Goal: Information Seeking & Learning: Learn about a topic

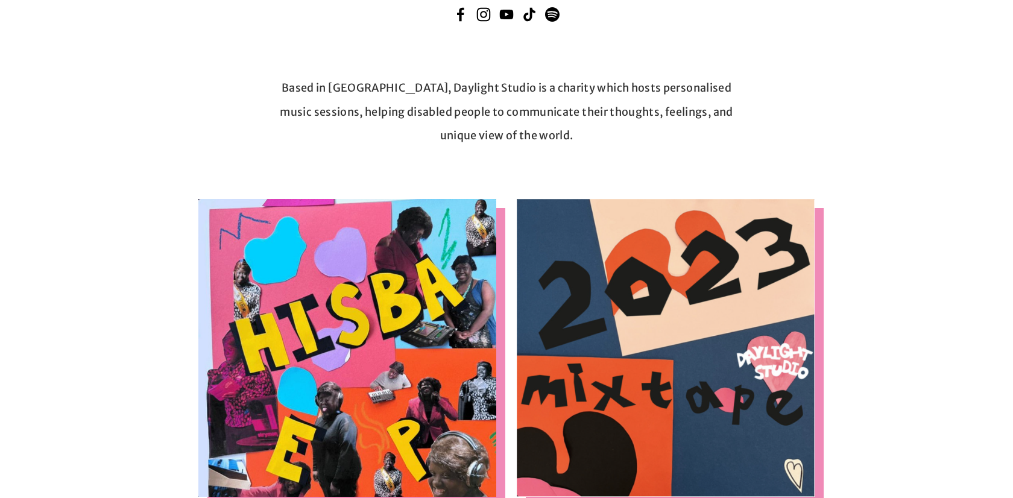
scroll to position [253, 0]
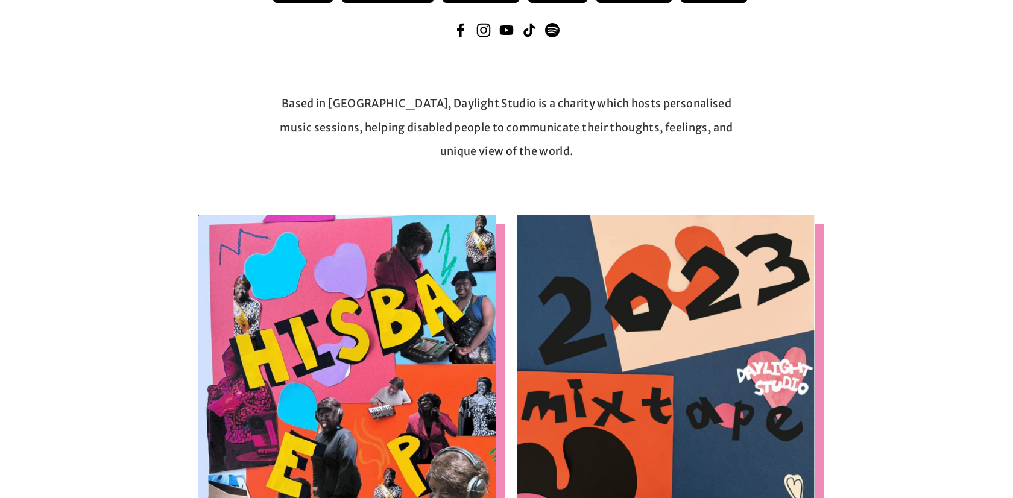
click at [510, 107] on p "Based in London, Daylight Studio is a charity which hosts personalised music se…" at bounding box center [506, 128] width 457 height 72
click at [532, 125] on p "Based in London, Daylight Studio is a charity which hosts personalised music se…" at bounding box center [506, 128] width 457 height 72
click at [604, 166] on div at bounding box center [506, 183] width 955 height 41
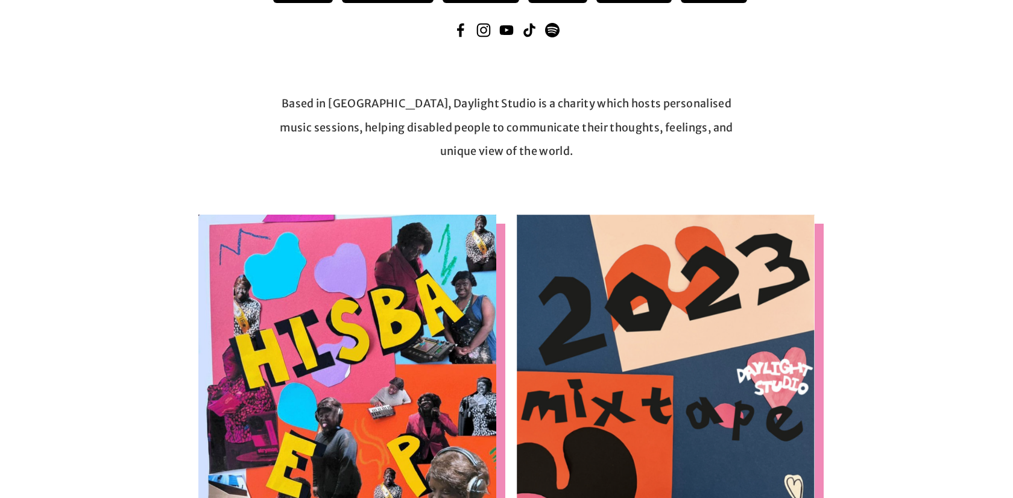
click at [617, 124] on p "Based in London, Daylight Studio is a charity which hosts personalised music se…" at bounding box center [506, 128] width 457 height 72
click at [715, 124] on p "Based in London, Daylight Studio is a charity which hosts personalised music se…" at bounding box center [506, 128] width 457 height 72
click at [705, 122] on p "Based in London, Daylight Studio is a charity which hosts personalised music se…" at bounding box center [506, 128] width 457 height 72
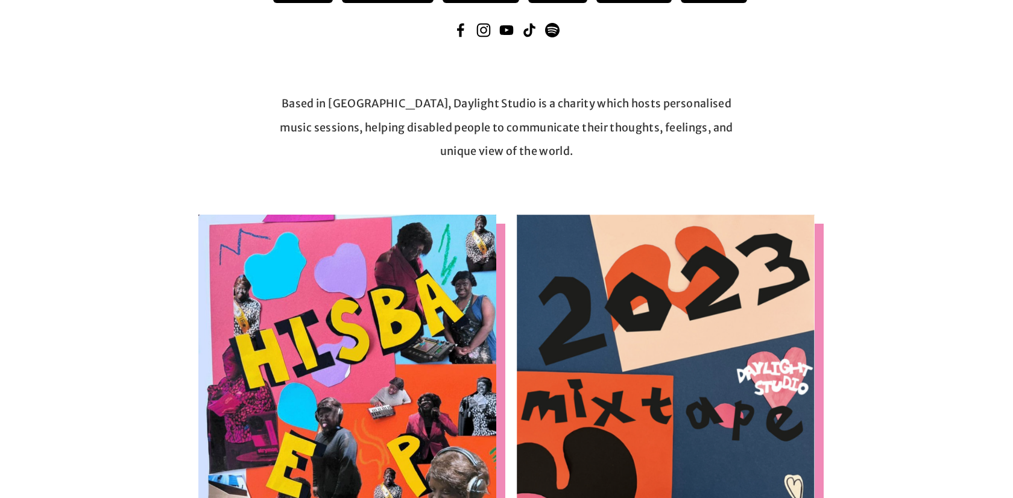
click at [705, 122] on p "Based in London, Daylight Studio is a charity which hosts personalised music se…" at bounding box center [506, 128] width 457 height 72
click at [734, 141] on p "Based in London, Daylight Studio is a charity which hosts personalised music se…" at bounding box center [506, 128] width 457 height 72
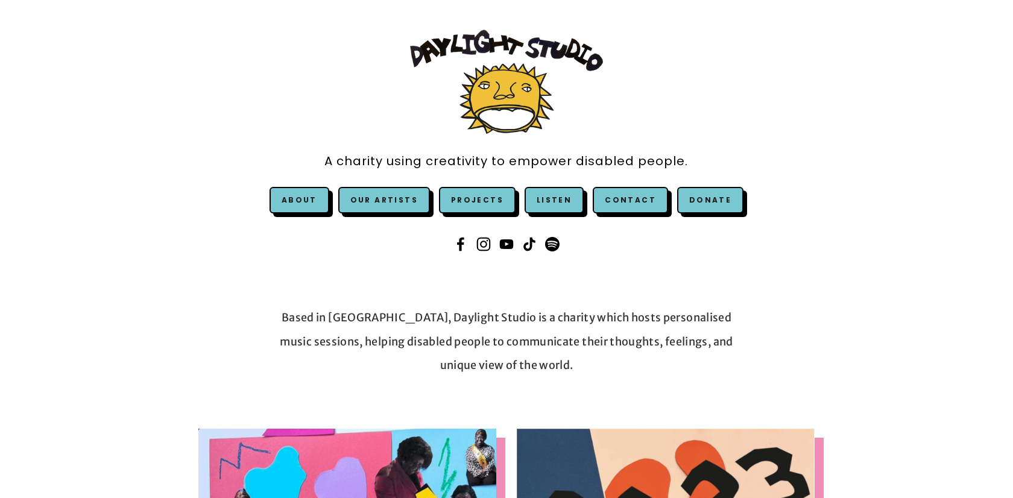
scroll to position [0, 0]
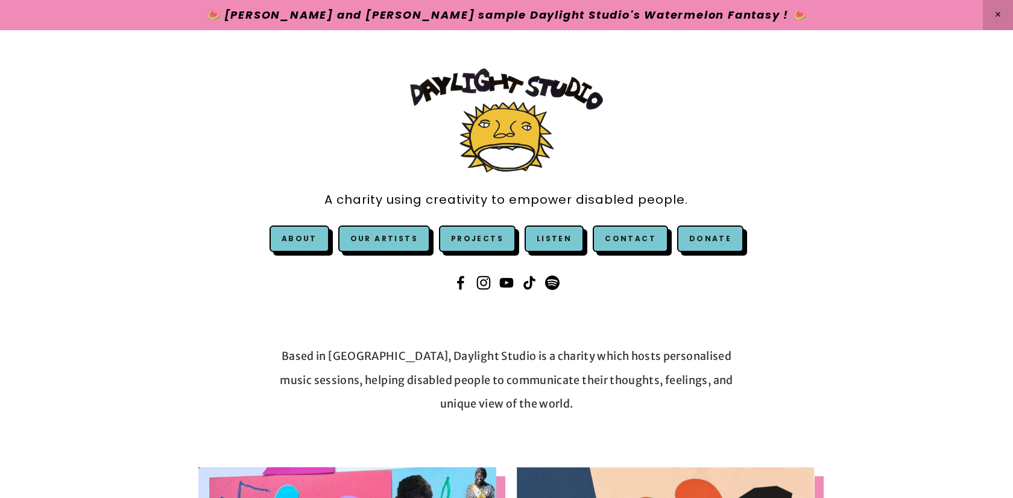
click at [560, 377] on p "Based in London, Daylight Studio is a charity which hosts personalised music se…" at bounding box center [506, 380] width 457 height 72
click at [634, 380] on p "Based in London, Daylight Studio is a charity which hosts personalised music se…" at bounding box center [506, 380] width 457 height 72
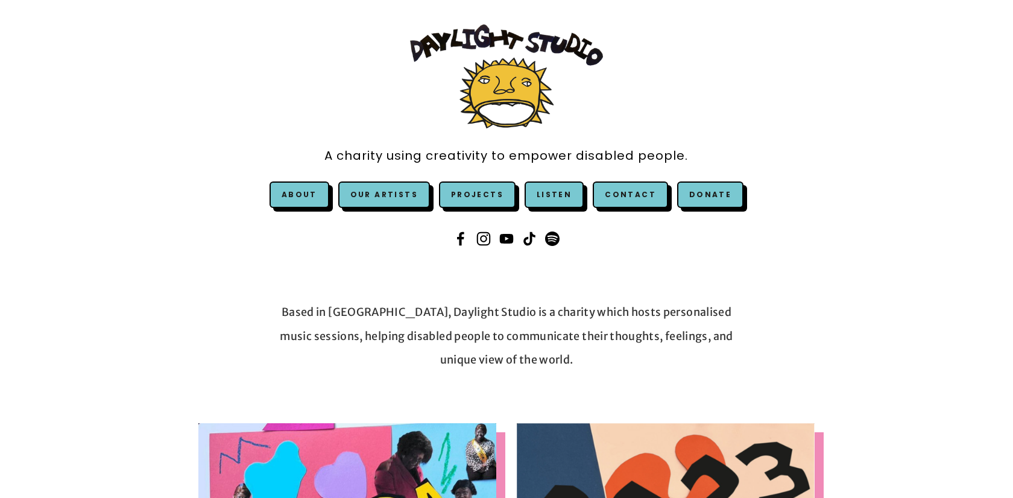
click at [615, 309] on p "Based in London, Daylight Studio is a charity which hosts personalised music se…" at bounding box center [506, 336] width 457 height 72
click at [639, 338] on p "Based in London, Daylight Studio is a charity which hosts personalised music se…" at bounding box center [506, 336] width 457 height 72
click at [726, 352] on p "Based in London, Daylight Studio is a charity which hosts personalised music se…" at bounding box center [506, 336] width 457 height 72
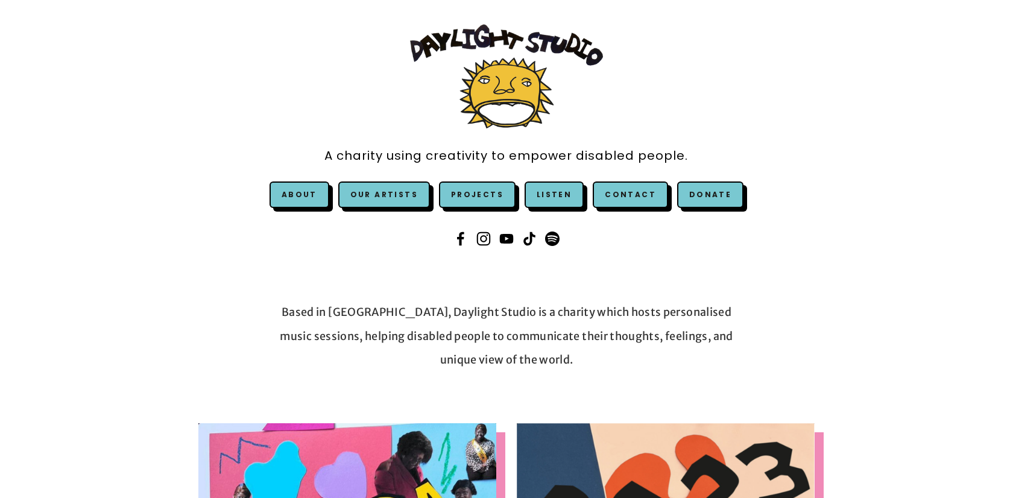
click at [598, 309] on p "Based in London, Daylight Studio is a charity which hosts personalised music se…" at bounding box center [506, 336] width 457 height 72
click at [622, 348] on p "Based in London, Daylight Studio is a charity which hosts personalised music se…" at bounding box center [506, 336] width 457 height 72
click at [374, 331] on p "Based in London, Daylight Studio is a charity which hosts personalised music se…" at bounding box center [506, 336] width 457 height 72
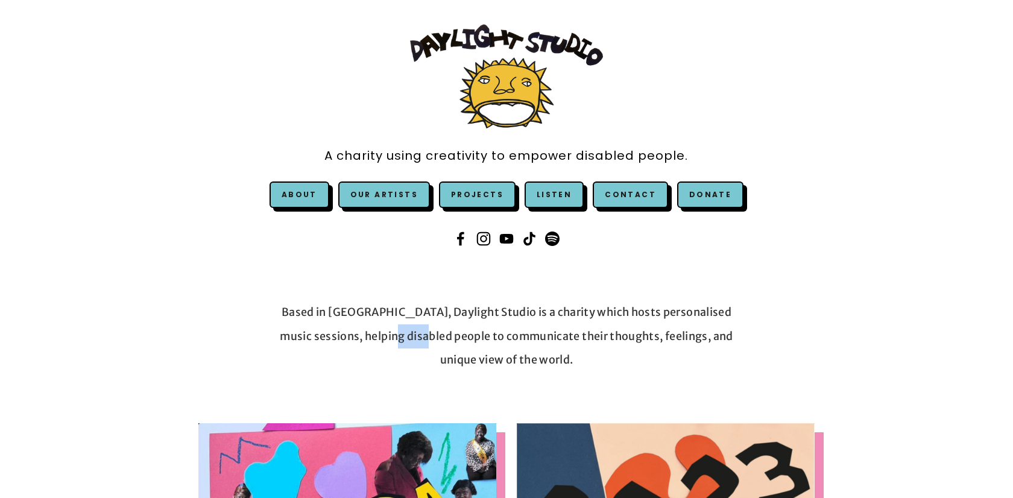
click at [425, 344] on p "Based in London, Daylight Studio is a charity which hosts personalised music se…" at bounding box center [506, 336] width 457 height 72
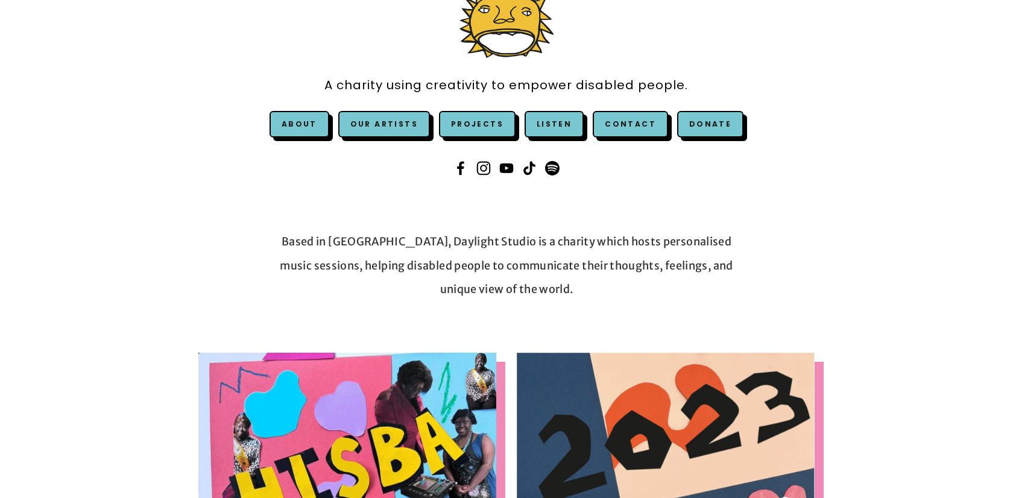
click at [450, 269] on p "Based in London, Daylight Studio is a charity which hosts personalised music se…" at bounding box center [506, 266] width 457 height 72
click at [508, 285] on p "Based in London, Daylight Studio is a charity which hosts personalised music se…" at bounding box center [506, 266] width 457 height 72
click at [648, 264] on p "Based in London, Daylight Studio is a charity which hosts personalised music se…" at bounding box center [506, 266] width 457 height 72
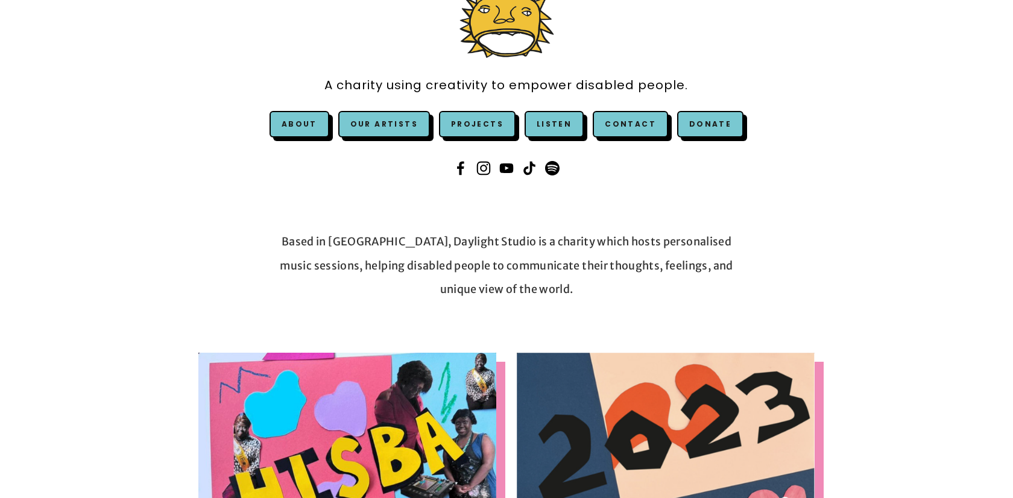
click at [648, 264] on p "Based in London, Daylight Studio is a charity which hosts personalised music se…" at bounding box center [506, 266] width 457 height 72
click at [688, 274] on p "Based in London, Daylight Studio is a charity which hosts personalised music se…" at bounding box center [506, 266] width 457 height 72
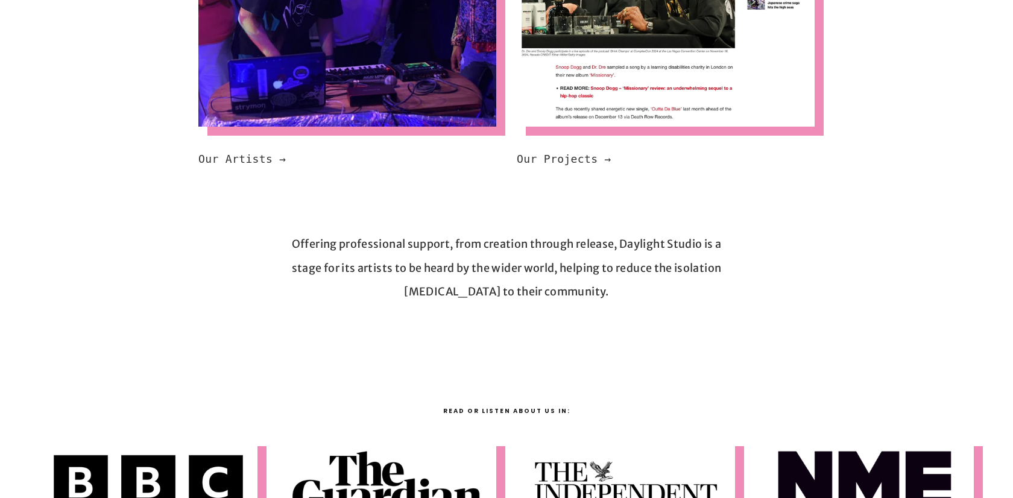
scroll to position [1013, 0]
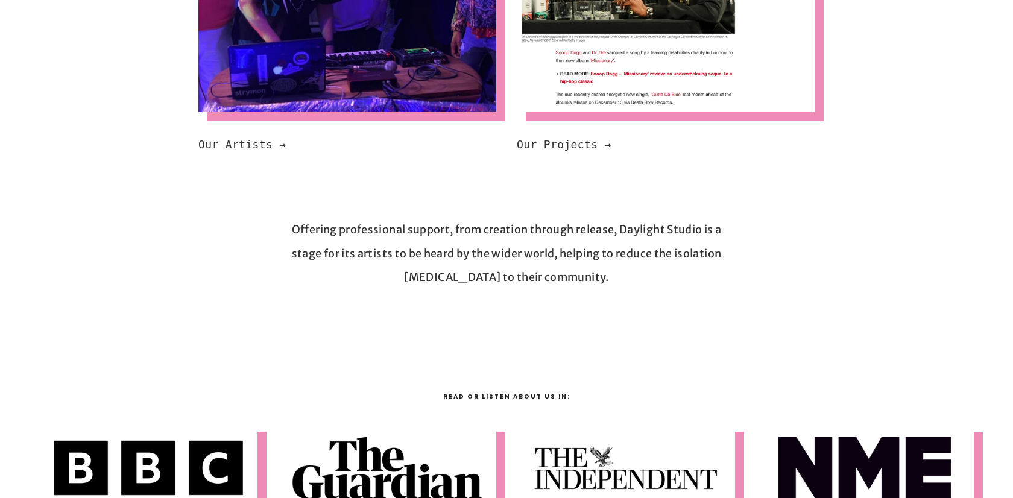
click at [485, 232] on p "Offering professional support, from creation through release, Daylight Studio i…" at bounding box center [506, 254] width 457 height 72
click at [525, 256] on p "Offering professional support, from creation through release, Daylight Studio i…" at bounding box center [506, 254] width 457 height 72
click at [558, 289] on div "Offering professional support, from creation through release, Daylight Studio i…" at bounding box center [507, 253] width 478 height 92
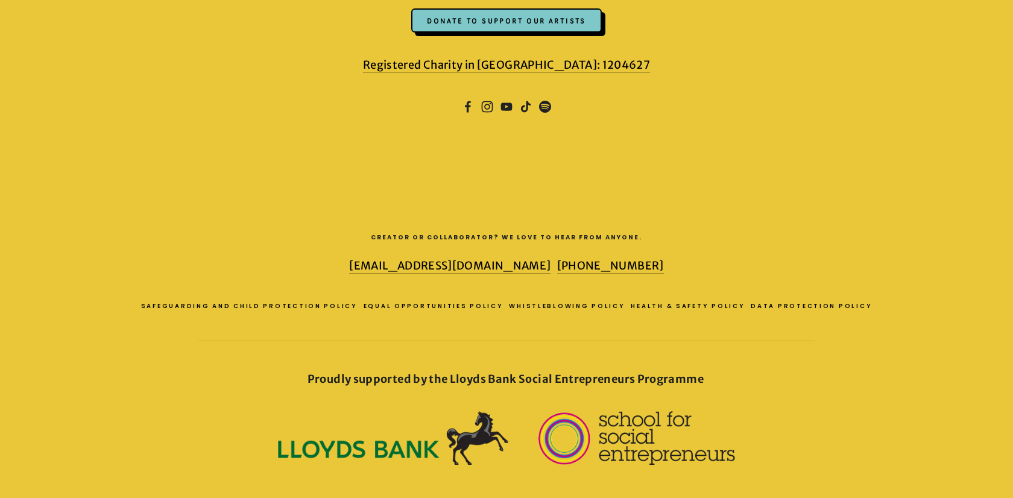
scroll to position [1851, 0]
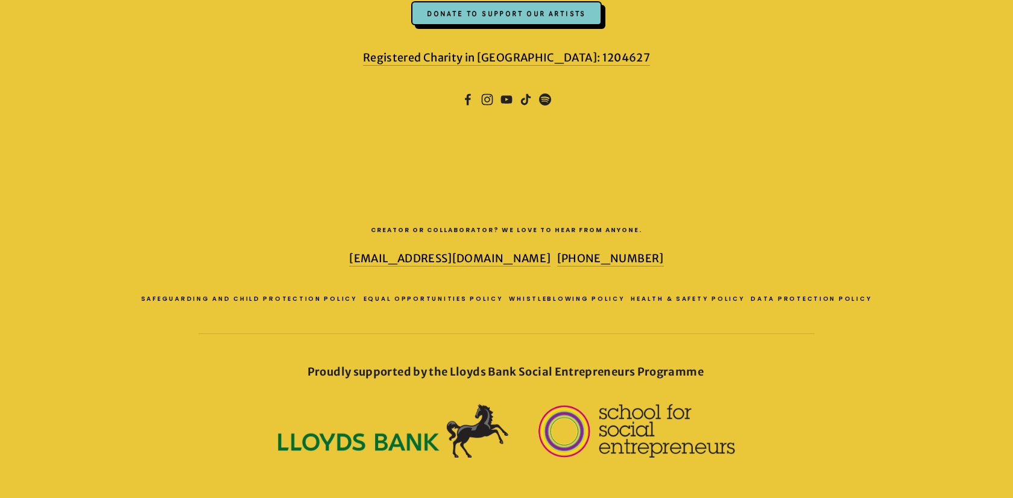
click at [468, 230] on h3 "Creator or collaborator? We love to hear from anyone." at bounding box center [506, 230] width 775 height 11
click at [789, 215] on div "Creator or collaborator? We love to hear from anyone. hello@daylightstud.io +44…" at bounding box center [506, 248] width 935 height 70
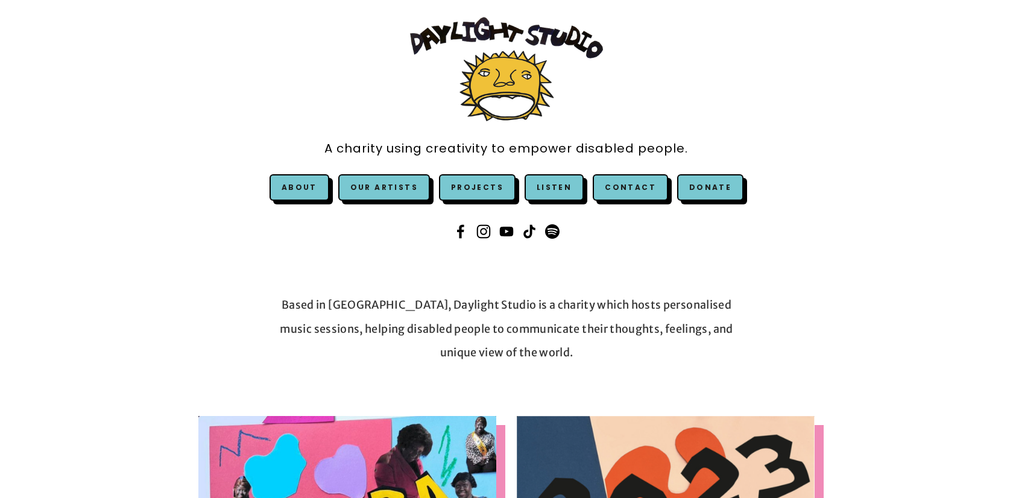
scroll to position [53, 0]
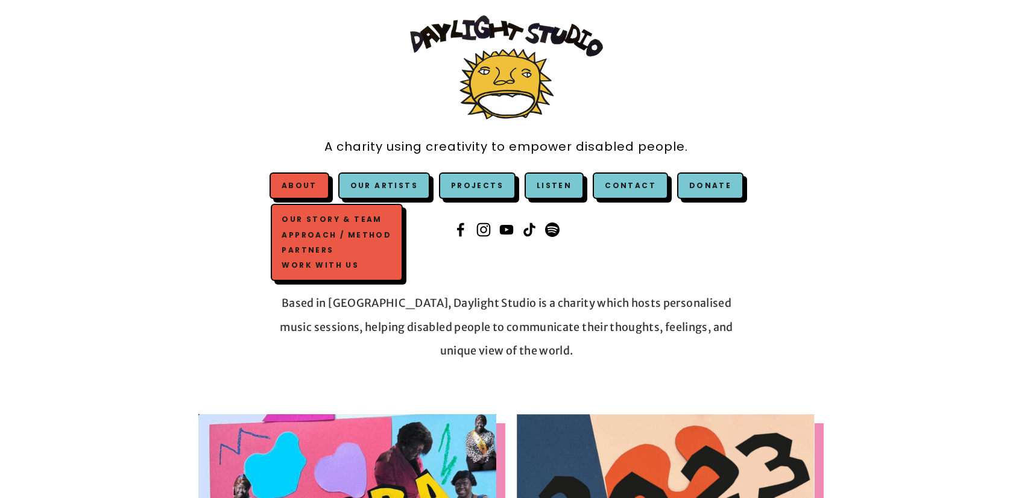
click at [317, 264] on link "Work with us" at bounding box center [336, 264] width 115 height 15
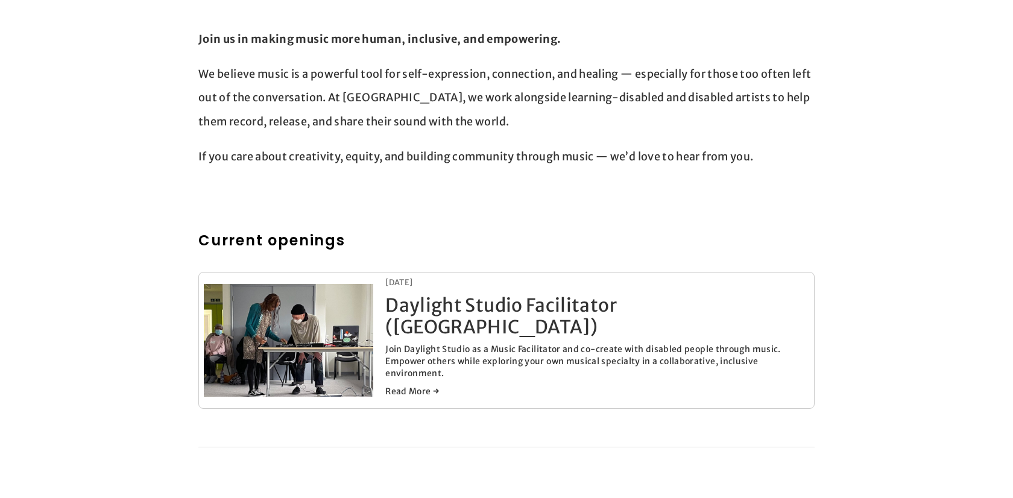
scroll to position [408, 0]
click at [546, 306] on link "Daylight Studio Facilitator ([GEOGRAPHIC_DATA])" at bounding box center [501, 317] width 232 height 45
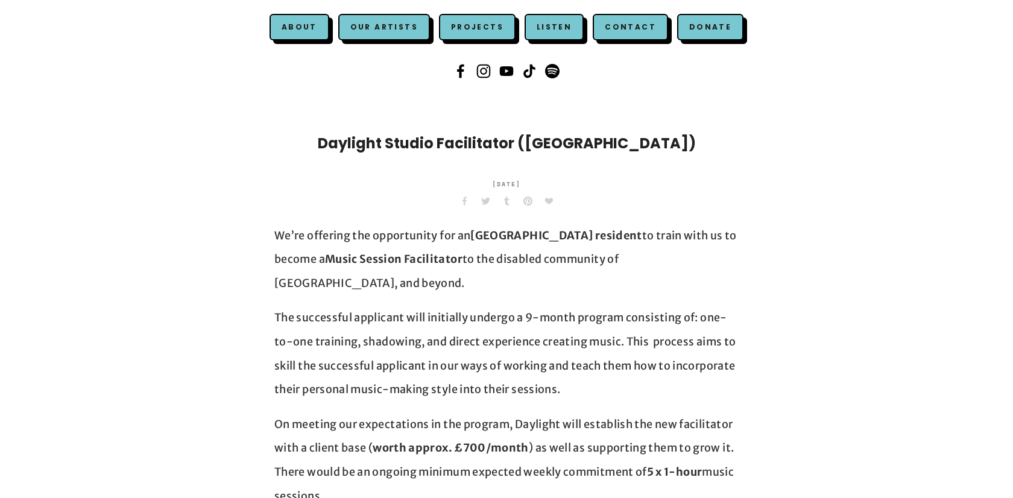
scroll to position [214, 0]
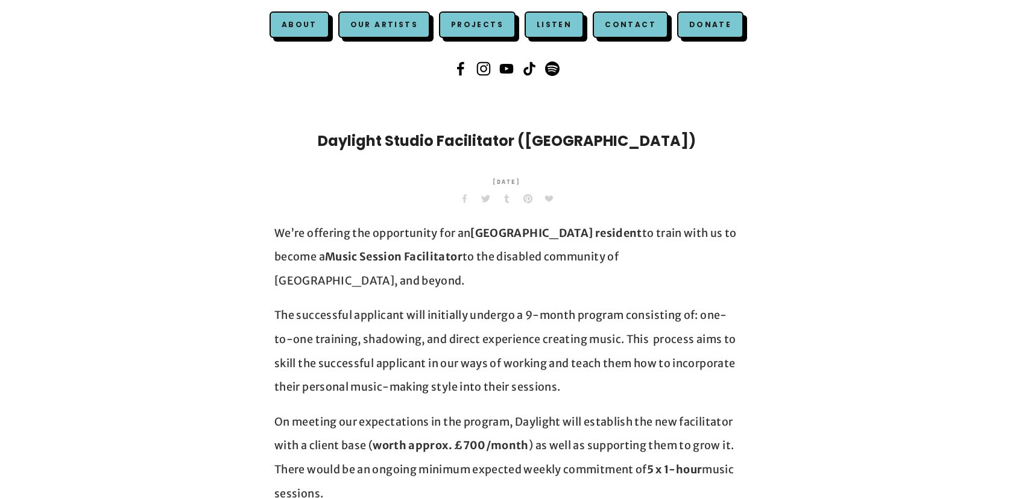
click at [622, 231] on p "We’re offering the opportunity for an [GEOGRAPHIC_DATA] resident to train with …" at bounding box center [506, 257] width 464 height 72
click at [634, 265] on p "We’re offering the opportunity for an [GEOGRAPHIC_DATA] resident to train with …" at bounding box center [506, 257] width 464 height 72
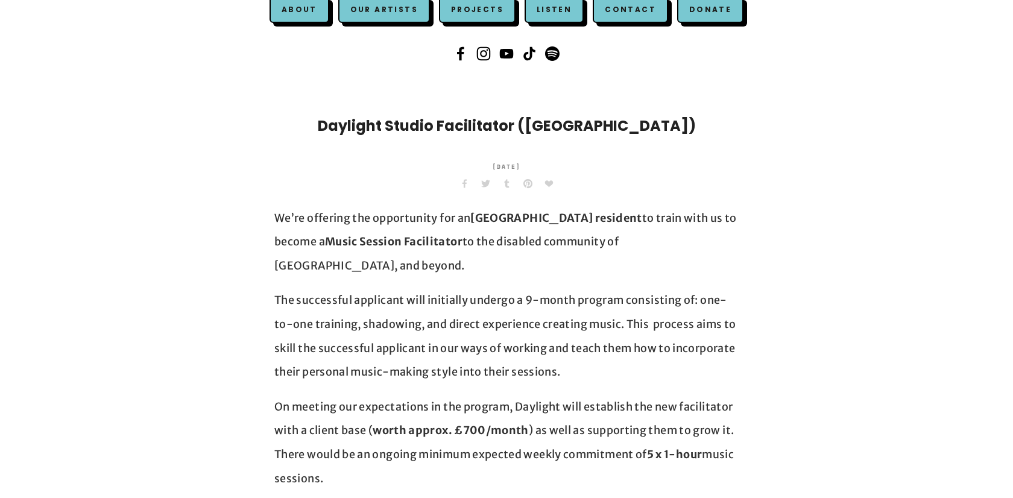
scroll to position [232, 0]
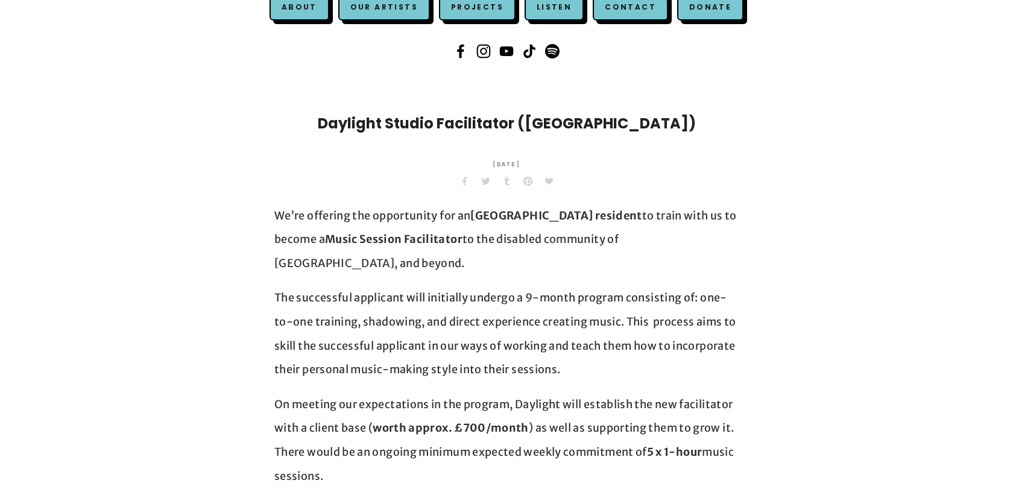
click at [539, 296] on p "The successful applicant will initially undergo a 9-month program consisting of…" at bounding box center [506, 333] width 464 height 95
click at [563, 330] on p "The successful applicant will initially undergo a 9-month program consisting of…" at bounding box center [506, 333] width 464 height 95
click at [409, 298] on p "The successful applicant will initially undergo a 9-month program consisting of…" at bounding box center [506, 333] width 464 height 95
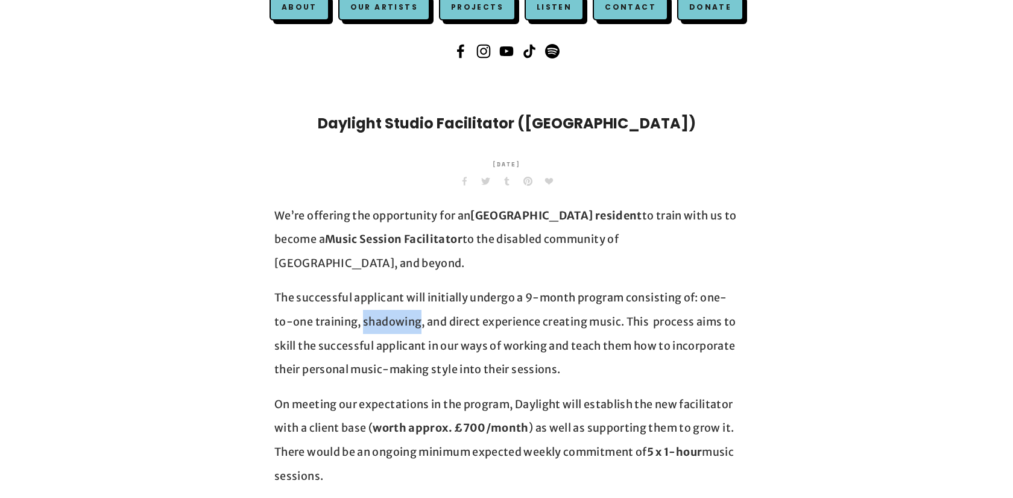
click at [435, 322] on p "The successful applicant will initially undergo a 9-month program consisting of…" at bounding box center [506, 333] width 464 height 95
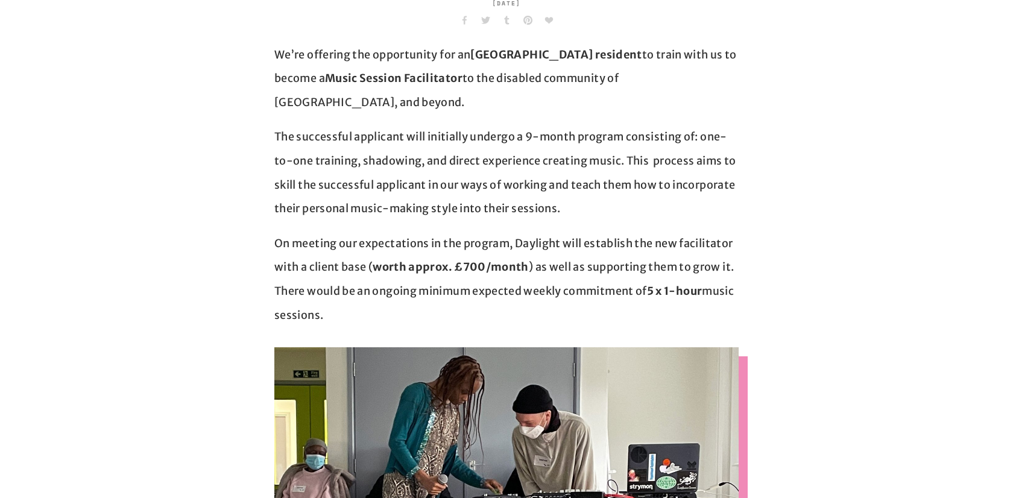
scroll to position [415, 0]
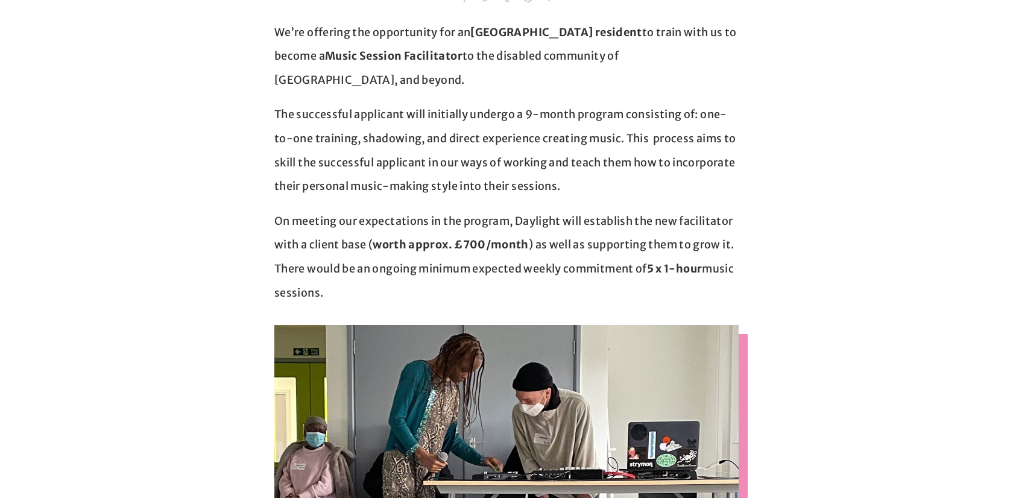
click at [440, 227] on p "On meeting our expectations in the program, Daylight will establish the new fac…" at bounding box center [506, 256] width 464 height 95
click at [492, 250] on p "On meeting our expectations in the program, Daylight will establish the new fac…" at bounding box center [506, 256] width 464 height 95
click at [429, 238] on strong "worth approx. £700/month" at bounding box center [451, 245] width 156 height 14
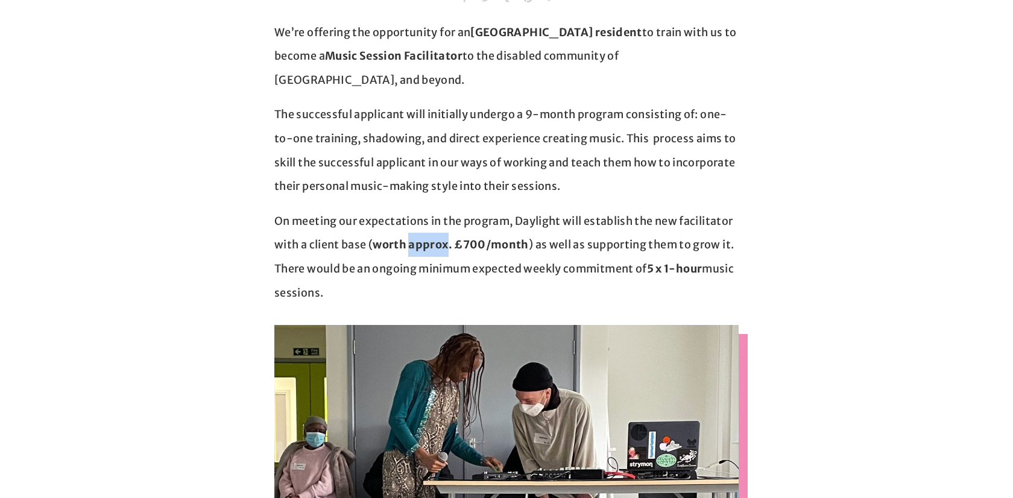
click at [456, 244] on p "On meeting our expectations in the program, Daylight will establish the new fac…" at bounding box center [506, 256] width 464 height 95
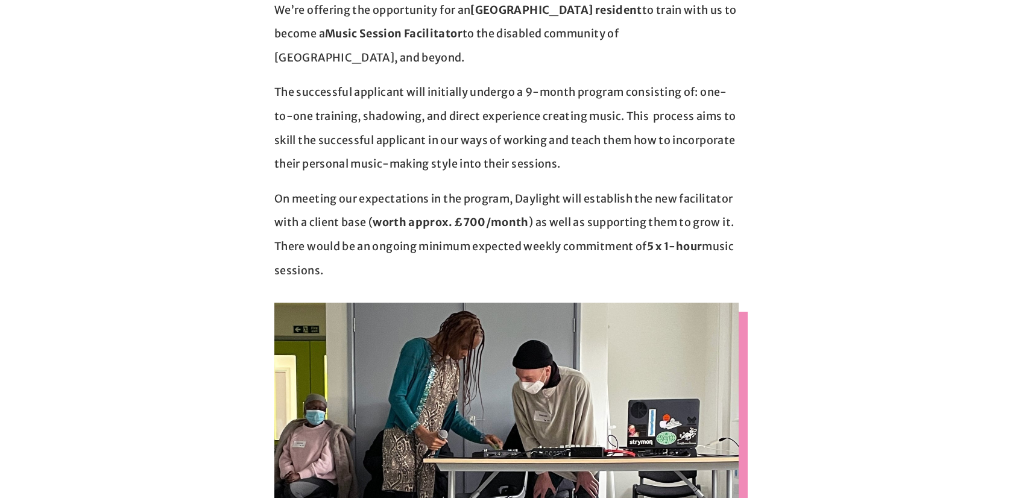
scroll to position [438, 0]
click at [509, 215] on strong "worth approx. £700/month" at bounding box center [451, 222] width 156 height 14
click at [572, 211] on p "On meeting our expectations in the program, Daylight will establish the new fac…" at bounding box center [506, 233] width 464 height 95
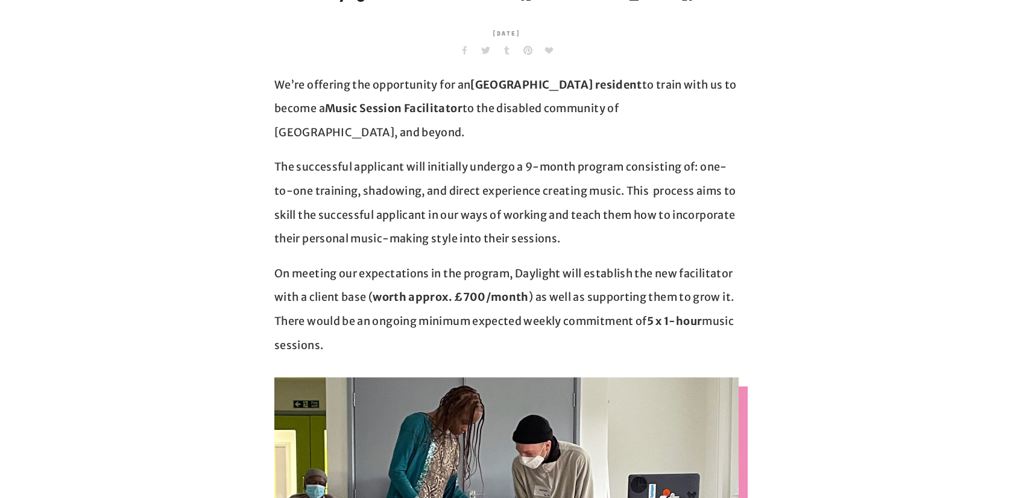
scroll to position [364, 0]
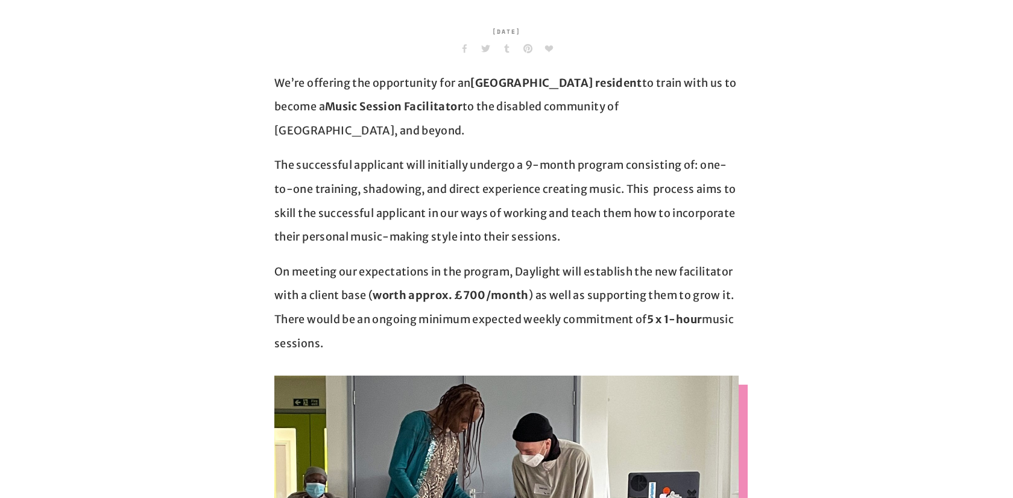
click at [467, 153] on p "The successful applicant will initially undergo a 9-month program consisting of…" at bounding box center [506, 200] width 464 height 95
click at [518, 216] on p "The successful applicant will initially undergo a 9-month program consisting of…" at bounding box center [506, 200] width 464 height 95
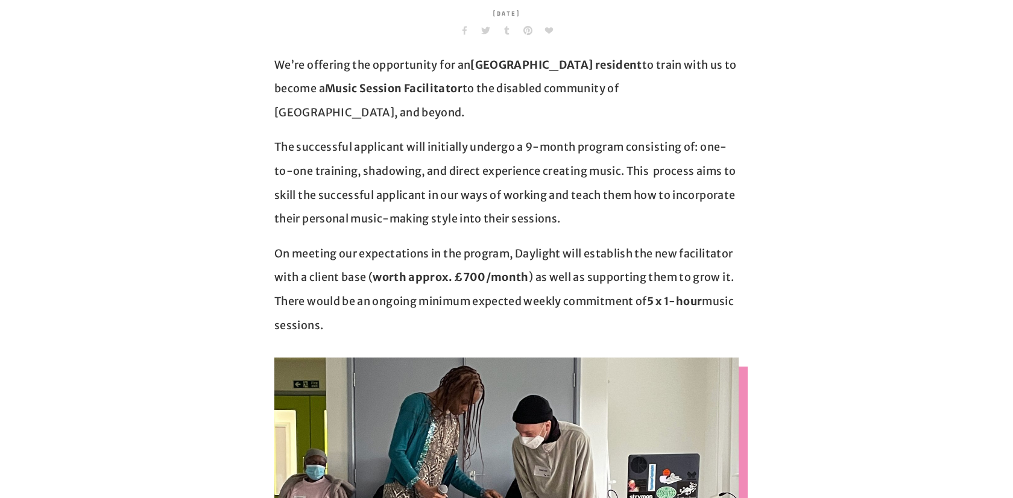
scroll to position [380, 0]
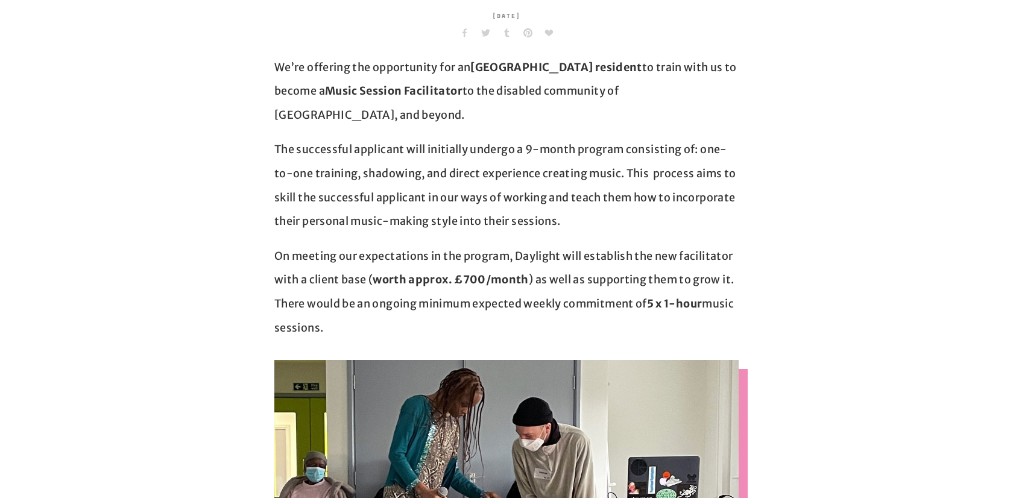
click at [491, 244] on p "On meeting our expectations in the program, Daylight will establish the new fac…" at bounding box center [506, 291] width 464 height 95
click at [501, 273] on strong "worth approx. £700/month" at bounding box center [451, 280] width 156 height 14
click at [563, 256] on p "On meeting our expectations in the program, Daylight will establish the new fac…" at bounding box center [506, 291] width 464 height 95
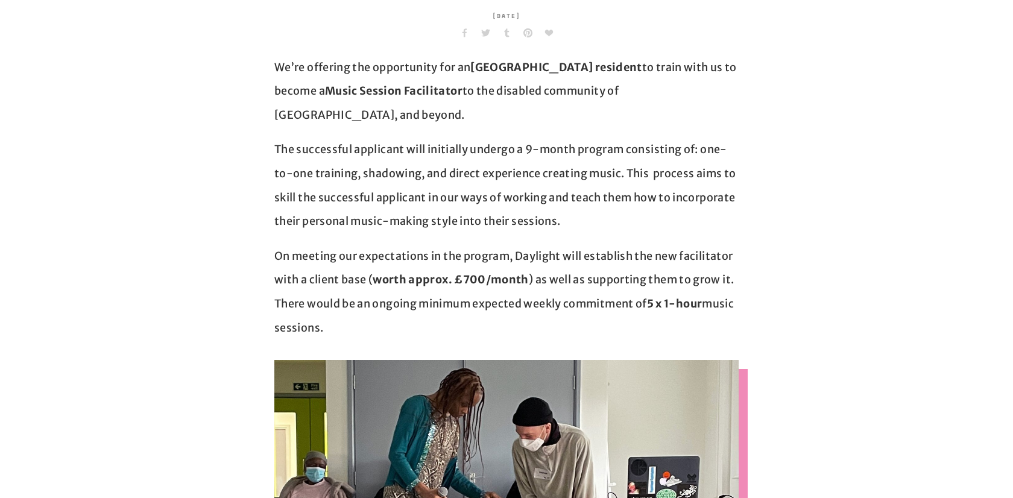
click at [429, 273] on strong "worth approx. £700/month" at bounding box center [451, 280] width 156 height 14
click at [488, 276] on p "On meeting our expectations in the program, Daylight will establish the new fac…" at bounding box center [506, 291] width 464 height 95
click at [423, 244] on p "On meeting our expectations in the program, Daylight will establish the new fac…" at bounding box center [506, 291] width 464 height 95
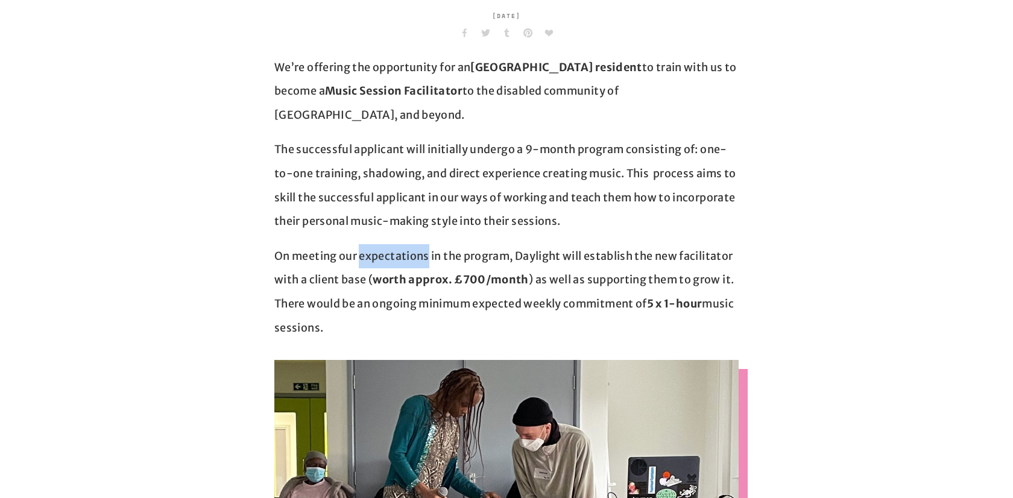
click at [459, 273] on strong "worth approx. £700/month" at bounding box center [451, 280] width 156 height 14
click at [510, 273] on strong "worth approx. £700/month" at bounding box center [451, 280] width 156 height 14
click at [491, 277] on p "On meeting our expectations in the program, Daylight will establish the new fac…" at bounding box center [506, 291] width 464 height 95
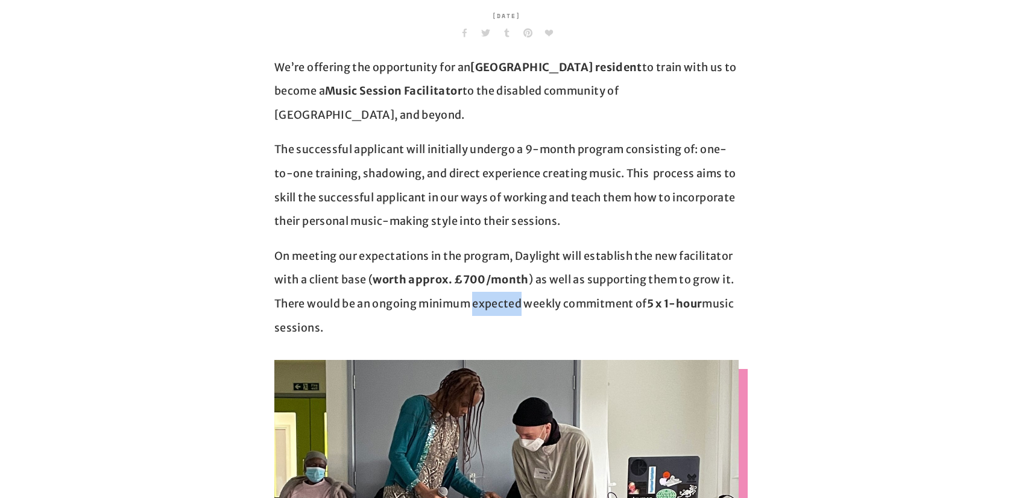
click at [552, 281] on p "On meeting our expectations in the program, Daylight will establish the new fac…" at bounding box center [506, 291] width 464 height 95
click at [472, 281] on p "On meeting our expectations in the program, Daylight will establish the new fac…" at bounding box center [506, 291] width 464 height 95
click at [535, 273] on p "On meeting our expectations in the program, Daylight will establish the new fac…" at bounding box center [506, 291] width 464 height 95
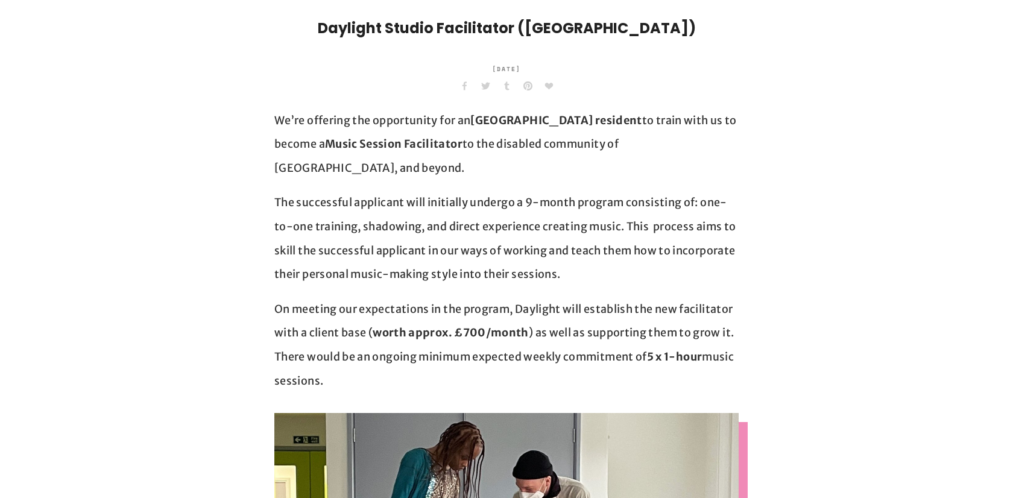
click at [485, 247] on p "The successful applicant will initially undergo a 9-month program consisting of…" at bounding box center [506, 238] width 464 height 95
click at [578, 302] on p "On meeting our expectations in the program, Daylight will establish the new fac…" at bounding box center [506, 344] width 464 height 95
click at [494, 246] on p "The successful applicant will initially undergo a 9-month program consisting of…" at bounding box center [506, 238] width 464 height 95
click at [500, 249] on p "The successful applicant will initially undergo a 9-month program consisting of…" at bounding box center [506, 238] width 464 height 95
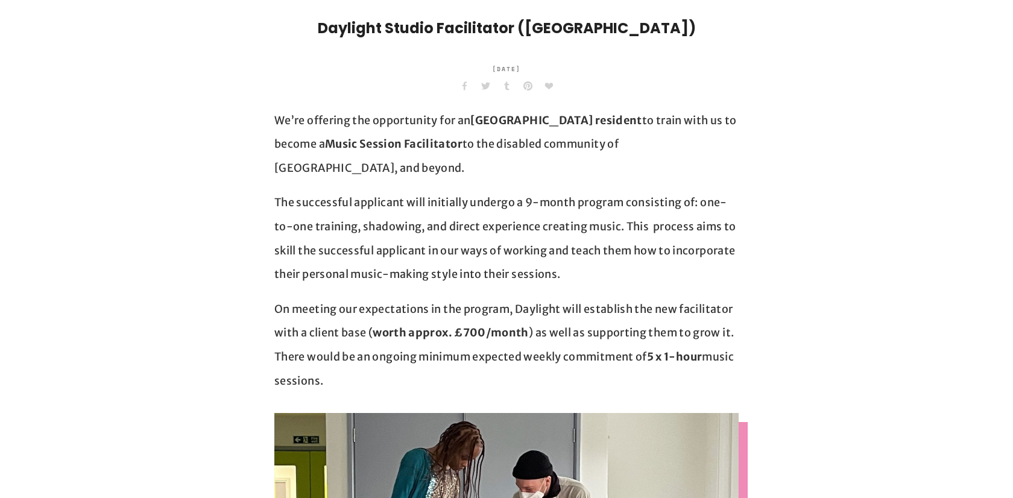
click at [500, 249] on p "The successful applicant will initially undergo a 9-month program consisting of…" at bounding box center [506, 238] width 464 height 95
click at [542, 268] on div "We’re offering the opportunity for an Islington resident to train with us to be…" at bounding box center [506, 251] width 464 height 285
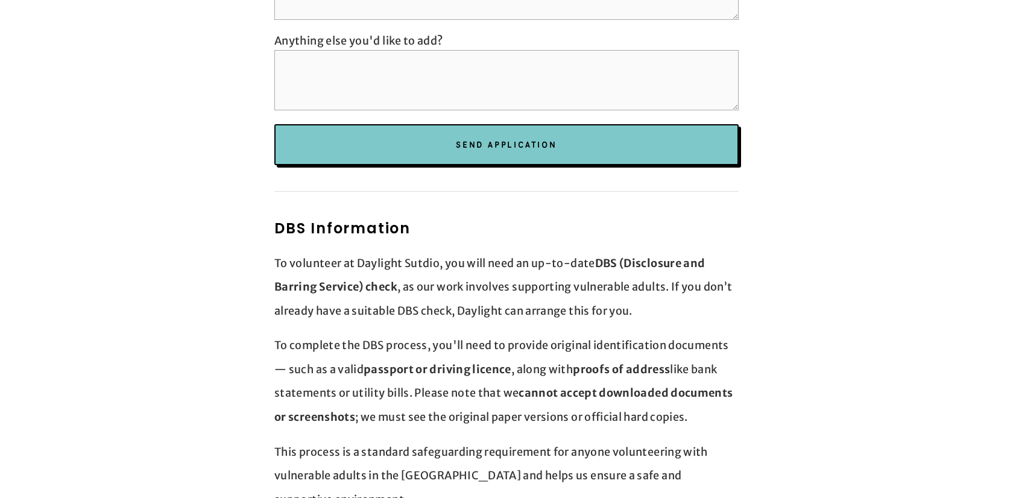
scroll to position [2791, 0]
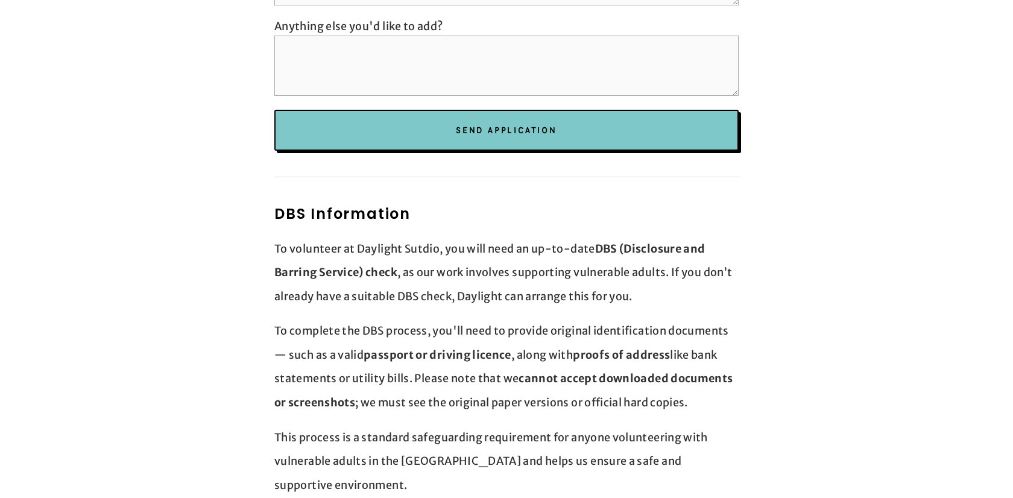
click at [563, 290] on div "DBS Information To volunteer at Daylight Sutdio, you will need an up-to-date DB…" at bounding box center [506, 350] width 464 height 294
click at [479, 237] on p "To volunteer at Daylight Sutdio, you will need an up-to-date DBS (Disclosure an…" at bounding box center [506, 273] width 464 height 72
click at [478, 237] on p "To volunteer at Daylight Sutdio, you will need an up-to-date DBS (Disclosure an…" at bounding box center [506, 273] width 464 height 72
click at [516, 242] on p "To volunteer at Daylight Sutdio, you will need an up-to-date DBS (Disclosure an…" at bounding box center [506, 273] width 464 height 72
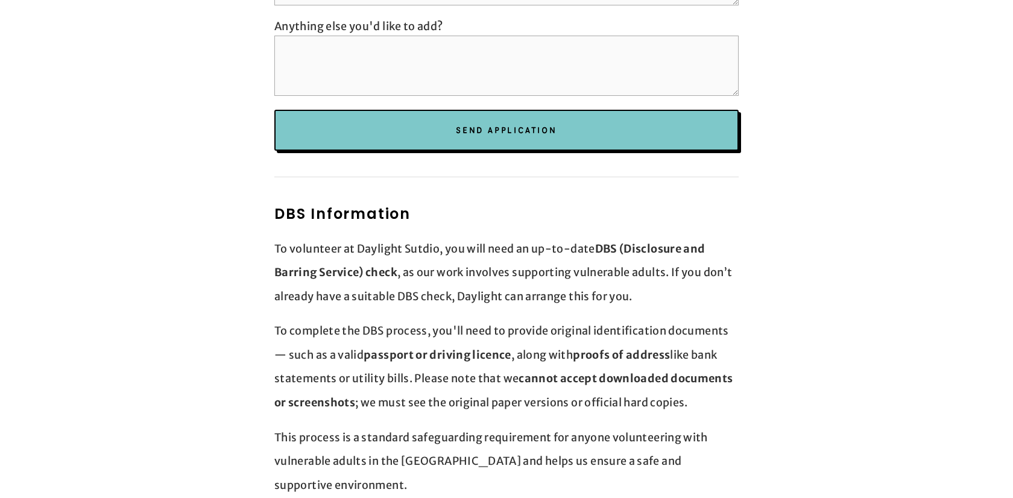
click at [516, 242] on p "To volunteer at Daylight Sutdio, you will need an up-to-date DBS (Disclosure an…" at bounding box center [506, 273] width 464 height 72
click at [538, 251] on p "To volunteer at Daylight Sutdio, you will need an up-to-date DBS (Disclosure an…" at bounding box center [506, 273] width 464 height 72
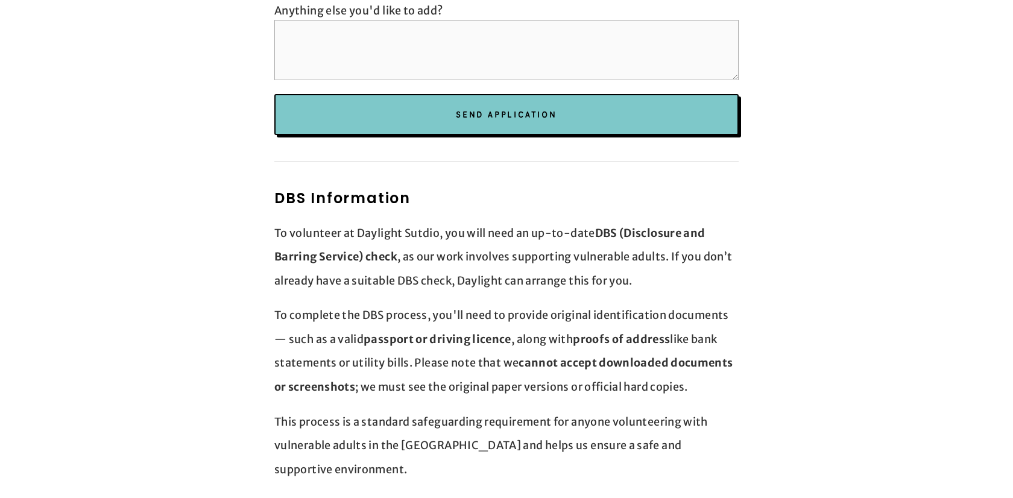
scroll to position [2807, 0]
click at [491, 232] on p "To volunteer at Daylight Sutdio, you will need an up-to-date DBS (Disclosure an…" at bounding box center [506, 257] width 464 height 72
click at [538, 271] on p "To volunteer at Daylight Sutdio, you will need an up-to-date DBS (Disclosure an…" at bounding box center [506, 257] width 464 height 72
click at [544, 264] on p "To volunteer at Daylight Sutdio, you will need an up-to-date DBS (Disclosure an…" at bounding box center [506, 257] width 464 height 72
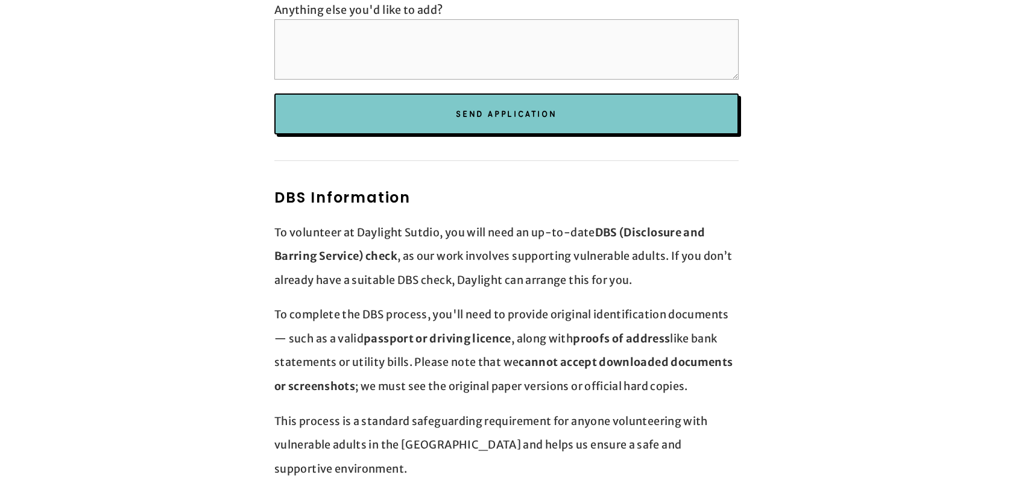
click at [544, 264] on p "To volunteer at Daylight Sutdio, you will need an up-to-date DBS (Disclosure an…" at bounding box center [506, 257] width 464 height 72
click at [598, 332] on strong "proofs of address" at bounding box center [621, 339] width 97 height 14
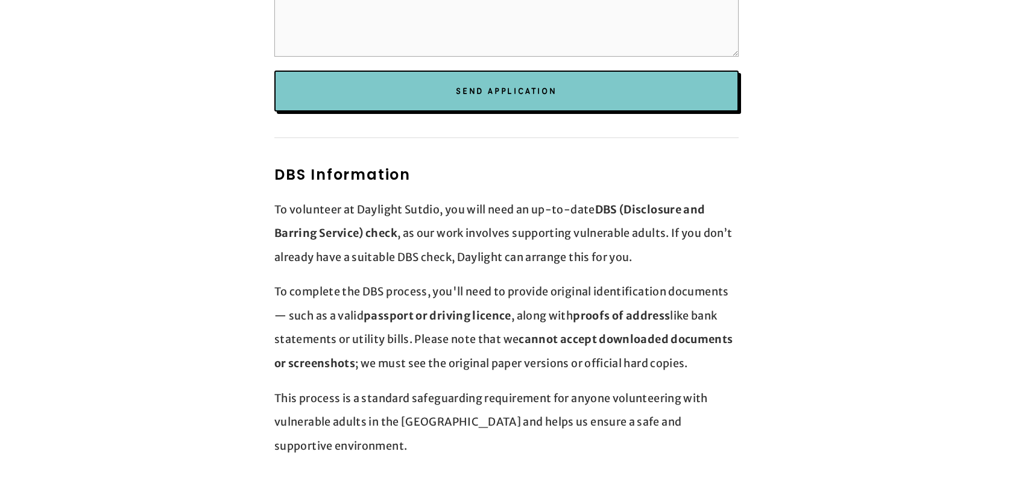
scroll to position [2830, 0]
click at [547, 232] on p "To volunteer at Daylight Sutdio, you will need an up-to-date DBS (Disclosure an…" at bounding box center [506, 233] width 464 height 72
click at [590, 280] on p "To complete the DBS process, you'll need to provide original identification doc…" at bounding box center [506, 326] width 464 height 95
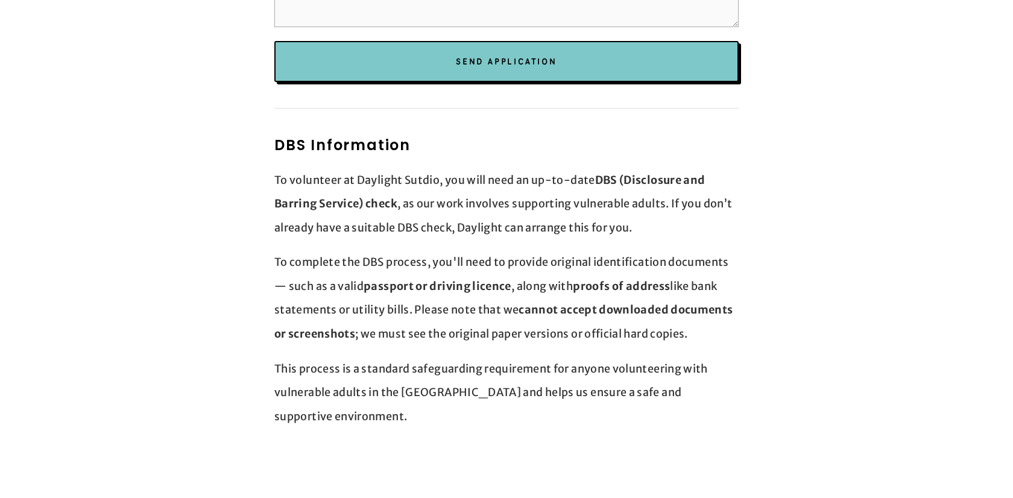
scroll to position [2860, 0]
click at [528, 182] on p "To volunteer at Daylight Sutdio, you will need an up-to-date DBS (Disclosure an…" at bounding box center [506, 204] width 464 height 72
click at [569, 256] on p "To complete the DBS process, you'll need to provide original identification doc…" at bounding box center [506, 297] width 464 height 95
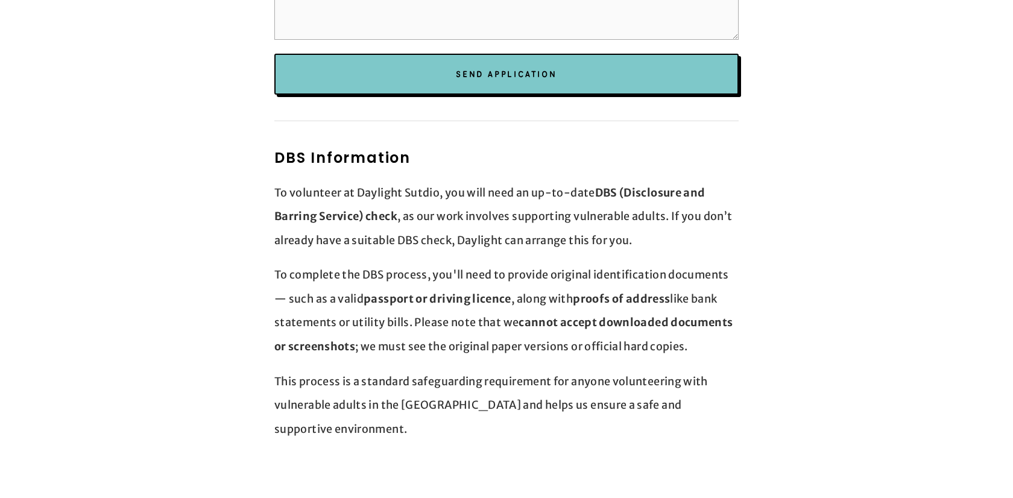
click at [536, 263] on p "To complete the DBS process, you'll need to provide original identification doc…" at bounding box center [506, 310] width 464 height 95
click at [593, 292] on strong "proofs of address" at bounding box center [621, 299] width 97 height 14
click at [658, 346] on div "DBS Information To volunteer at Daylight Sutdio, you will need an up-to-date DB…" at bounding box center [506, 294] width 464 height 294
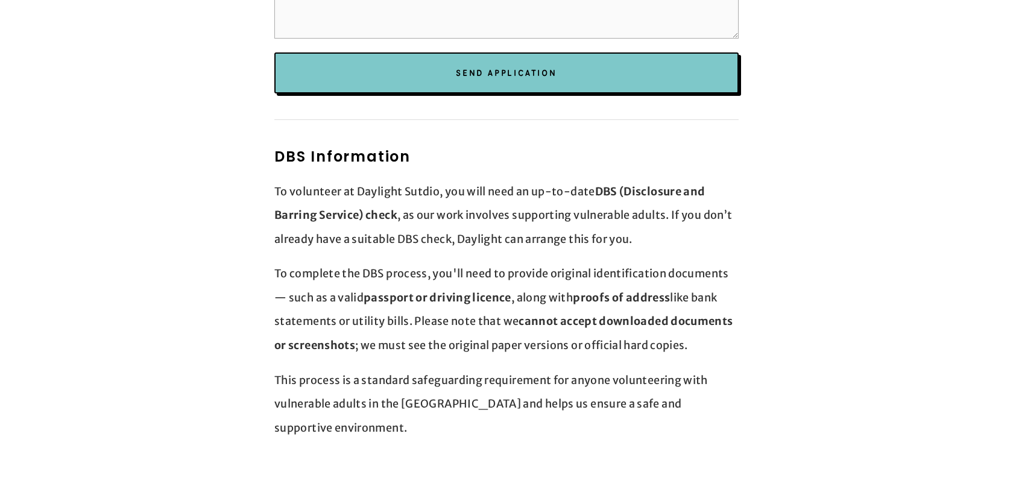
scroll to position [2844, 0]
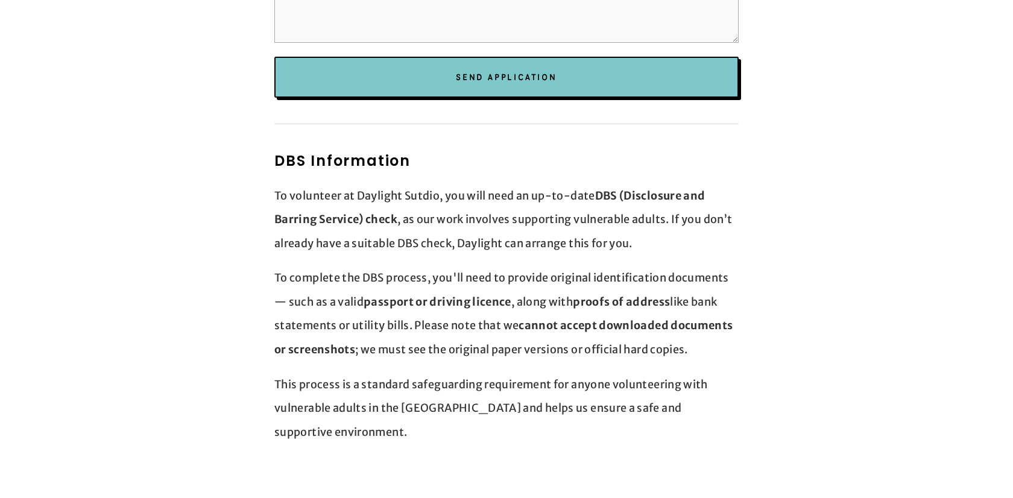
click at [660, 295] on strong "proofs of address" at bounding box center [621, 302] width 97 height 14
click at [673, 313] on p "To complete the DBS process, you'll need to provide original identification doc…" at bounding box center [506, 313] width 464 height 95
click at [649, 318] on strong "cannot accept downloaded documents or screenshots" at bounding box center [504, 337] width 461 height 38
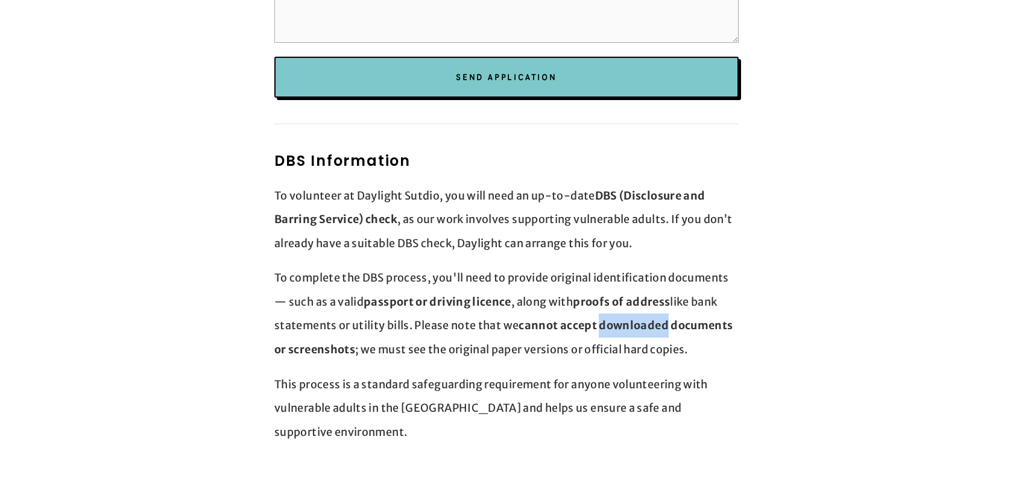
click at [680, 346] on div "DBS Information To volunteer at Daylight Sutdio, you will need an up-to-date DB…" at bounding box center [506, 297] width 464 height 294
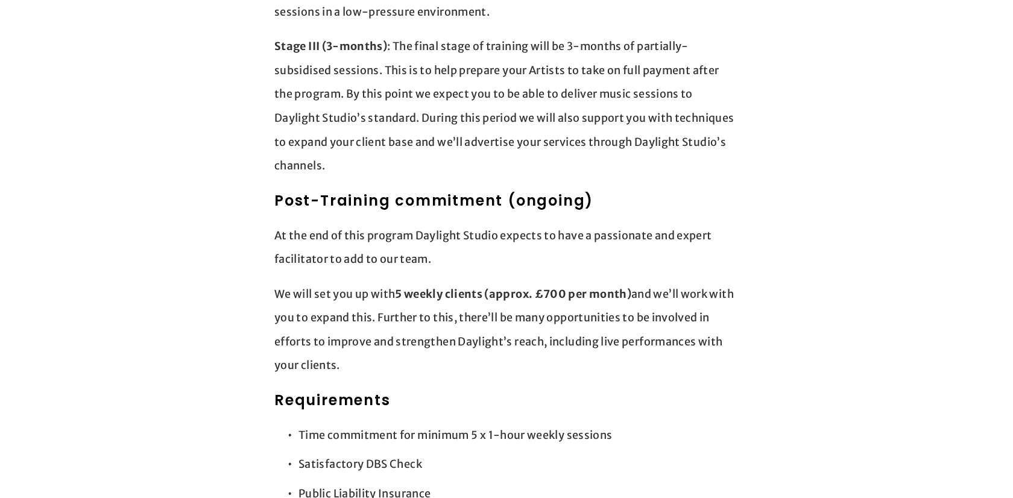
scroll to position [1278, 0]
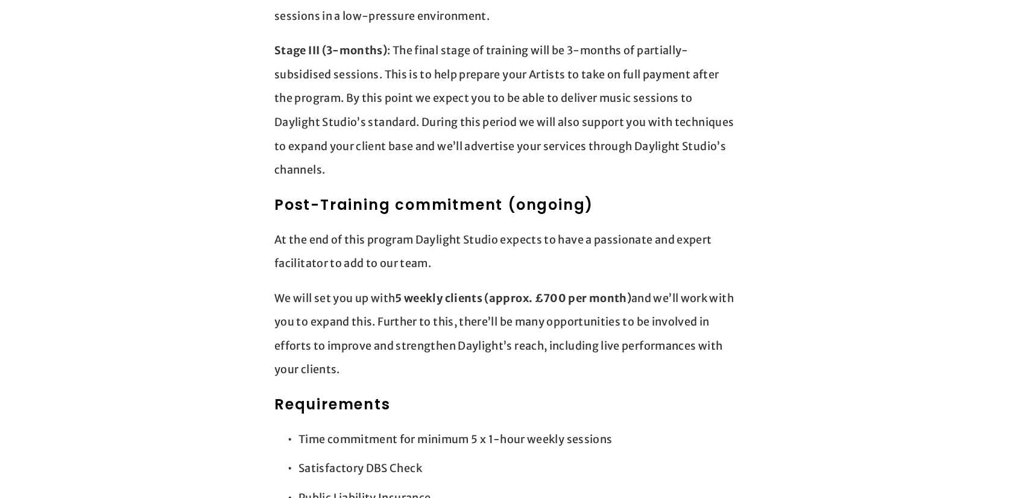
click at [440, 291] on strong "5 weekly clients (approx. £700 per month)" at bounding box center [513, 298] width 236 height 14
click at [461, 307] on p "We will set you up with 5 weekly clients (approx. £700 per month) and we’ll wor…" at bounding box center [506, 333] width 464 height 95
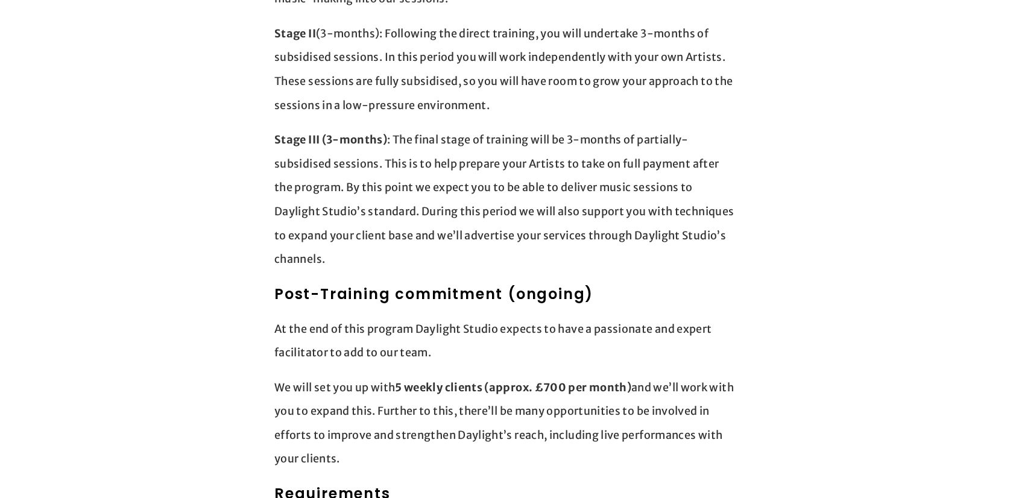
scroll to position [1190, 0]
click at [416, 324] on p "At the end of this program Daylight Studio expects to have a passionate and exp…" at bounding box center [506, 339] width 464 height 48
click at [458, 326] on p "At the end of this program Daylight Studio expects to have a passionate and exp…" at bounding box center [506, 339] width 464 height 48
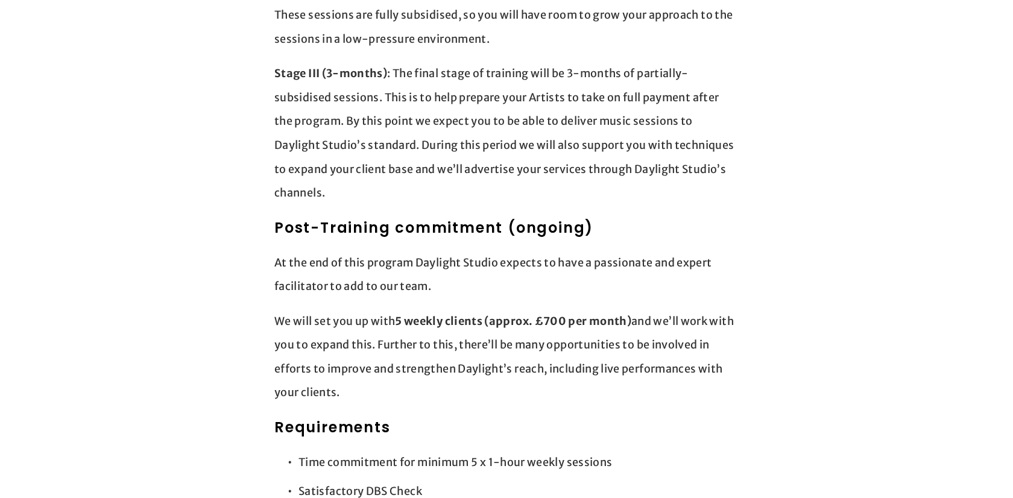
scroll to position [1274, 0]
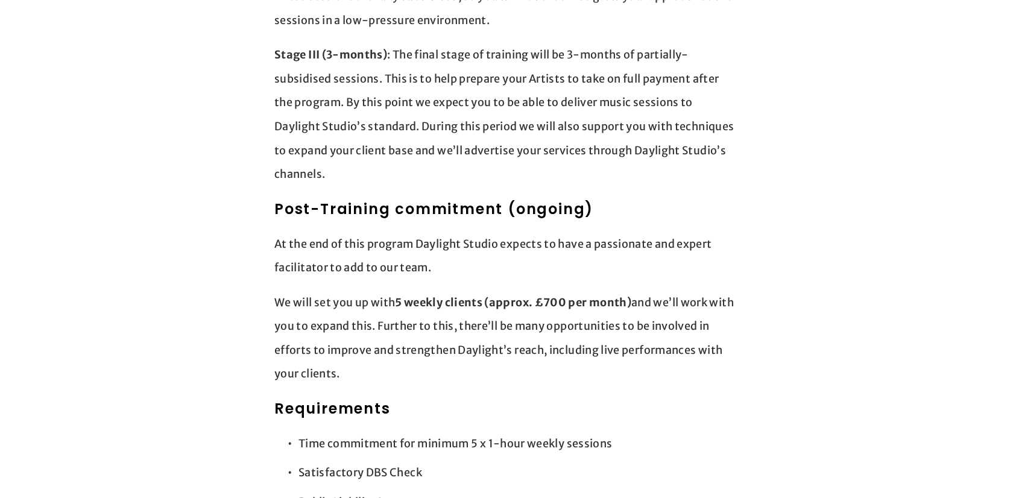
click at [453, 295] on strong "5 weekly clients (approx. £700 per month)" at bounding box center [513, 302] width 236 height 14
click at [473, 301] on p "We will set you up with 5 weekly clients (approx. £700 per month) and we’ll wor…" at bounding box center [506, 338] width 464 height 95
click at [501, 329] on p "We will set you up with 5 weekly clients (approx. £700 per month) and we’ll wor…" at bounding box center [506, 338] width 464 height 95
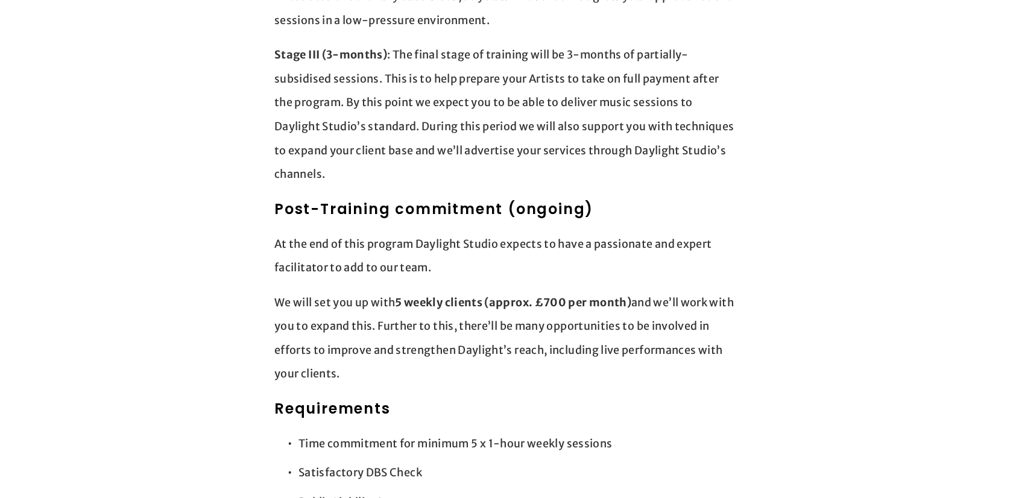
click at [396, 300] on p "We will set you up with 5 weekly clients (approx. £700 per month) and we’ll wor…" at bounding box center [506, 338] width 464 height 95
click at [423, 321] on p "We will set you up with 5 weekly clients (approx. £700 per month) and we’ll wor…" at bounding box center [506, 338] width 464 height 95
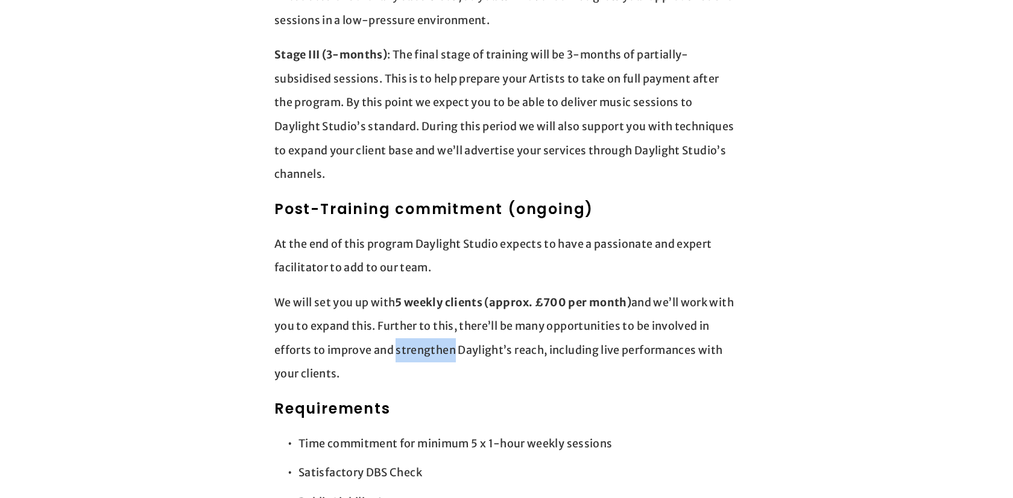
click at [459, 355] on p "We will set you up with 5 weekly clients (approx. £700 per month) and we’ll wor…" at bounding box center [506, 338] width 464 height 95
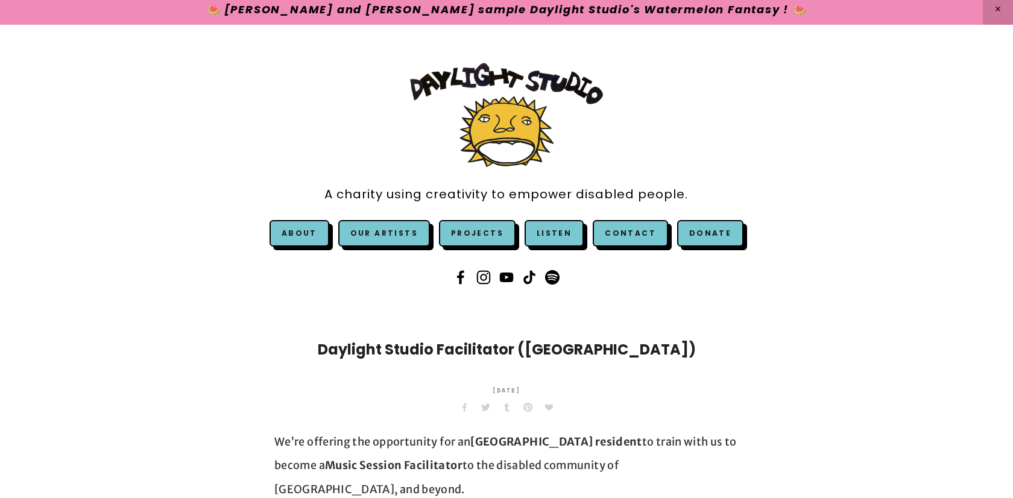
scroll to position [0, 0]
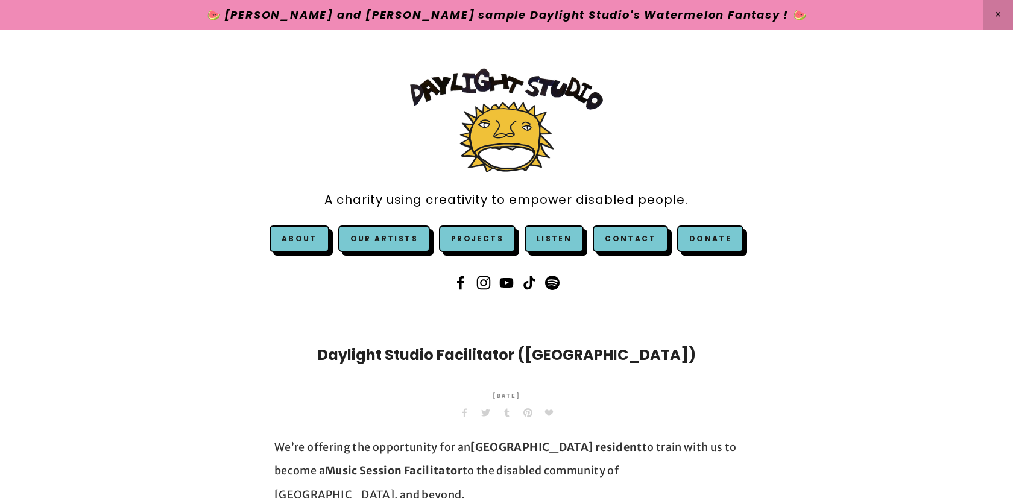
click at [554, 358] on h1 "Daylight Studio Facilitator ([GEOGRAPHIC_DATA])" at bounding box center [506, 355] width 464 height 22
click at [694, 409] on div "Facebook 0 Twitter Tumblr Pinterest 0 0 Likes" at bounding box center [506, 412] width 476 height 21
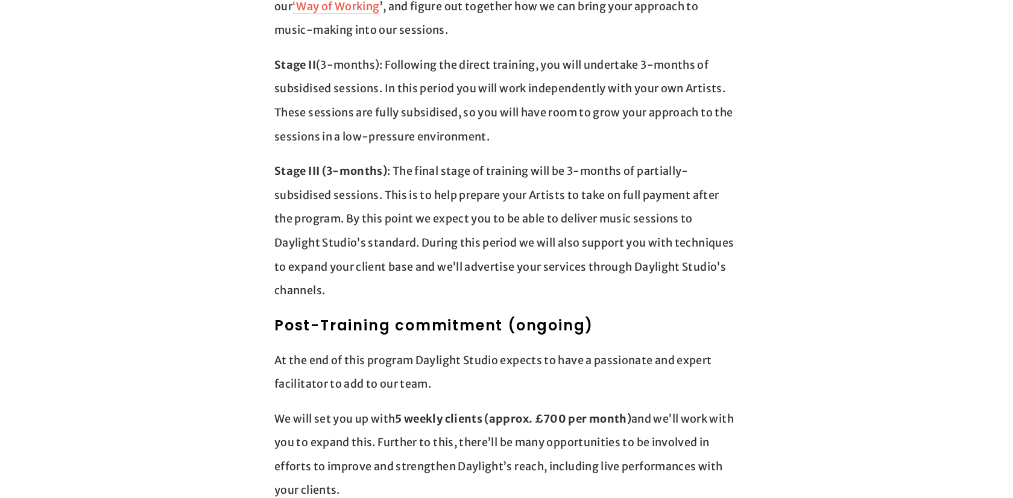
scroll to position [1243, 0]
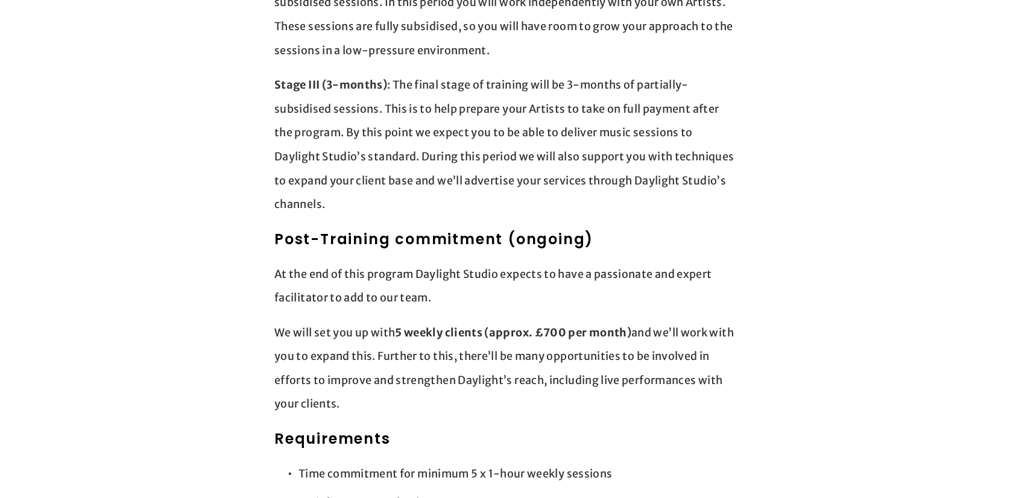
click at [607, 326] on strong "5 weekly clients (approx. £700 per month)" at bounding box center [513, 333] width 236 height 14
click at [617, 339] on p "We will set you up with 5 weekly clients (approx. £700 per month) and we’ll wor…" at bounding box center [506, 368] width 464 height 95
click at [652, 358] on p "We will set you up with 5 weekly clients (approx. £700 per month) and we’ll wor…" at bounding box center [506, 368] width 464 height 95
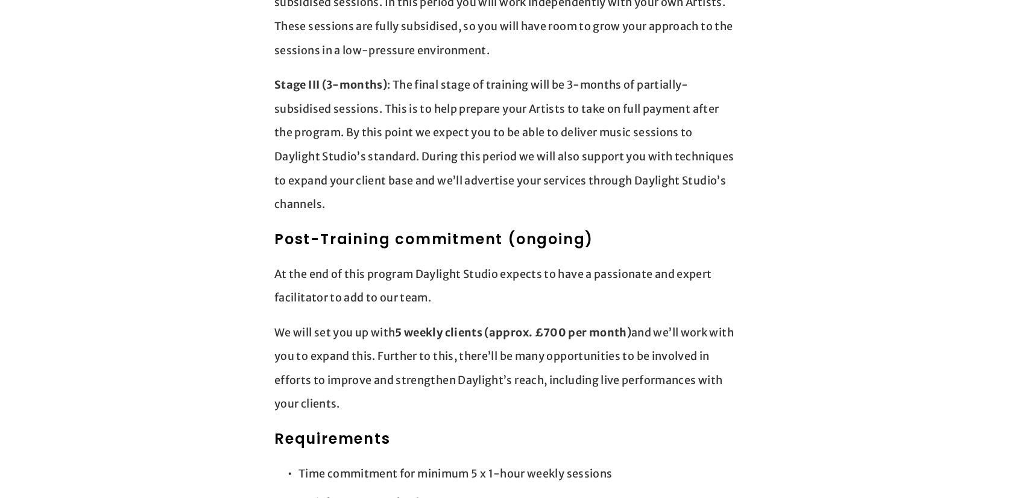
click at [652, 358] on p "We will set you up with 5 weekly clients (approx. £700 per month) and we’ll wor…" at bounding box center [506, 368] width 464 height 95
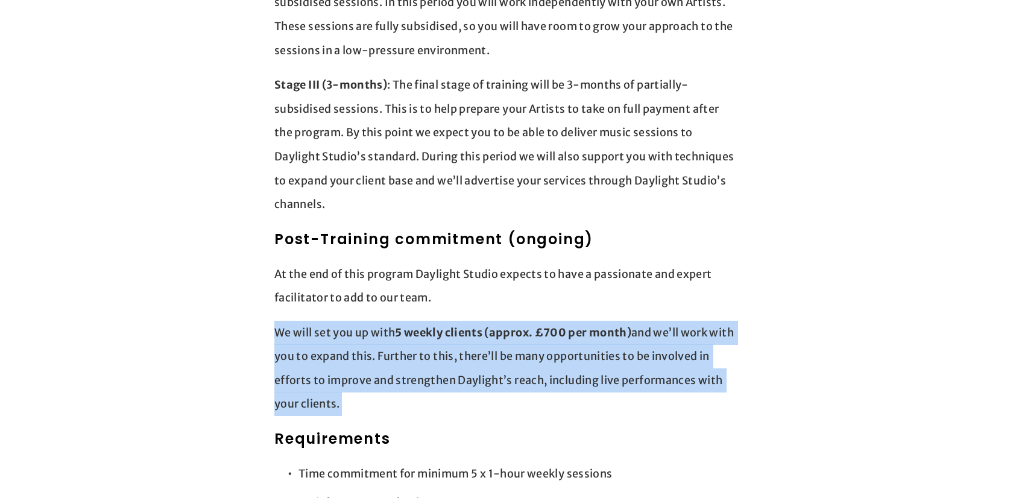
click at [730, 393] on div "Training & Development process (9 months) Stage I (3-months): Direct training a…" at bounding box center [506, 327] width 464 height 1003
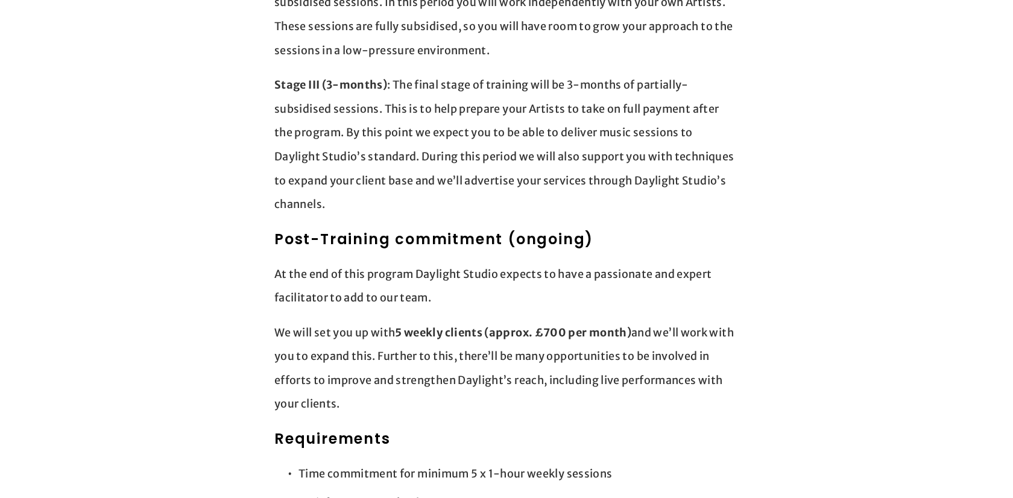
click at [584, 326] on strong "5 weekly clients (approx. £700 per month)" at bounding box center [513, 333] width 236 height 14
click at [614, 326] on strong "5 weekly clients (approx. £700 per month)" at bounding box center [513, 333] width 236 height 14
click at [650, 359] on p "We will set you up with 5 weekly clients (approx. £700 per month) and we’ll wor…" at bounding box center [506, 368] width 464 height 95
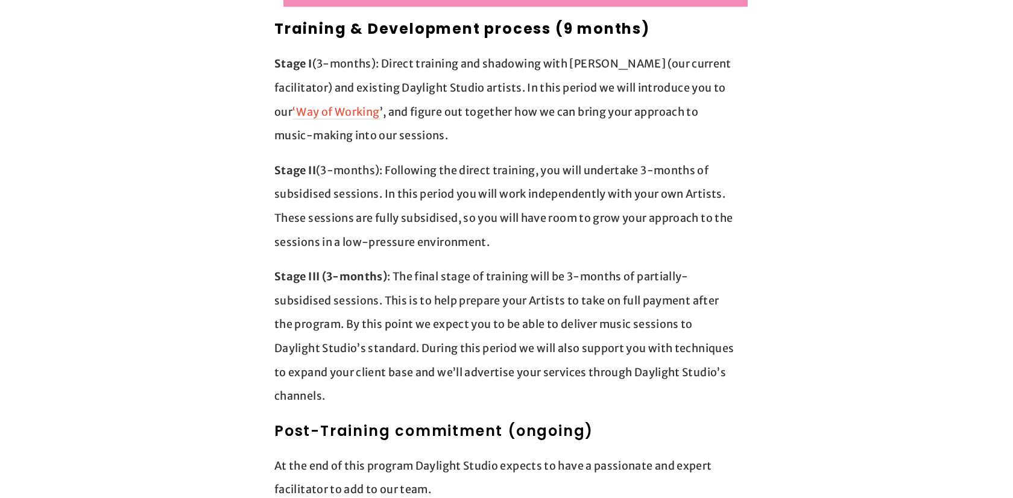
scroll to position [1050, 0]
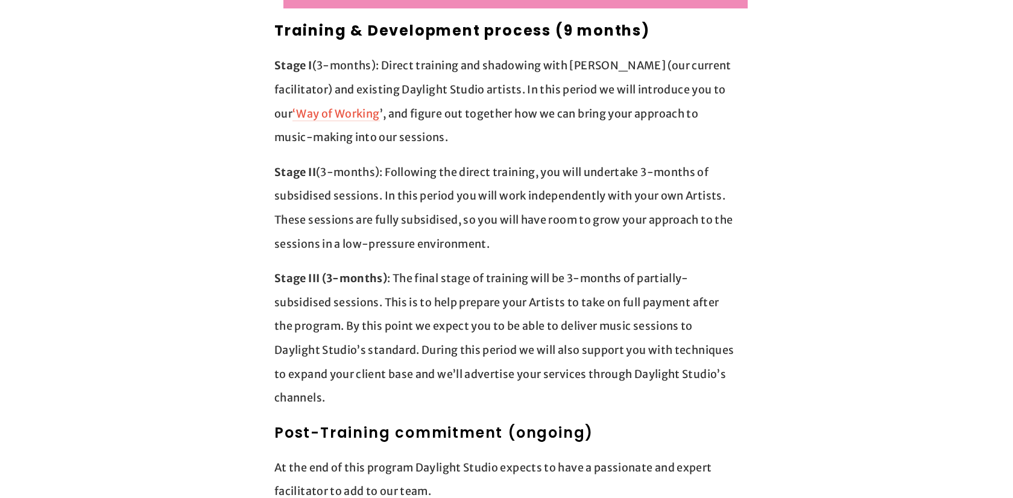
click at [503, 267] on p "Stage III (3-months) : The final stage of training will be 3-months of partiall…" at bounding box center [506, 339] width 464 height 144
click at [512, 285] on p "Stage III (3-months) : The final stage of training will be 3-months of partiall…" at bounding box center [506, 339] width 464 height 144
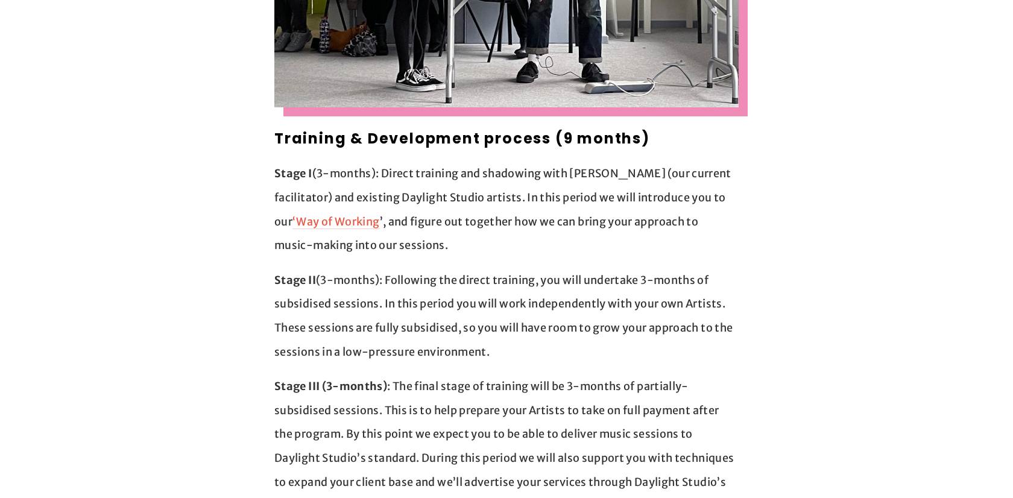
scroll to position [941, 0]
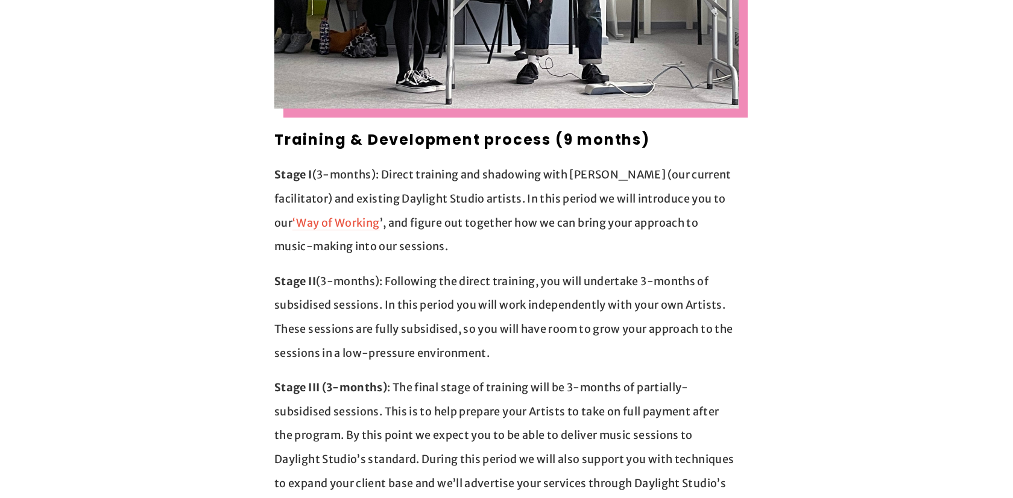
click at [440, 163] on p "Stage I (3-months): Direct training and shadowing with Jack (our current facili…" at bounding box center [506, 210] width 464 height 95
click at [463, 191] on p "Stage I (3-months): Direct training and shadowing with Jack (our current facili…" at bounding box center [506, 210] width 464 height 95
click at [438, 173] on p "Stage I (3-months): Direct training and shadowing with Jack (our current facili…" at bounding box center [506, 210] width 464 height 95
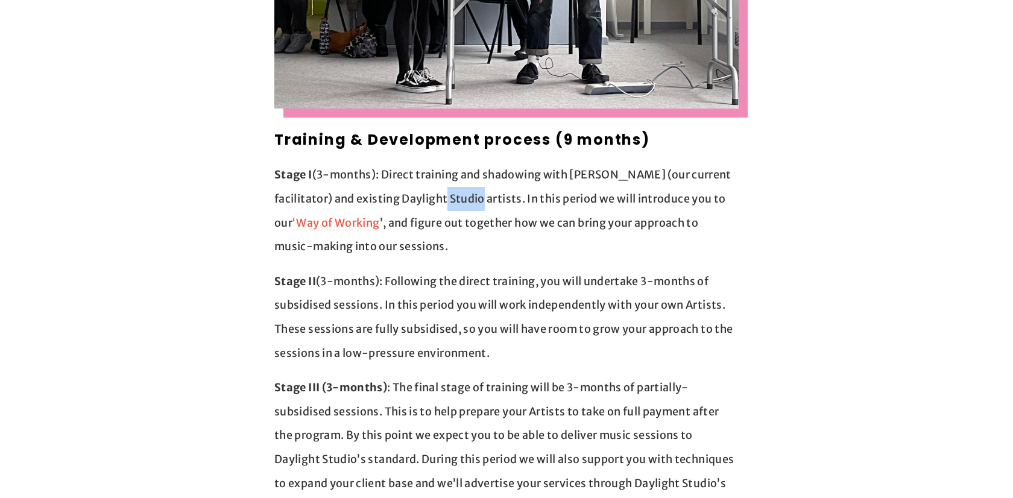
click at [449, 194] on p "Stage I (3-months): Direct training and shadowing with Jack (our current facili…" at bounding box center [506, 210] width 464 height 95
click at [434, 199] on p "Stage I (3-months): Direct training and shadowing with Jack (our current facili…" at bounding box center [506, 210] width 464 height 95
click at [491, 270] on p "Stage II (3-months): Following the direct training, you will undertake 3-months…" at bounding box center [506, 317] width 464 height 95
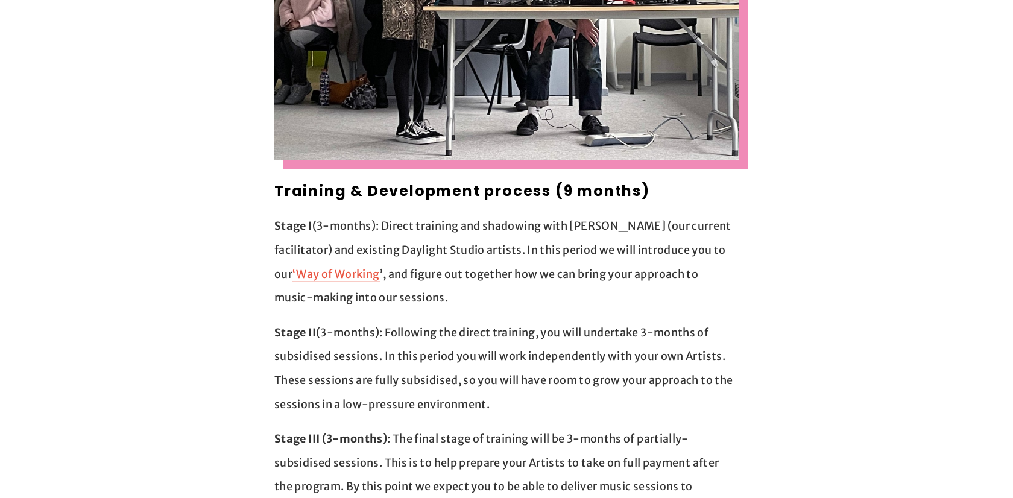
scroll to position [877, 0]
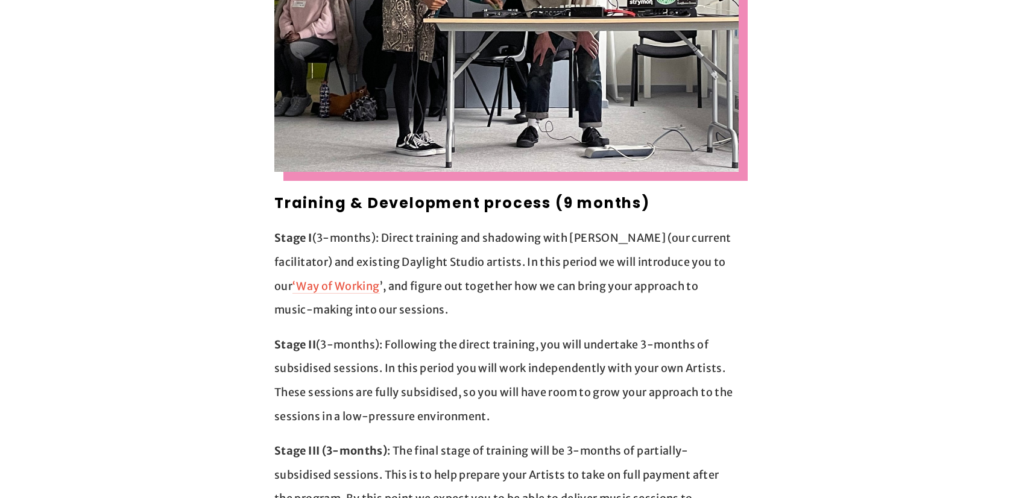
click at [536, 268] on p "Stage I (3-months): Direct training and shadowing with Jack (our current facili…" at bounding box center [506, 273] width 464 height 95
click at [548, 279] on p "Stage I (3-months): Direct training and shadowing with Jack (our current facili…" at bounding box center [506, 273] width 464 height 95
click at [594, 260] on p "Stage I (3-months): Direct training and shadowing with Jack (our current facili…" at bounding box center [506, 273] width 464 height 95
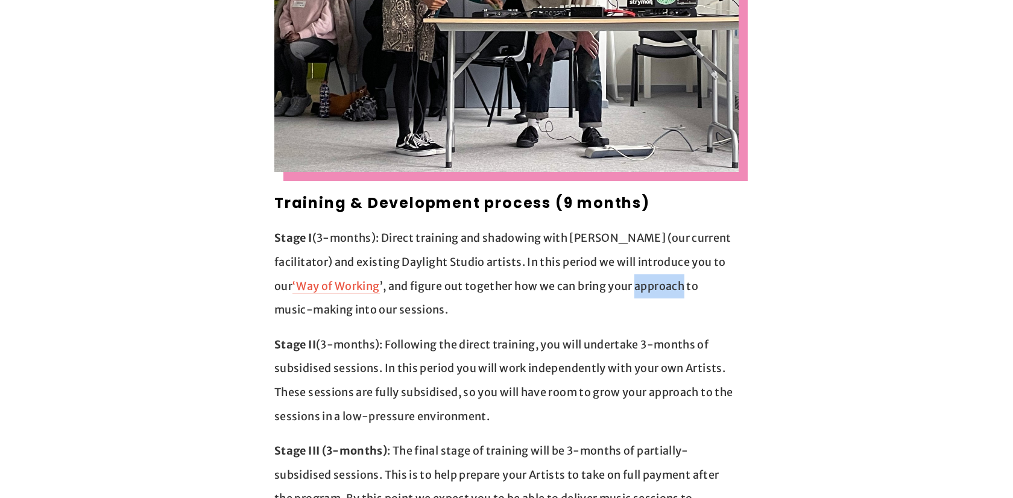
click at [616, 333] on p "Stage II (3-months): Following the direct training, you will undertake 3-months…" at bounding box center [506, 380] width 464 height 95
click at [638, 336] on p "Stage II (3-months): Following the direct training, you will undertake 3-months…" at bounding box center [506, 380] width 464 height 95
click at [644, 341] on p "Stage II (3-months): Following the direct training, you will undertake 3-months…" at bounding box center [506, 380] width 464 height 95
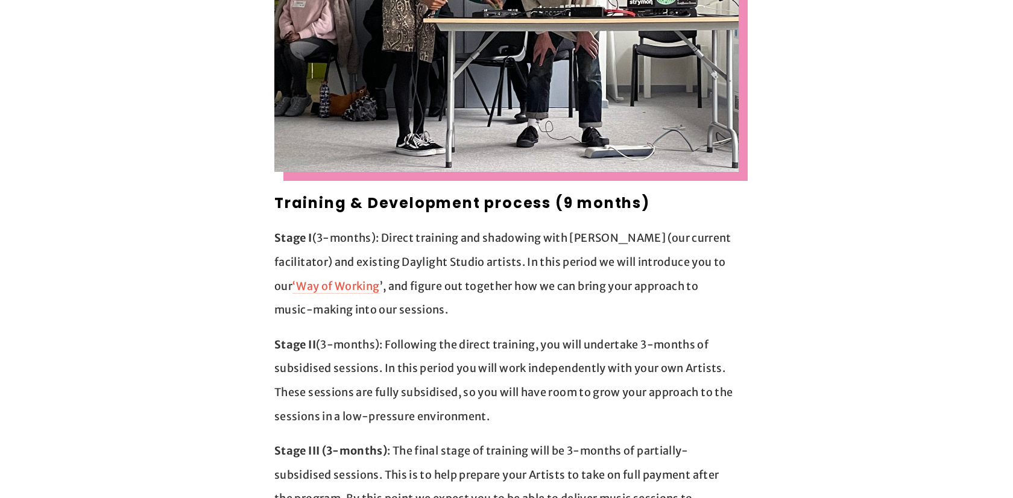
click at [644, 341] on p "Stage II (3-months): Following the direct training, you will undertake 3-months…" at bounding box center [506, 380] width 464 height 95
click at [699, 344] on p "Stage II (3-months): Following the direct training, you will undertake 3-months…" at bounding box center [506, 380] width 464 height 95
click at [683, 371] on p "Stage II (3-months): Following the direct training, you will undertake 3-months…" at bounding box center [506, 380] width 464 height 95
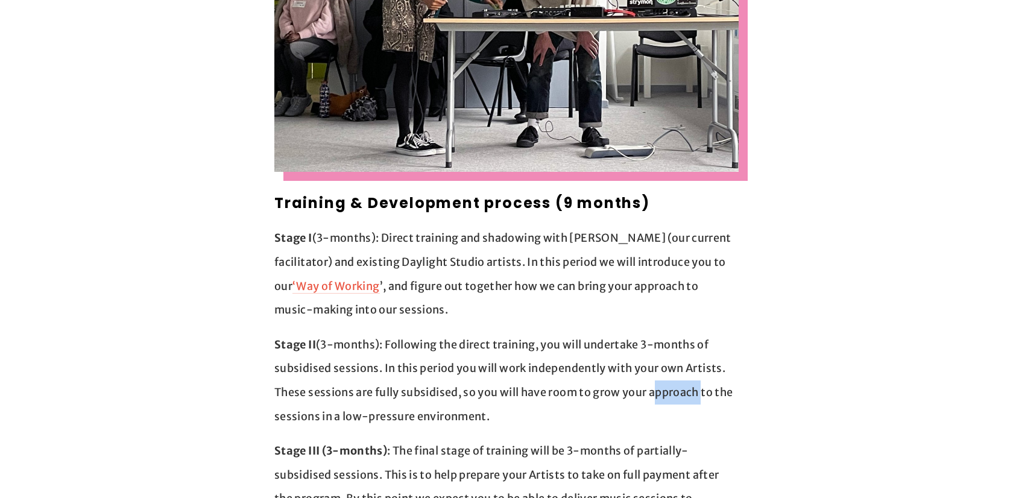
click at [429, 282] on p "Stage I (3-months): Direct training and shadowing with Jack (our current facili…" at bounding box center [506, 273] width 464 height 95
click at [426, 333] on p "Stage II (3-months): Following the direct training, you will undertake 3-months…" at bounding box center [506, 380] width 464 height 95
click at [474, 352] on p "Stage II (3-months): Following the direct training, you will undertake 3-months…" at bounding box center [506, 380] width 464 height 95
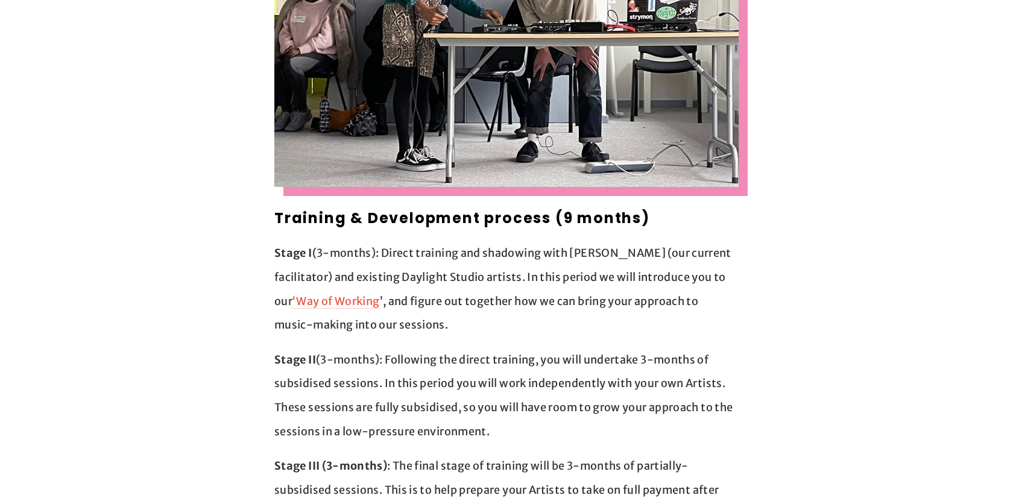
scroll to position [862, 0]
click at [481, 349] on p "Stage II (3-months): Following the direct training, you will undertake 3-months…" at bounding box center [506, 396] width 464 height 95
click at [513, 355] on p "Stage II (3-months): Following the direct training, you will undertake 3-months…" at bounding box center [506, 396] width 464 height 95
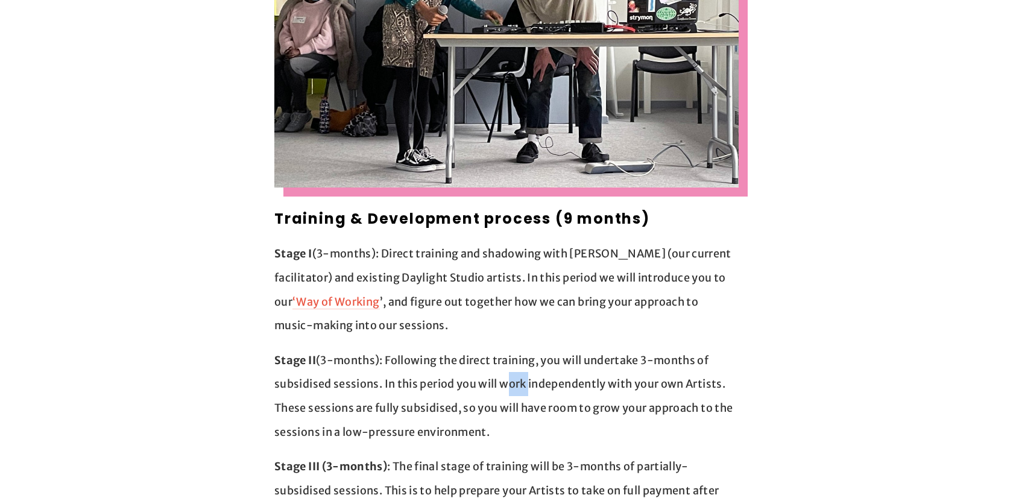
click at [543, 393] on p "Stage II (3-months): Following the direct training, you will undertake 3-months…" at bounding box center [506, 396] width 464 height 95
click at [584, 361] on p "Stage II (3-months): Following the direct training, you will undertake 3-months…" at bounding box center [506, 396] width 464 height 95
click at [624, 411] on p "Stage II (3-months): Following the direct training, you will undertake 3-months…" at bounding box center [506, 396] width 464 height 95
click at [620, 349] on p "Stage II (3-months): Following the direct training, you will undertake 3-months…" at bounding box center [506, 396] width 464 height 95
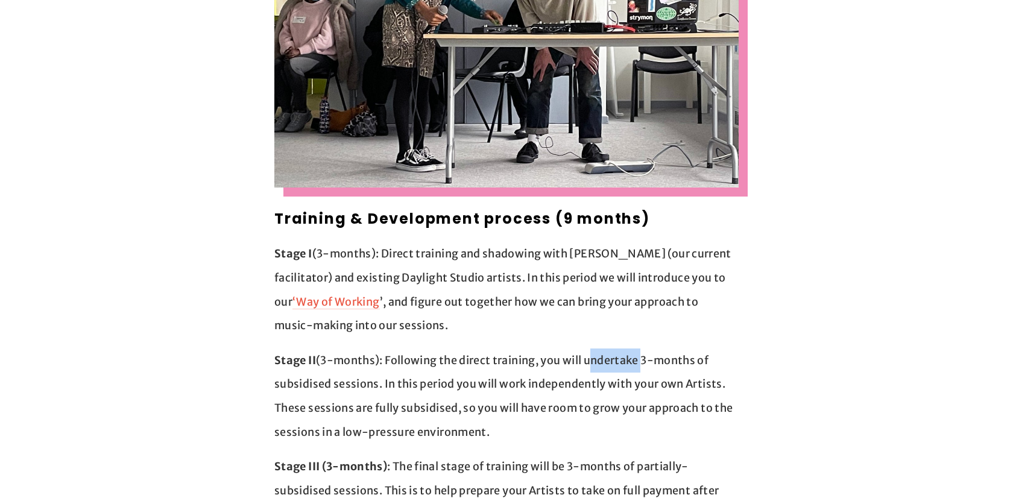
click at [620, 349] on p "Stage II (3-months): Following the direct training, you will undertake 3-months…" at bounding box center [506, 396] width 464 height 95
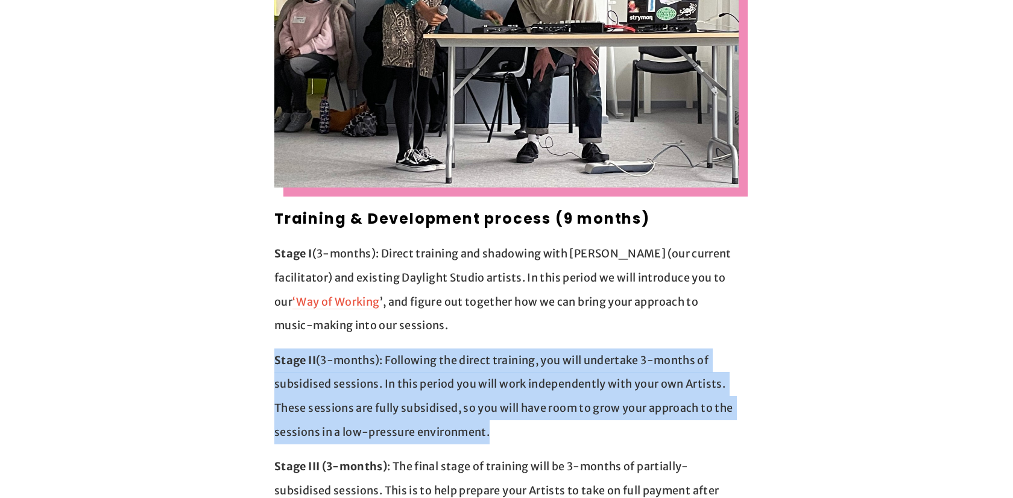
click at [620, 349] on p "Stage II (3-months): Following the direct training, you will undertake 3-months…" at bounding box center [506, 396] width 464 height 95
click at [637, 367] on p "Stage II (3-months): Following the direct training, you will undertake 3-months…" at bounding box center [506, 396] width 464 height 95
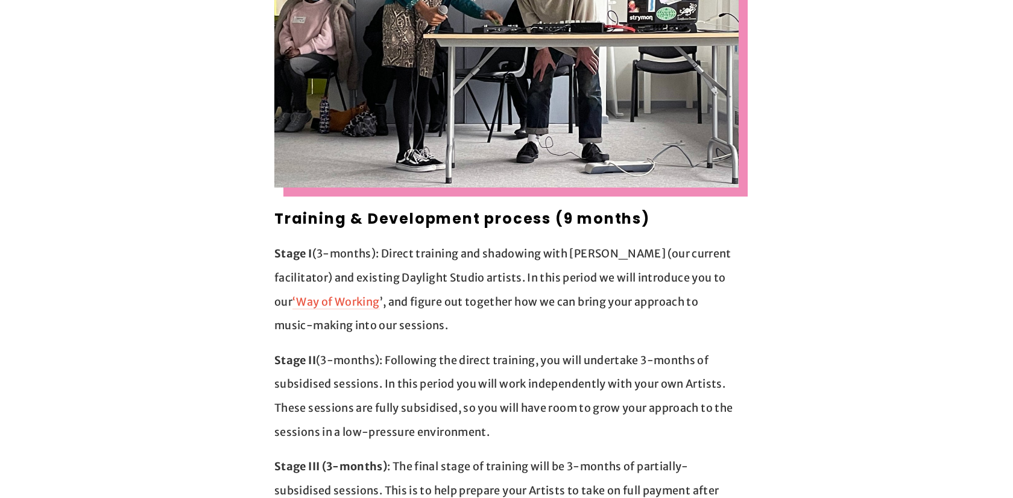
click at [651, 361] on p "Stage II (3-months): Following the direct training, you will undertake 3-months…" at bounding box center [506, 396] width 464 height 95
click at [673, 388] on p "Stage II (3-months): Following the direct training, you will undertake 3-months…" at bounding box center [506, 396] width 464 height 95
click at [561, 390] on p "Stage II (3-months): Following the direct training, you will undertake 3-months…" at bounding box center [506, 396] width 464 height 95
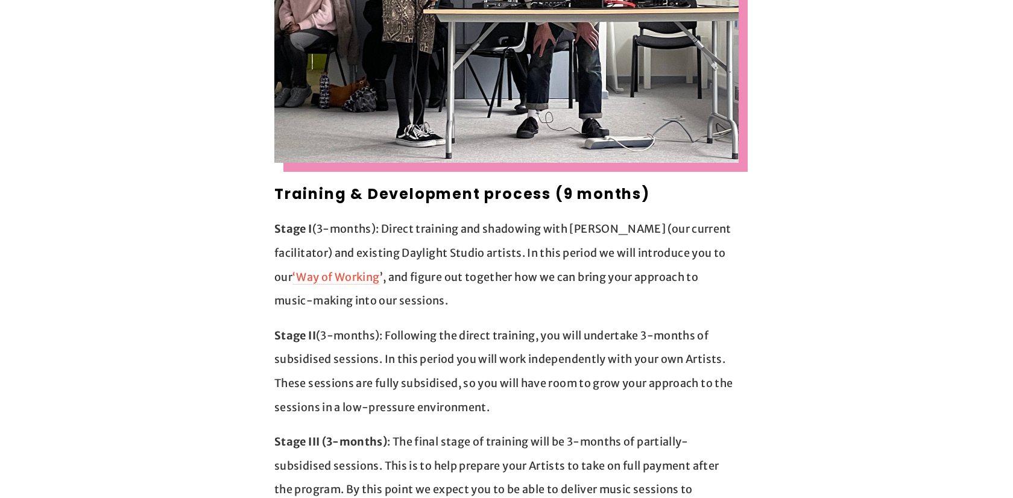
scroll to position [888, 0]
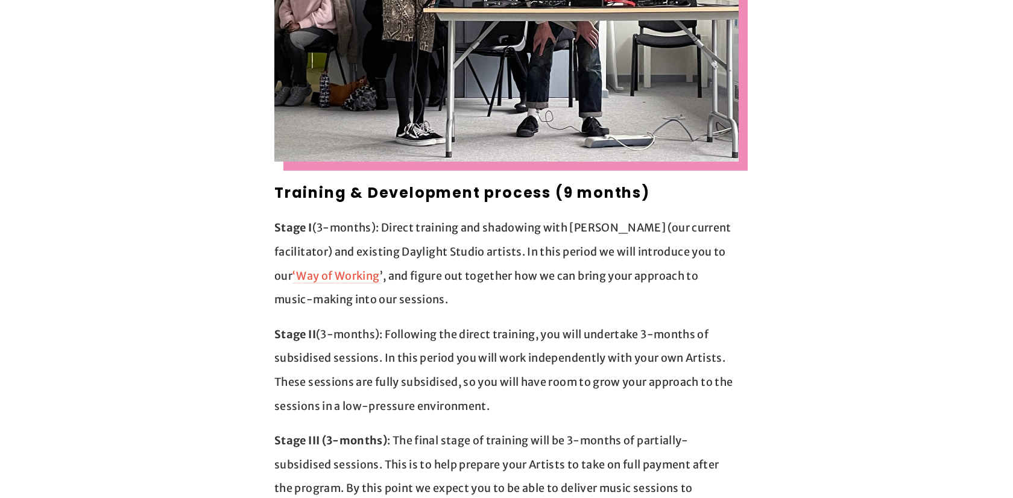
click at [532, 338] on p "Stage II (3-months): Following the direct training, you will undertake 3-months…" at bounding box center [506, 370] width 464 height 95
click at [544, 374] on p "Stage II (3-months): Following the direct training, you will undertake 3-months…" at bounding box center [506, 370] width 464 height 95
click at [517, 323] on p "Stage II (3-months): Following the direct training, you will undertake 3-months…" at bounding box center [506, 370] width 464 height 95
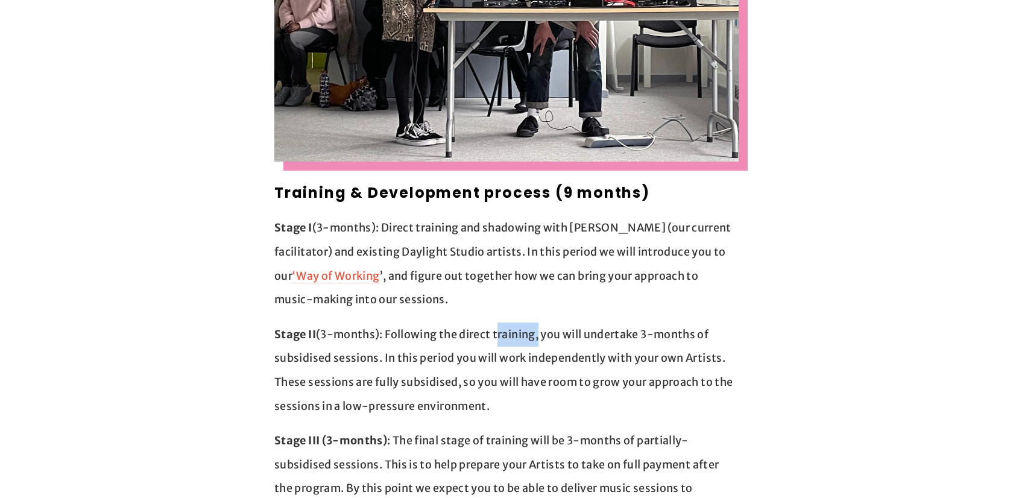
click at [531, 350] on p "Stage II (3-months): Following the direct training, you will undertake 3-months…" at bounding box center [506, 370] width 464 height 95
click at [438, 355] on p "Stage II (3-months): Following the direct training, you will undertake 3-months…" at bounding box center [506, 370] width 464 height 95
click at [452, 373] on p "Stage II (3-months): Following the direct training, you will undertake 3-months…" at bounding box center [506, 370] width 464 height 95
click at [457, 383] on p "Stage II (3-months): Following the direct training, you will undertake 3-months…" at bounding box center [506, 370] width 464 height 95
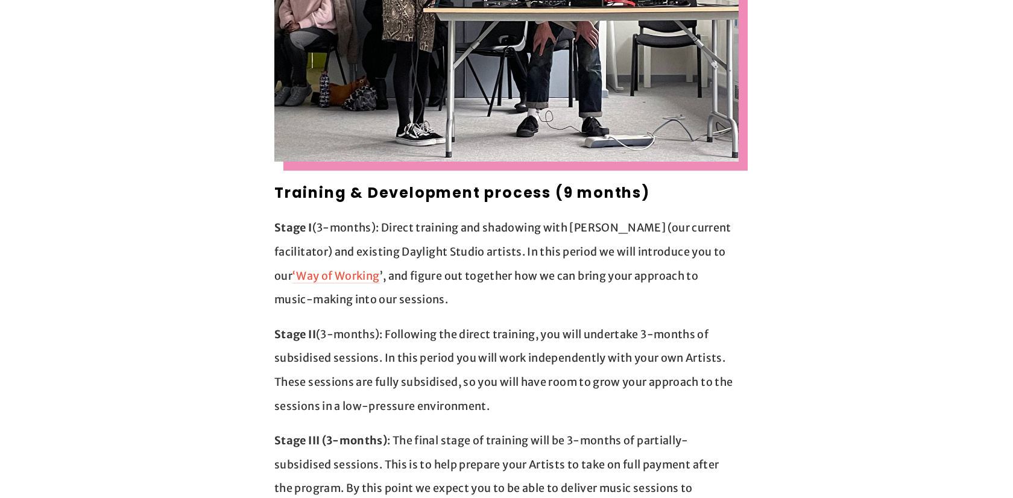
click at [457, 383] on p "Stage II (3-months): Following the direct training, you will undertake 3-months…" at bounding box center [506, 370] width 464 height 95
click at [524, 383] on p "Stage II (3-months): Following the direct training, you will undertake 3-months…" at bounding box center [506, 370] width 464 height 95
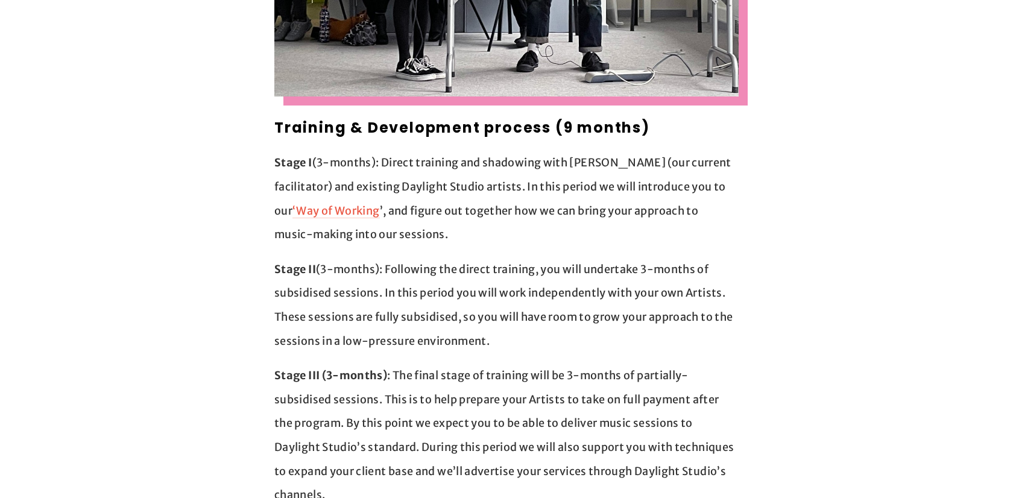
scroll to position [954, 0]
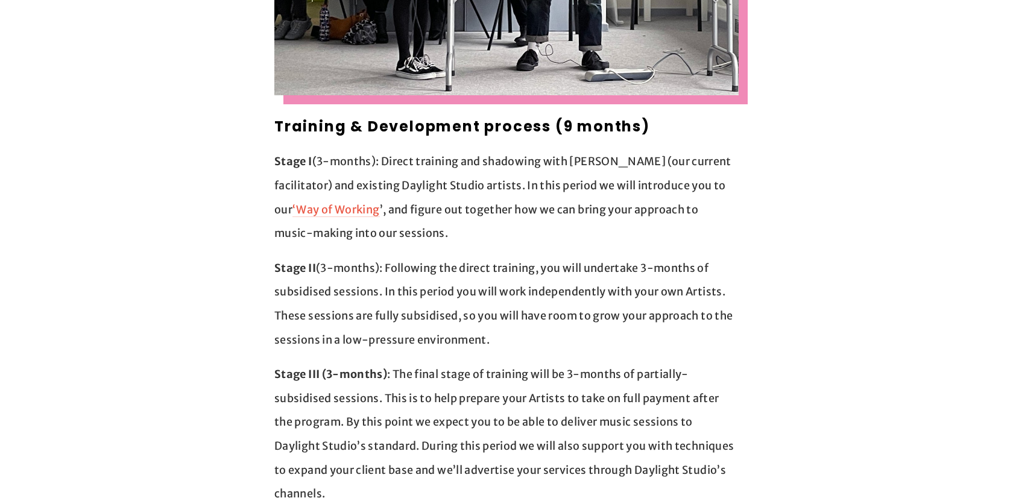
click at [474, 377] on p "Stage III (3-months) : The final stage of training will be 3-months of partiall…" at bounding box center [506, 434] width 464 height 144
click at [498, 395] on p "Stage III (3-months) : The final stage of training will be 3-months of partiall…" at bounding box center [506, 434] width 464 height 144
click at [353, 268] on p "Stage II (3-months): Following the direct training, you will undertake 3-months…" at bounding box center [506, 303] width 464 height 95
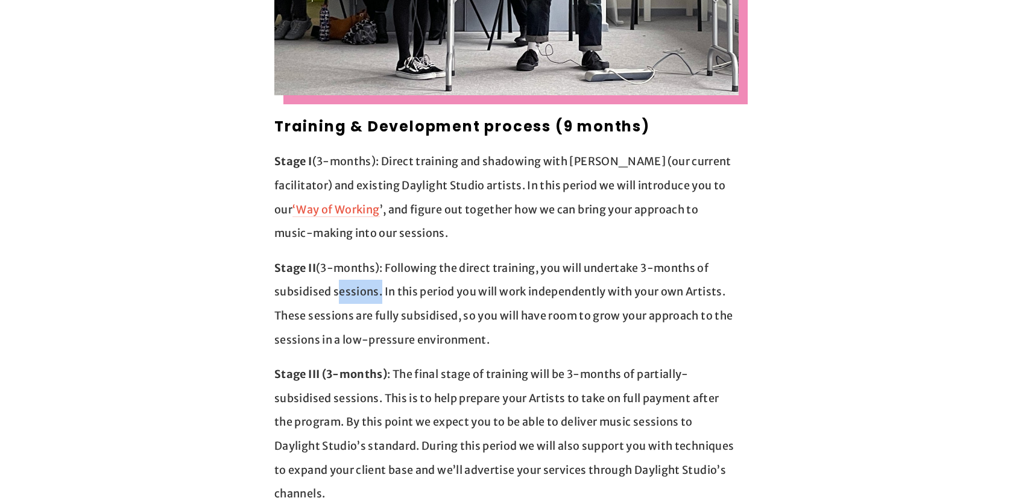
click at [376, 288] on p "Stage II (3-months): Following the direct training, you will undertake 3-months…" at bounding box center [506, 303] width 464 height 95
click at [390, 297] on p "Stage II (3-months): Following the direct training, you will undertake 3-months…" at bounding box center [506, 303] width 464 height 95
click at [426, 362] on p "Stage III (3-months) : The final stage of training will be 3-months of partiall…" at bounding box center [506, 434] width 464 height 144
click at [426, 277] on p "Stage II (3-months): Following the direct training, you will undertake 3-months…" at bounding box center [506, 303] width 464 height 95
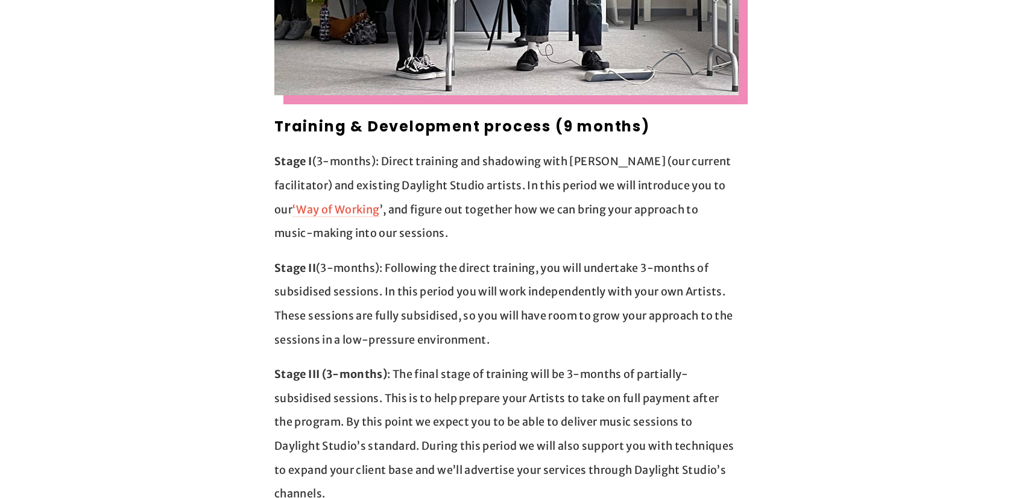
click at [426, 277] on p "Stage II (3-months): Following the direct training, you will undertake 3-months…" at bounding box center [506, 303] width 464 height 95
click at [442, 303] on p "Stage II (3-months): Following the direct training, you will undertake 3-months…" at bounding box center [506, 303] width 464 height 95
click at [448, 314] on p "Stage II (3-months): Following the direct training, you will undertake 3-months…" at bounding box center [506, 303] width 464 height 95
click at [471, 362] on p "Stage III (3-months) : The final stage of training will be 3-months of partiall…" at bounding box center [506, 434] width 464 height 144
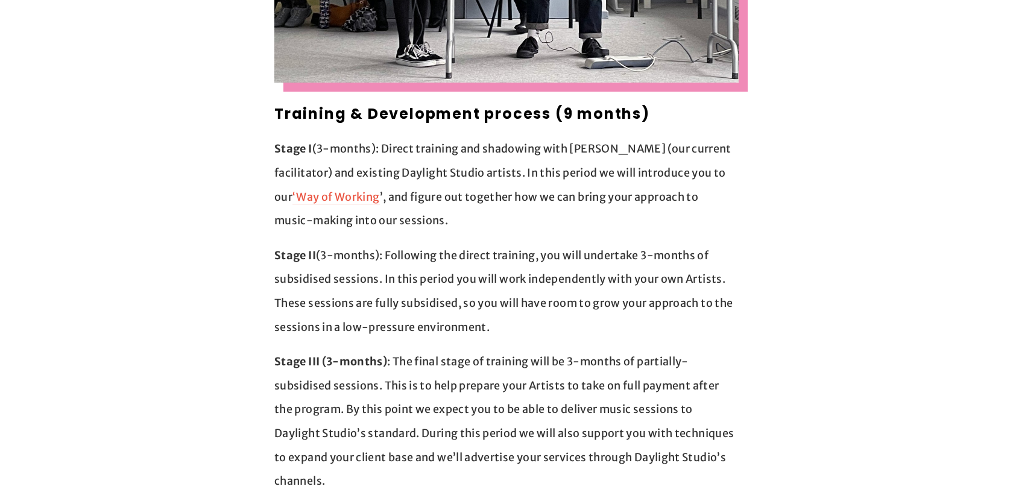
scroll to position [969, 0]
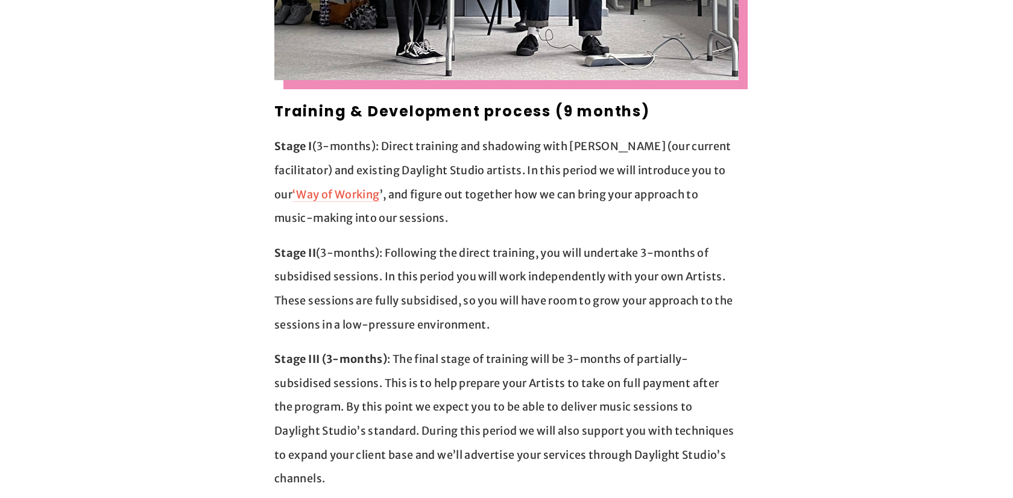
click at [438, 280] on p "Stage II (3-months): Following the direct training, you will undertake 3-months…" at bounding box center [506, 288] width 464 height 95
click at [453, 303] on p "Stage II (3-months): Following the direct training, you will undertake 3-months…" at bounding box center [506, 288] width 464 height 95
click at [497, 350] on p "Stage III (3-months) : The final stage of training will be 3-months of partiall…" at bounding box center [506, 419] width 464 height 144
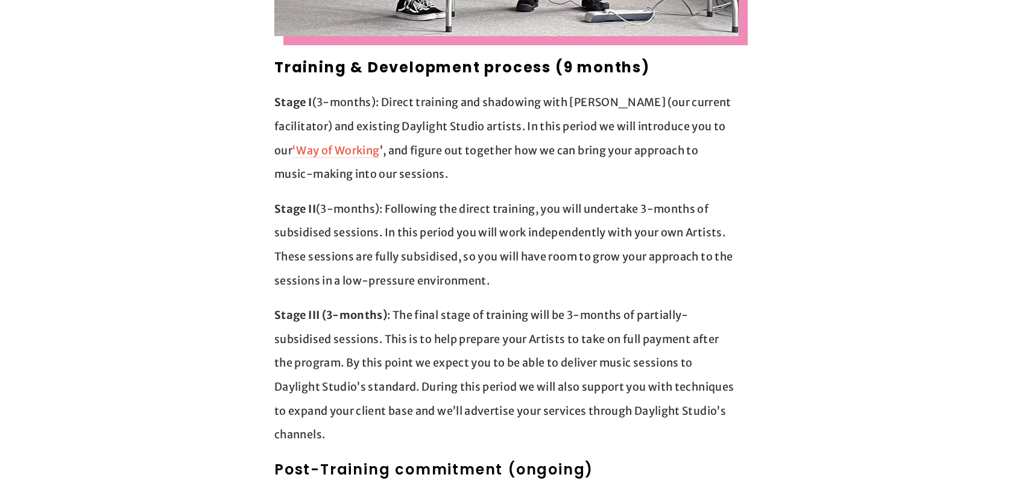
scroll to position [1015, 0]
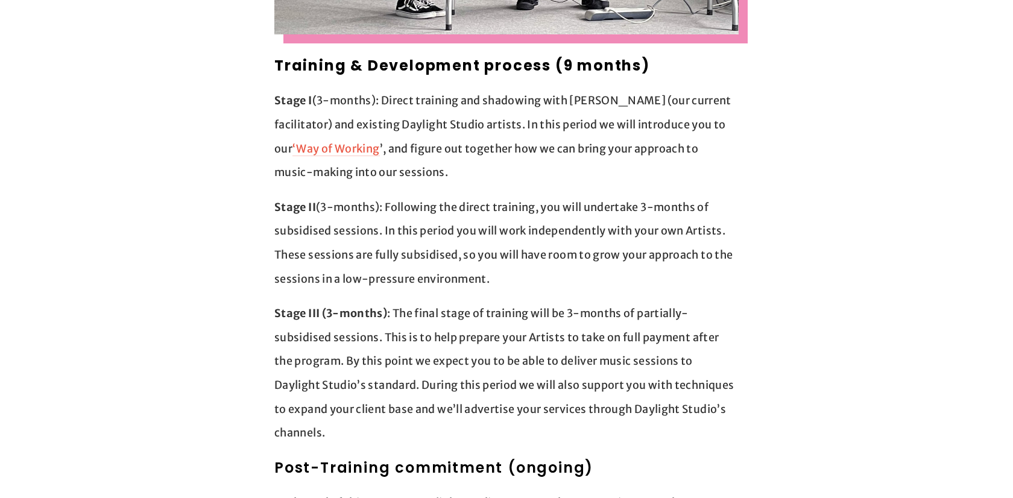
click at [461, 301] on p "Stage III (3-months) : The final stage of training will be 3-months of partiall…" at bounding box center [506, 373] width 464 height 144
click at [515, 342] on p "Stage III (3-months) : The final stage of training will be 3-months of partiall…" at bounding box center [506, 373] width 464 height 144
click at [479, 315] on p "Stage III (3-months) : The final stage of training will be 3-months of partiall…" at bounding box center [506, 373] width 464 height 144
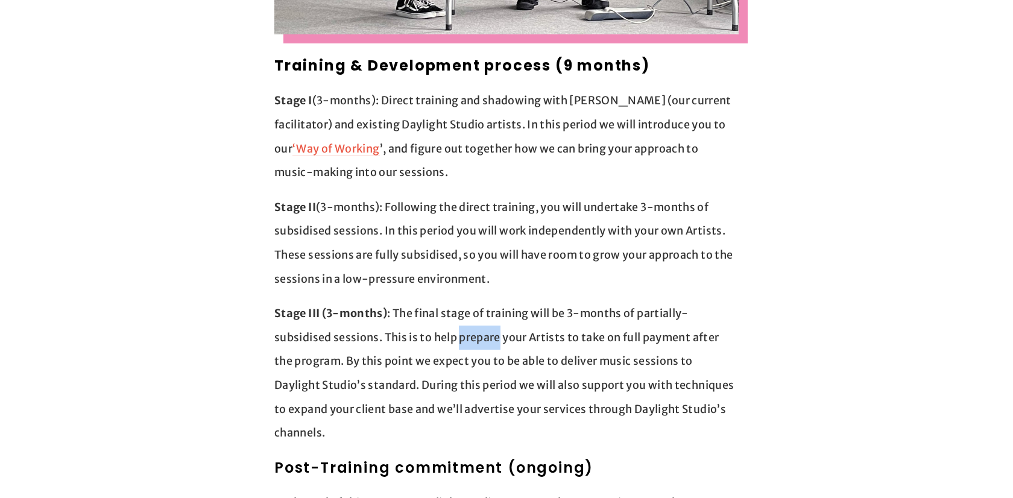
click at [511, 358] on p "Stage III (3-months) : The final stage of training will be 3-months of partiall…" at bounding box center [506, 373] width 464 height 144
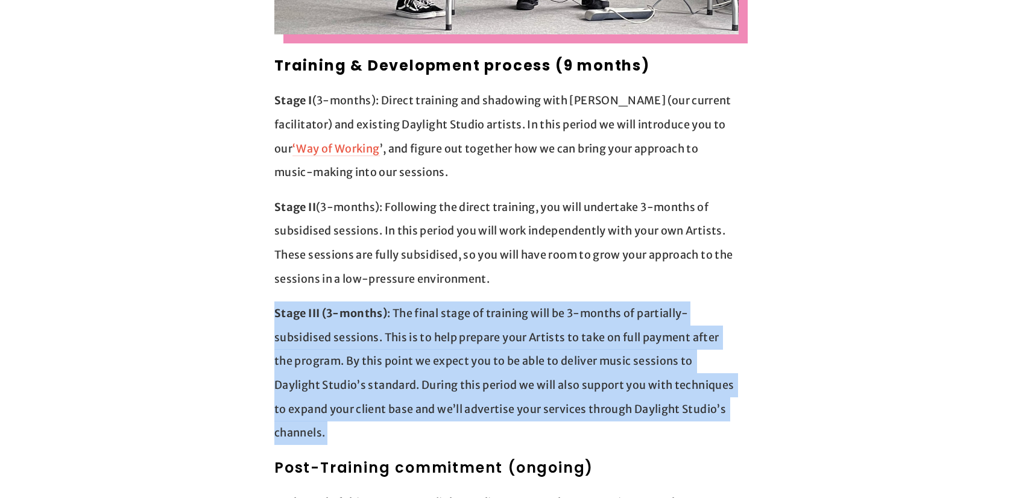
click at [532, 383] on p "Stage III (3-months) : The final stage of training will be 3-months of partiall…" at bounding box center [506, 373] width 464 height 144
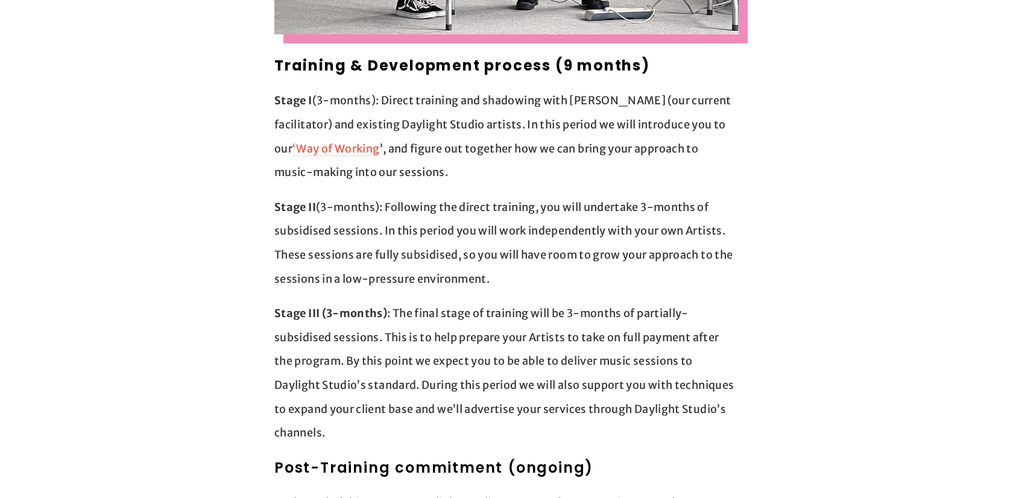
click at [532, 383] on p "Stage III (3-months) : The final stage of training will be 3-months of partiall…" at bounding box center [506, 373] width 464 height 144
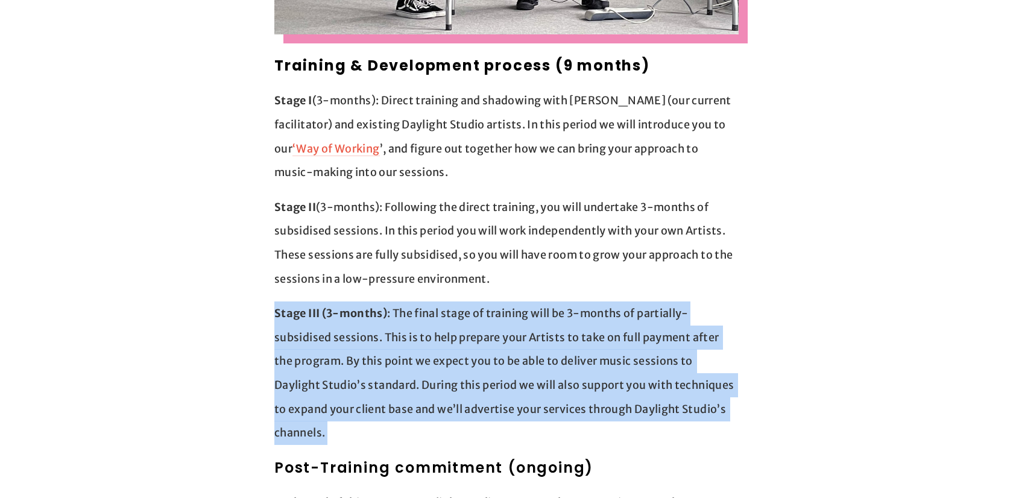
click at [565, 394] on p "Stage III (3-months) : The final stage of training will be 3-months of partiall…" at bounding box center [506, 373] width 464 height 144
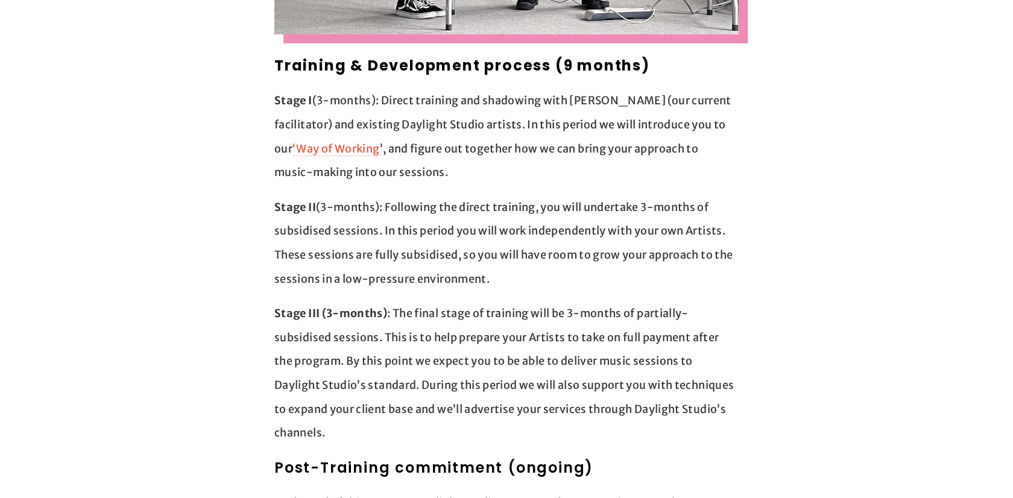
click at [538, 338] on p "Stage III (3-months) : The final stage of training will be 3-months of partiall…" at bounding box center [506, 373] width 464 height 144
click at [558, 362] on p "Stage III (3-months) : The final stage of training will be 3-months of partiall…" at bounding box center [506, 373] width 464 height 144
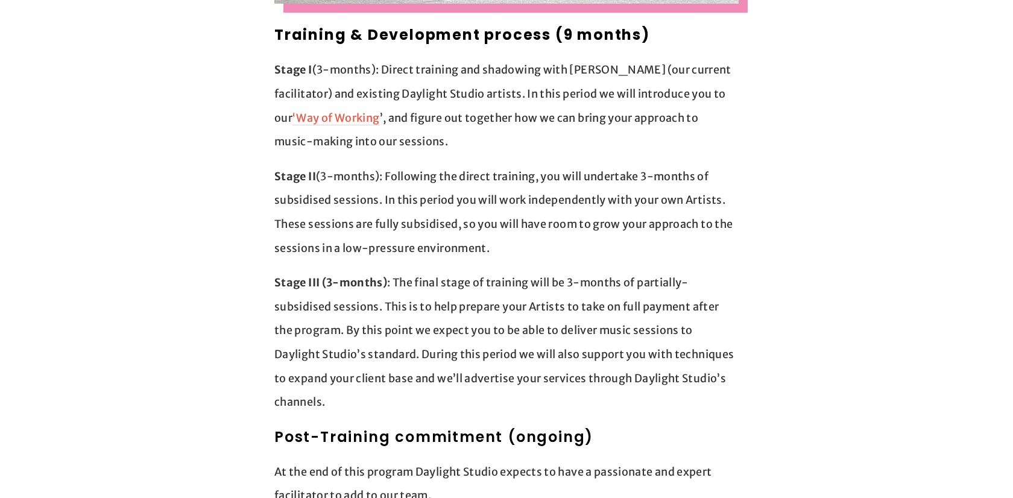
scroll to position [1040, 0]
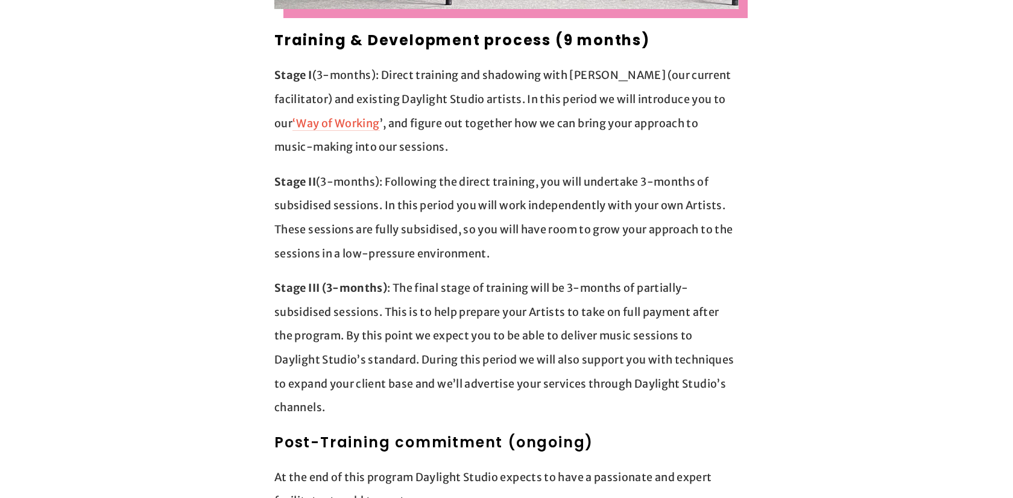
click at [558, 362] on p "Stage III (3-months) : The final stage of training will be 3-months of partiall…" at bounding box center [506, 348] width 464 height 144
click at [626, 370] on p "Stage III (3-months) : The final stage of training will be 3-months of partiall…" at bounding box center [506, 348] width 464 height 144
click at [671, 466] on p "At the end of this program Daylight Studio expects to have a passionate and exp…" at bounding box center [506, 490] width 464 height 48
click at [558, 328] on p "Stage III (3-months) : The final stage of training will be 3-months of partiall…" at bounding box center [506, 348] width 464 height 144
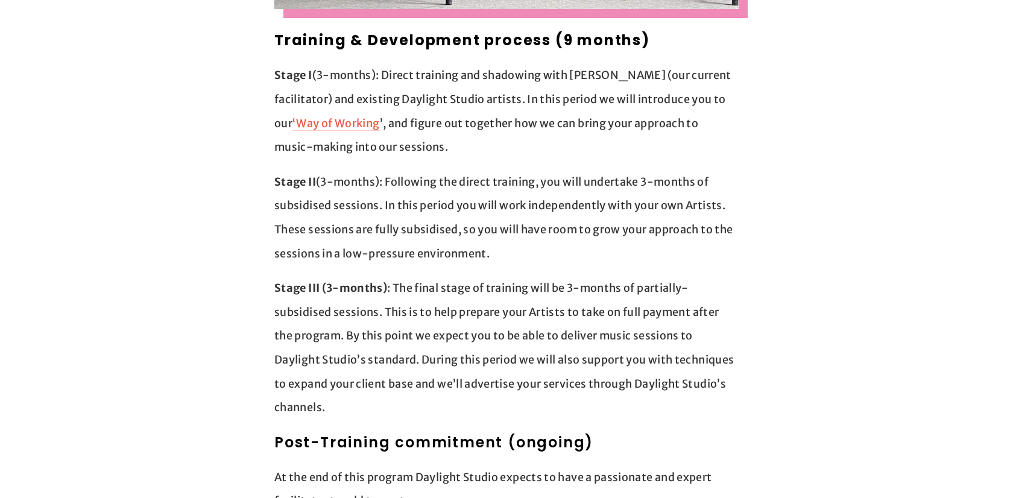
click at [558, 328] on p "Stage III (3-months) : The final stage of training will be 3-months of partiall…" at bounding box center [506, 348] width 464 height 144
click at [587, 348] on p "Stage III (3-months) : The final stage of training will be 3-months of partiall…" at bounding box center [506, 348] width 464 height 144
click at [508, 315] on p "Stage III (3-months) : The final stage of training will be 3-months of partiall…" at bounding box center [506, 348] width 464 height 144
click at [514, 328] on p "Stage III (3-months) : The final stage of training will be 3-months of partiall…" at bounding box center [506, 348] width 464 height 144
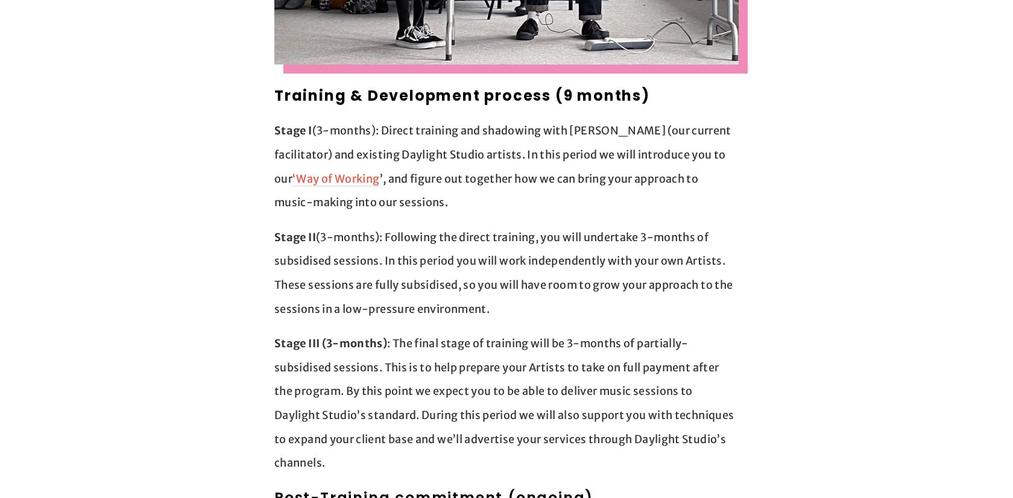
scroll to position [970, 0]
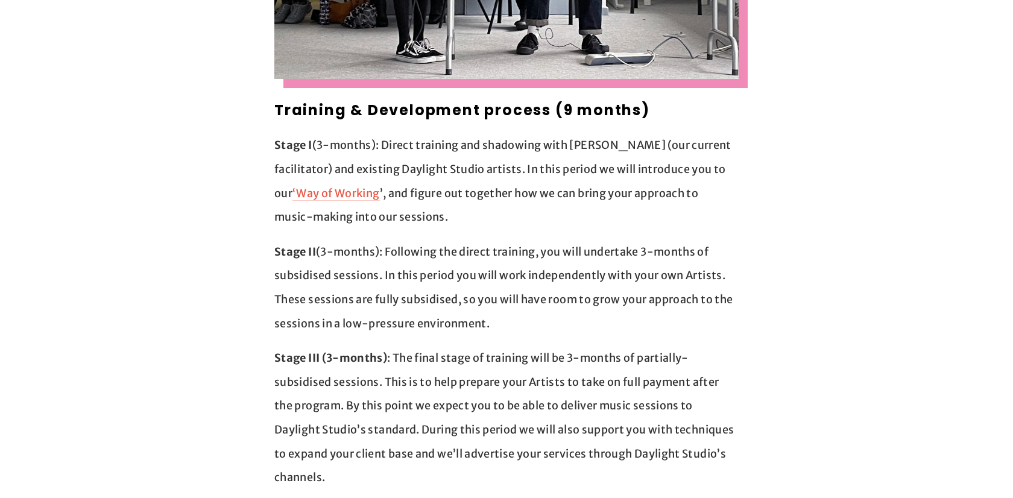
click at [561, 274] on p "Stage II (3-months): Following the direct training, you will undertake 3-months…" at bounding box center [506, 287] width 464 height 95
click at [612, 354] on p "Stage III (3-months) : The final stage of training will be 3-months of partiall…" at bounding box center [506, 418] width 464 height 144
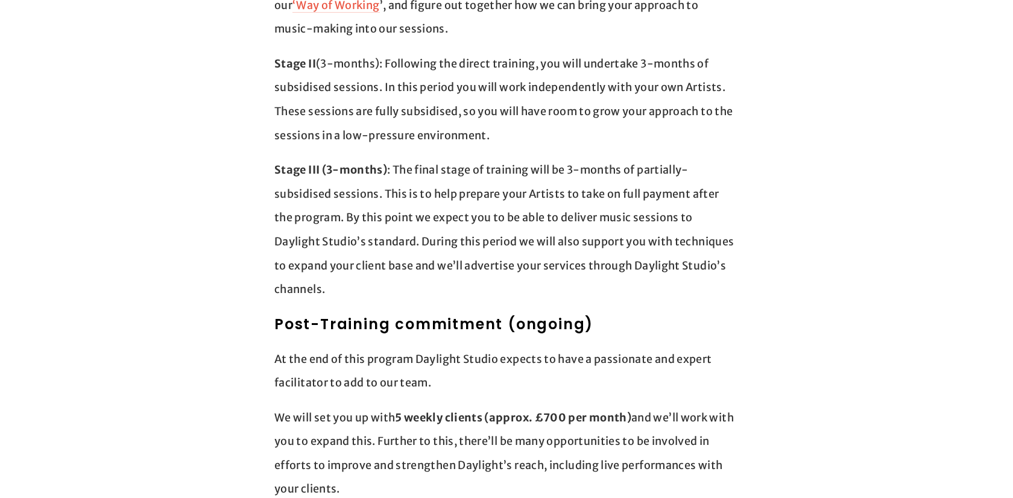
scroll to position [1175, 0]
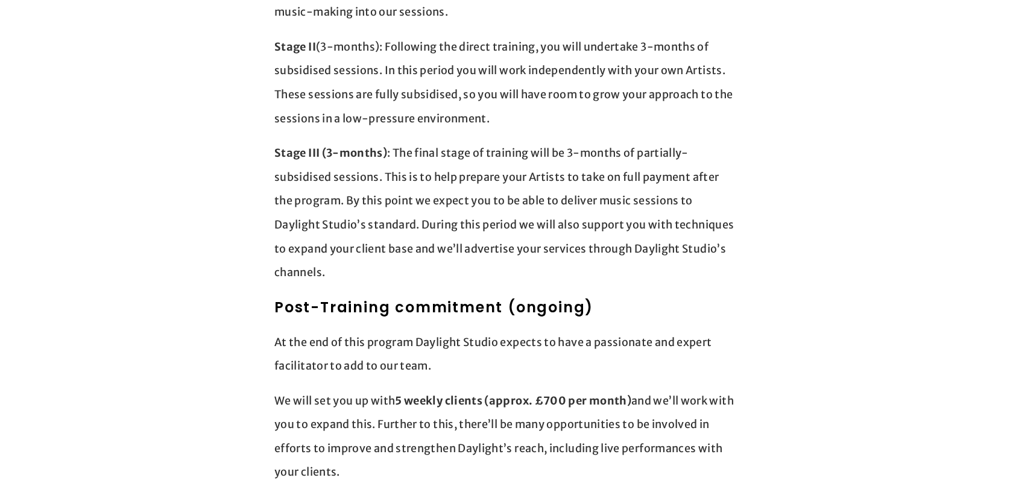
click at [549, 297] on h2 "Post-Training commitment (ongoing)" at bounding box center [506, 308] width 464 height 22
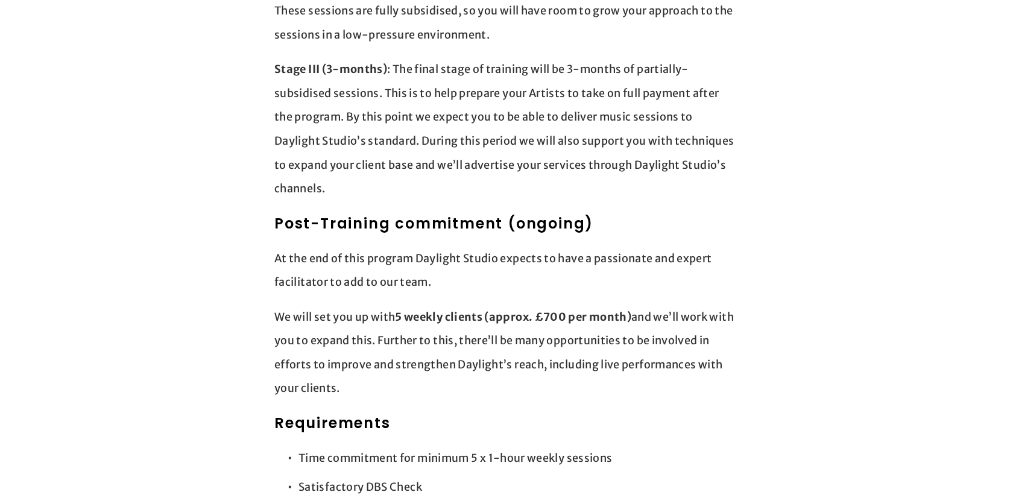
click at [610, 310] on strong "5 weekly clients (approx. £700 per month)" at bounding box center [513, 317] width 236 height 14
click at [718, 349] on p "We will set you up with 5 weekly clients (approx. £700 per month) and we’ll wor…" at bounding box center [506, 352] width 464 height 95
click at [669, 342] on p "We will set you up with 5 weekly clients (approx. £700 per month) and we’ll wor…" at bounding box center [506, 352] width 464 height 95
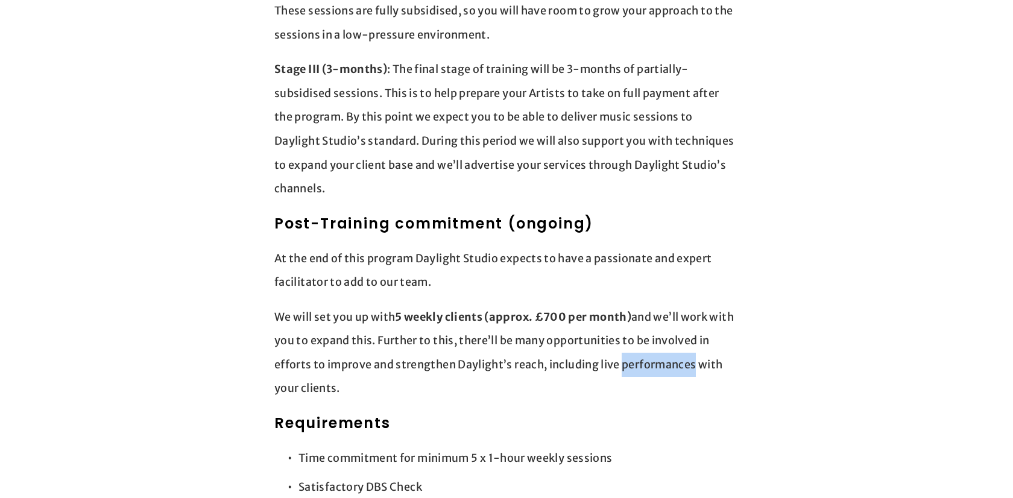
click at [628, 247] on p "At the end of this program Daylight Studio expects to have a passionate and exp…" at bounding box center [506, 271] width 464 height 48
click at [685, 305] on p "We will set you up with 5 weekly clients (approx. £700 per month) and we’ll wor…" at bounding box center [506, 352] width 464 height 95
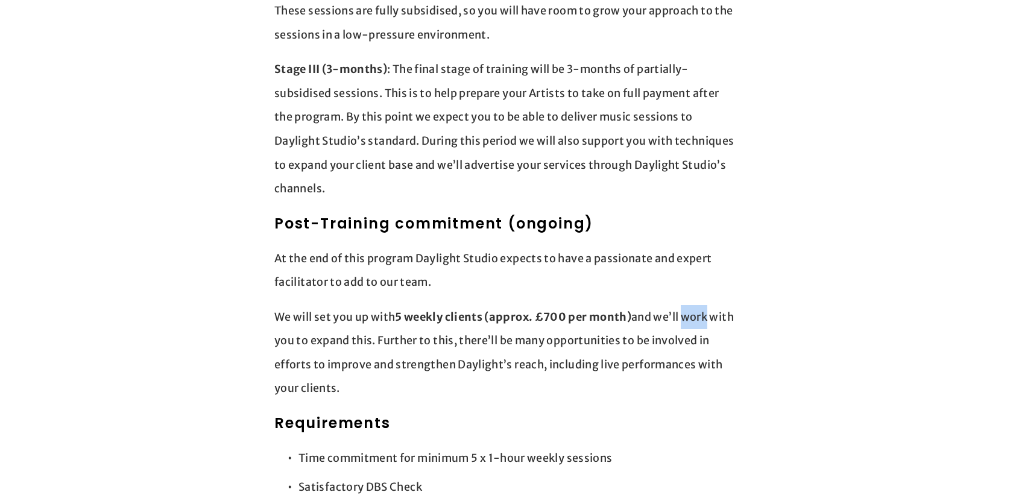
click at [693, 321] on p "We will set you up with 5 weekly clients (approx. £700 per month) and we’ll wor…" at bounding box center [506, 352] width 464 height 95
click at [684, 341] on p "We will set you up with 5 weekly clients (approx. £700 per month) and we’ll wor…" at bounding box center [506, 352] width 464 height 95
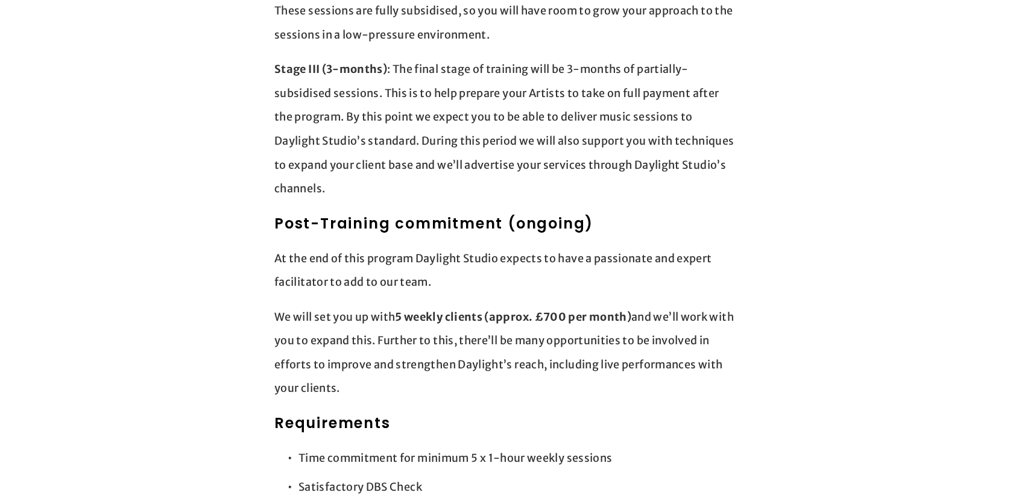
click at [648, 336] on p "We will set you up with 5 weekly clients (approx. £700 per month) and we’ll wor…" at bounding box center [506, 352] width 464 height 95
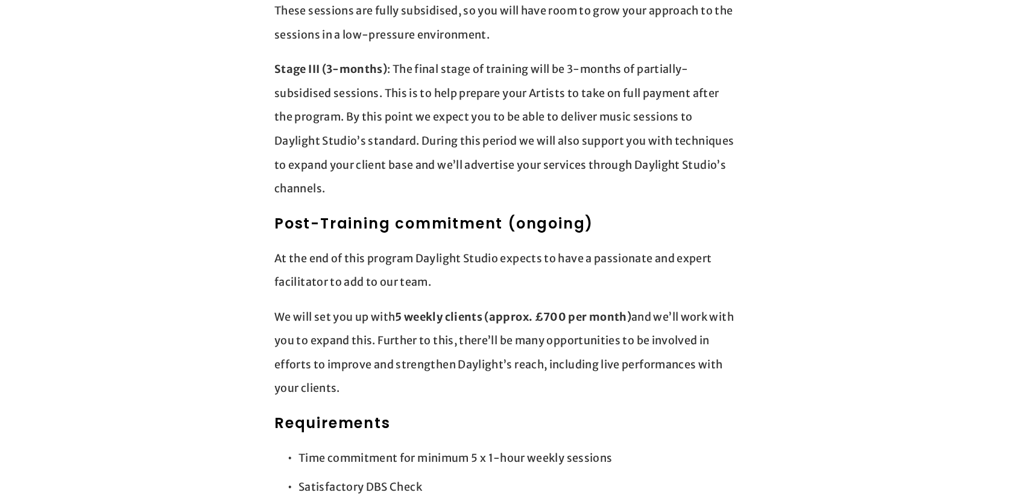
click at [500, 329] on p "We will set you up with 5 weekly clients (approx. £700 per month) and we’ll wor…" at bounding box center [506, 352] width 464 height 95
click at [562, 356] on p "We will set you up with 5 weekly clients (approx. £700 per month) and we’ll wor…" at bounding box center [506, 352] width 464 height 95
click at [585, 337] on p "We will set you up with 5 weekly clients (approx. £700 per month) and we’ll wor…" at bounding box center [506, 352] width 464 height 95
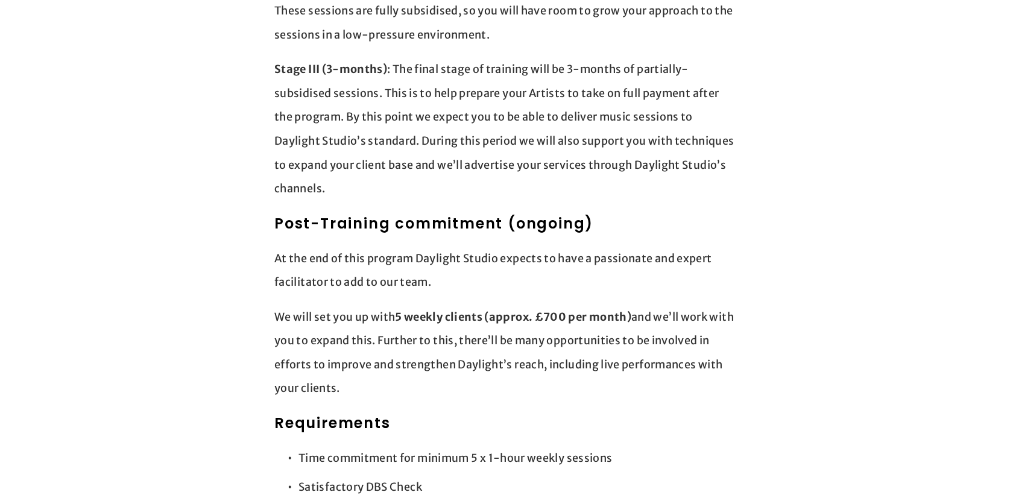
click at [585, 337] on p "We will set you up with 5 weekly clients (approx. £700 per month) and we’ll wor…" at bounding box center [506, 352] width 464 height 95
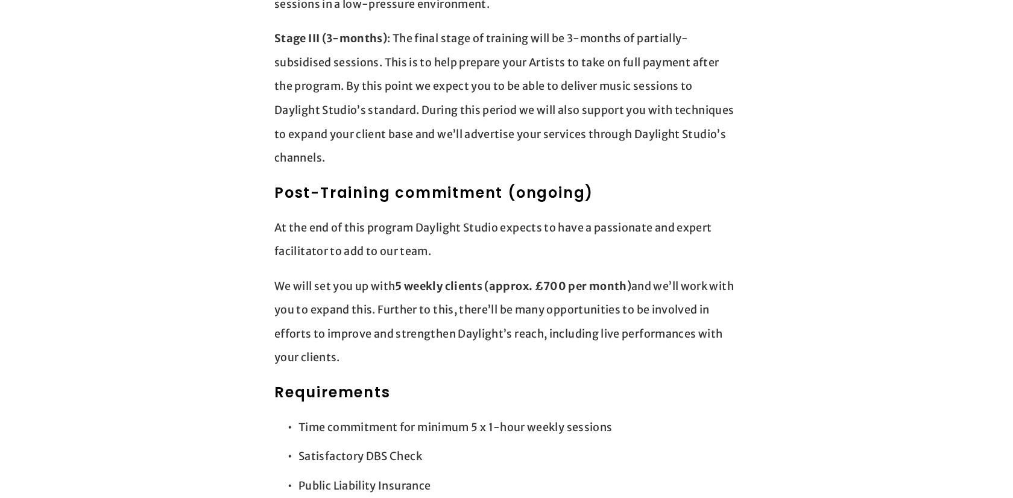
scroll to position [1290, 0]
click at [532, 285] on p "We will set you up with 5 weekly clients (approx. £700 per month) and we’ll wor…" at bounding box center [506, 321] width 464 height 95
click at [560, 314] on p "We will set you up with 5 weekly clients (approx. £700 per month) and we’ll wor…" at bounding box center [506, 321] width 464 height 95
click at [660, 311] on p "We will set you up with 5 weekly clients (approx. £700 per month) and we’ll wor…" at bounding box center [506, 321] width 464 height 95
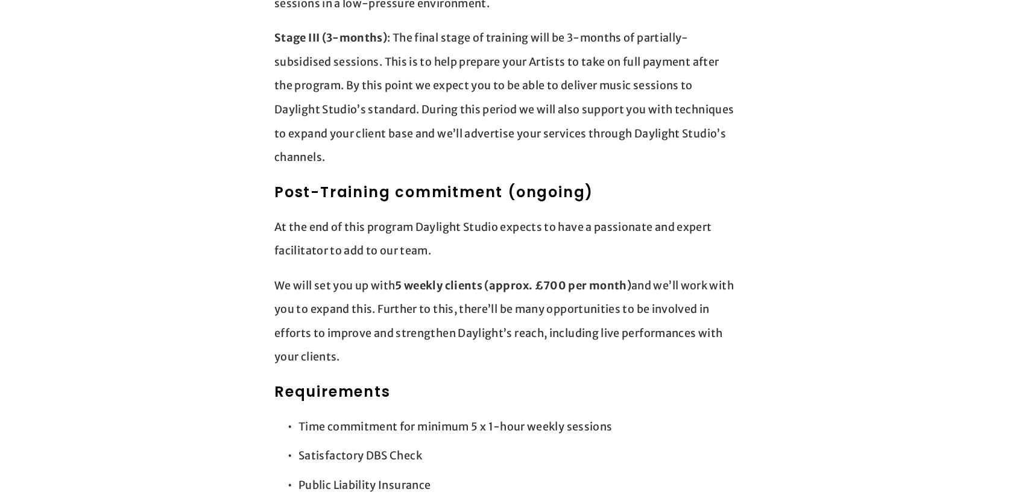
click at [660, 311] on p "We will set you up with 5 weekly clients (approx. £700 per month) and we’ll wor…" at bounding box center [506, 321] width 464 height 95
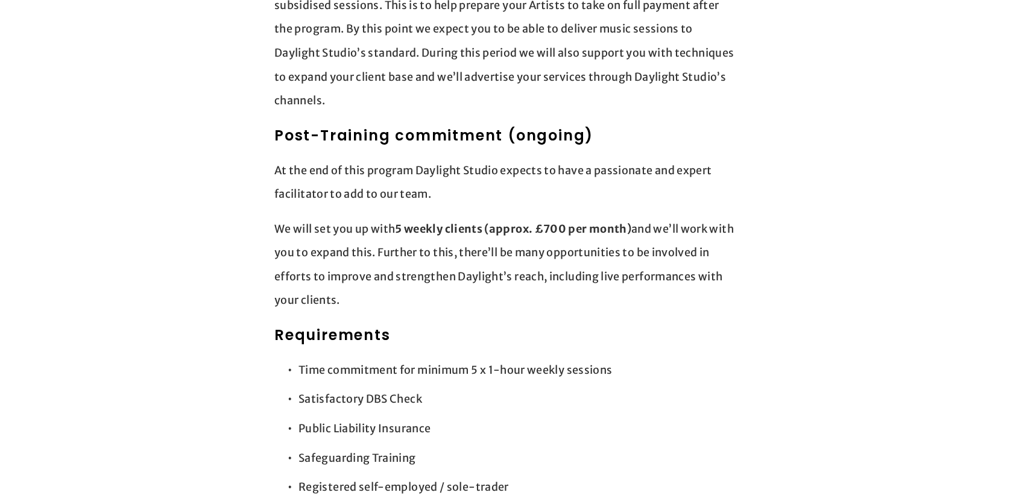
scroll to position [1348, 0]
click at [574, 248] on p "We will set you up with 5 weekly clients (approx. £700 per month) and we’ll wor…" at bounding box center [506, 263] width 464 height 95
click at [639, 250] on p "We will set you up with 5 weekly clients (approx. £700 per month) and we’ll wor…" at bounding box center [506, 263] width 464 height 95
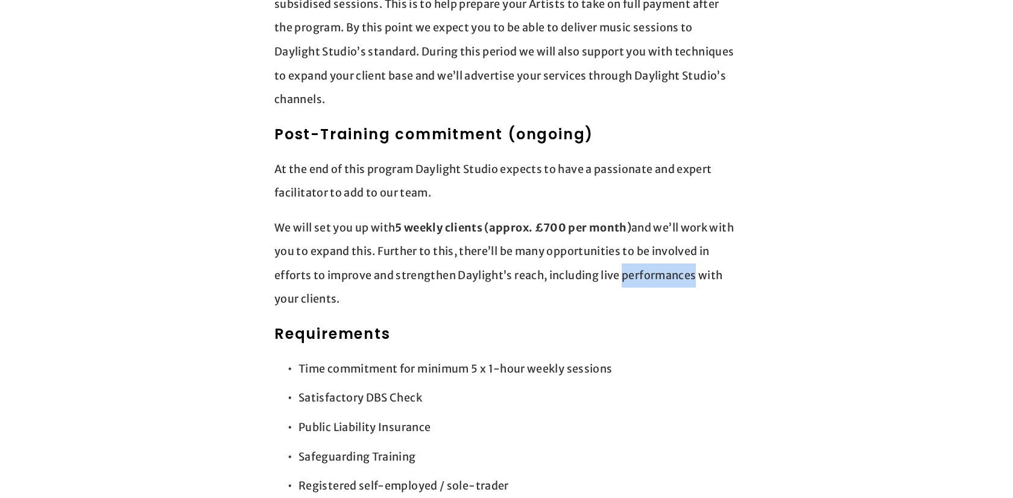
click at [742, 249] on div "Training & Development process (9 months) Stage I (3-months): Direct training a…" at bounding box center [506, 223] width 485 height 1024
click at [765, 229] on section "Daylight Studio Facilitator (London) We’re offering the opportunity for an Isli…" at bounding box center [506, 500] width 543 height 3032
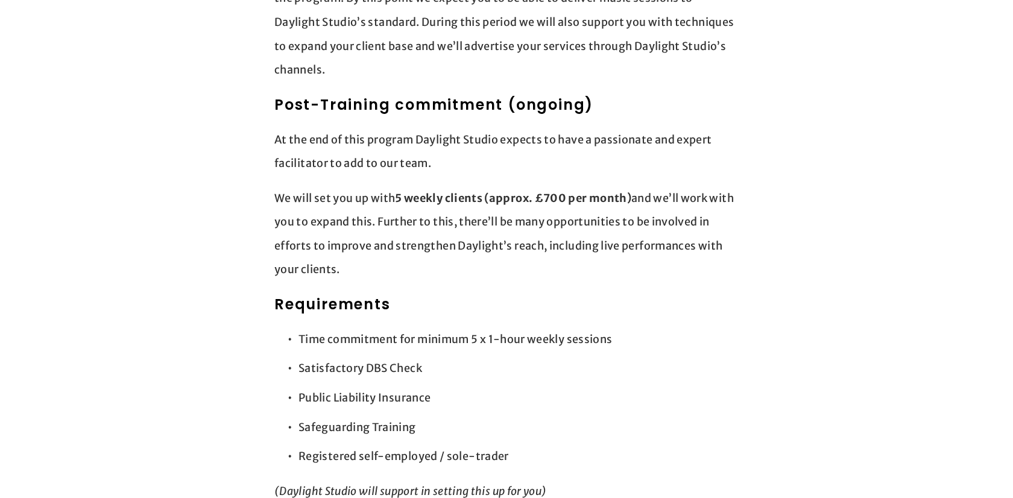
scroll to position [1427, 0]
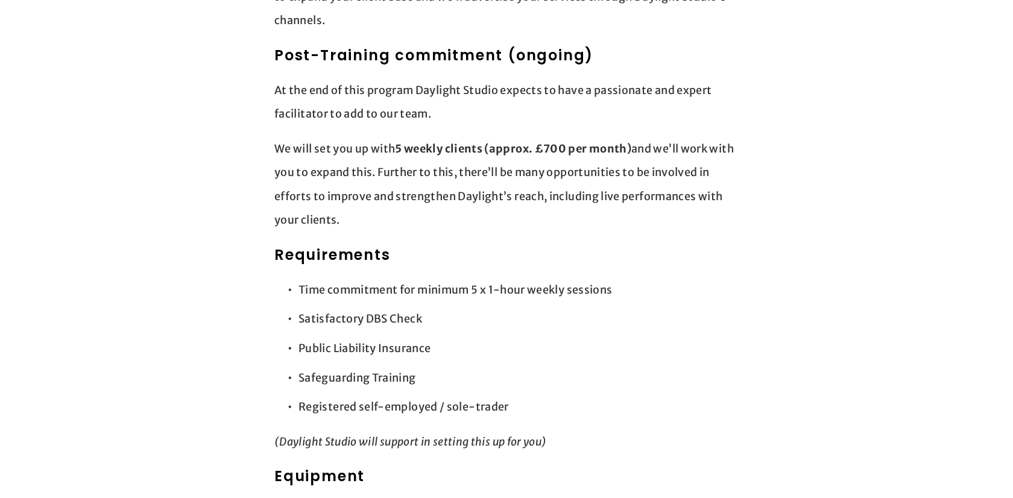
click at [443, 278] on p "Time commitment for minimum 5 x 1-hour weekly sessions" at bounding box center [518, 290] width 440 height 24
click at [477, 307] on p "Satisfactory DBS Check" at bounding box center [518, 319] width 440 height 24
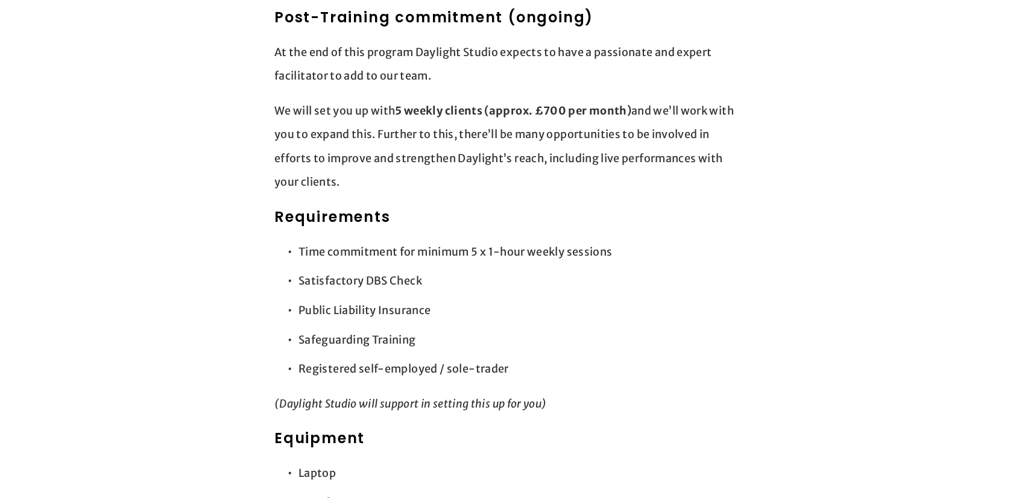
scroll to position [1466, 0]
click at [409, 298] on p "Public Liability Insurance" at bounding box center [518, 310] width 440 height 24
click at [502, 301] on ul "Time commitment for minimum 5 x 1-hour weekly sessions Satisfactory DBS Check P…" at bounding box center [506, 309] width 464 height 141
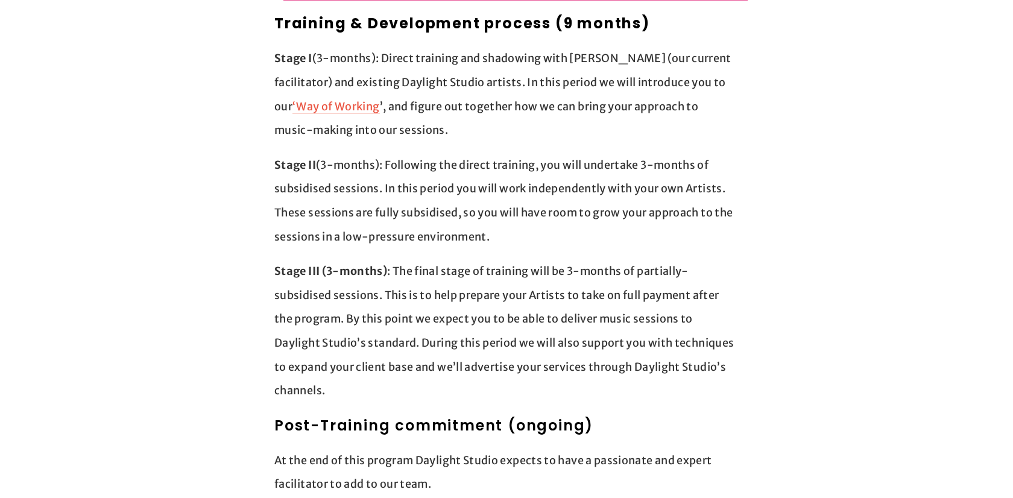
scroll to position [1055, 0]
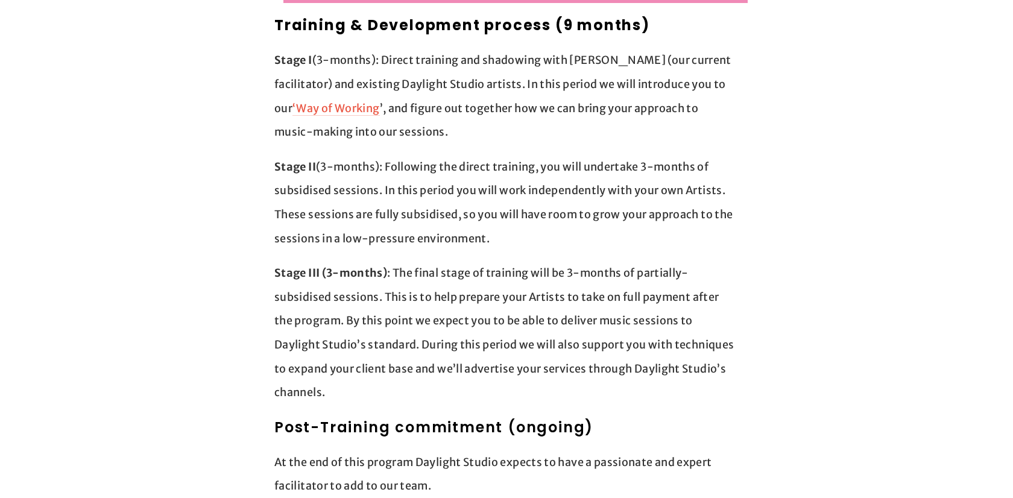
click at [515, 305] on p "Stage III (3-months) : The final stage of training will be 3-months of partiall…" at bounding box center [506, 333] width 464 height 144
click at [521, 326] on p "Stage III (3-months) : The final stage of training will be 3-months of partiall…" at bounding box center [506, 333] width 464 height 144
click at [508, 322] on p "Stage III (3-months) : The final stage of training will be 3-months of partiall…" at bounding box center [506, 333] width 464 height 144
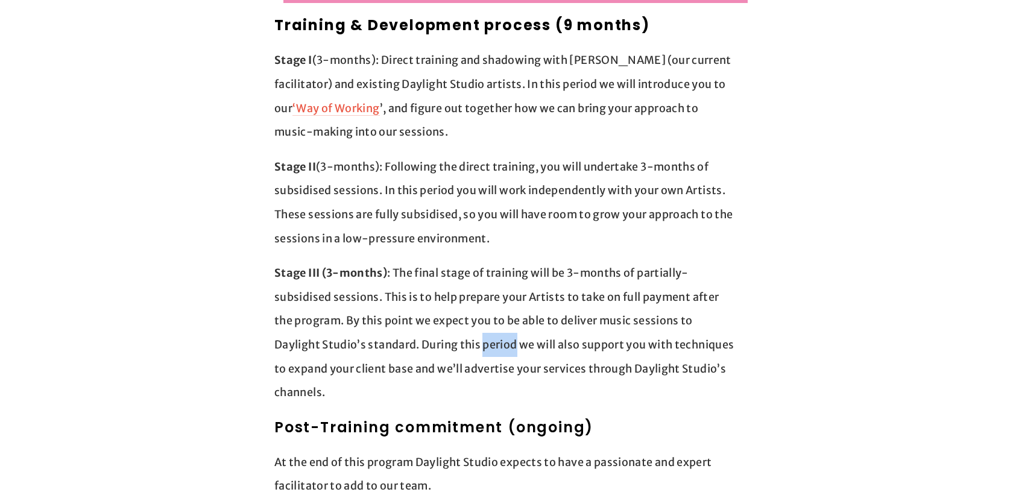
click at [580, 340] on p "Stage III (3-months) : The final stage of training will be 3-months of partiall…" at bounding box center [506, 333] width 464 height 144
click at [719, 294] on p "Stage III (3-months) : The final stage of training will be 3-months of partiall…" at bounding box center [506, 333] width 464 height 144
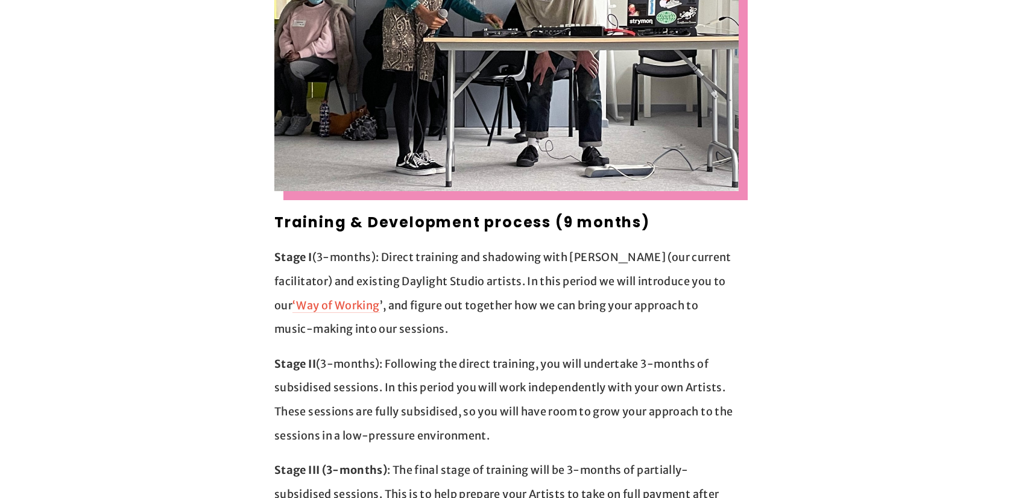
scroll to position [852, 0]
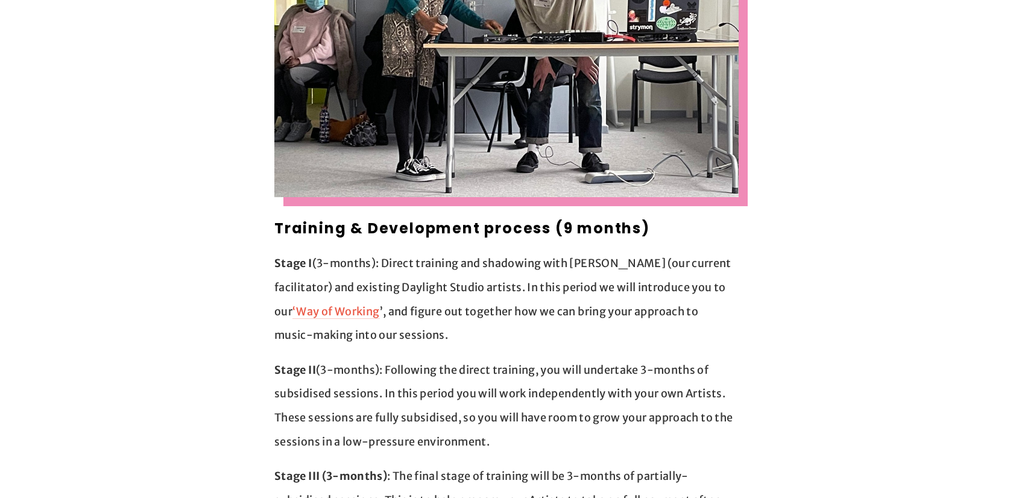
click at [534, 218] on strong "Training & Development process (9 months)" at bounding box center [462, 228] width 376 height 20
click at [582, 282] on p "Stage I (3-months): Direct training and shadowing with Jack (our current facili…" at bounding box center [506, 298] width 464 height 95
click at [402, 261] on p "Stage I (3-months): Direct training and shadowing with Jack (our current facili…" at bounding box center [506, 298] width 464 height 95
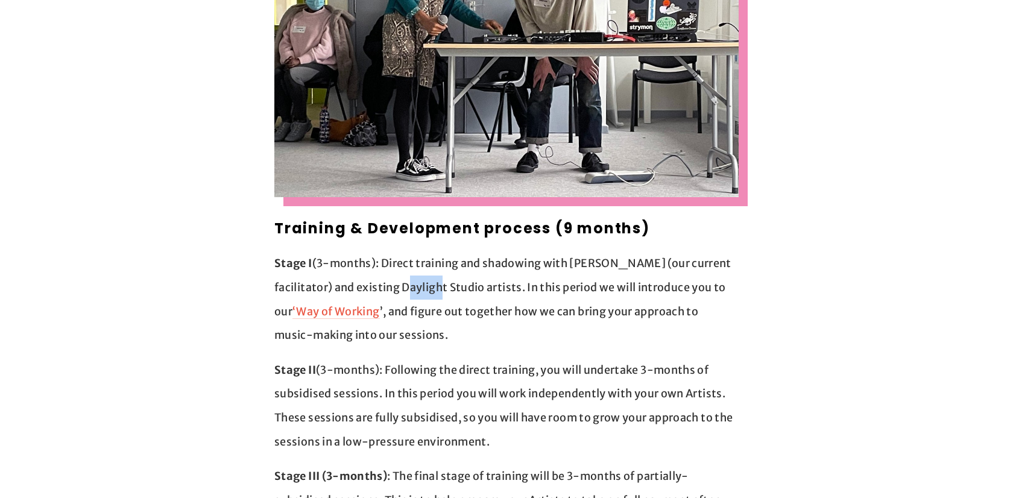
click at [451, 284] on p "Stage I (3-months): Direct training and shadowing with Jack (our current facili…" at bounding box center [506, 298] width 464 height 95
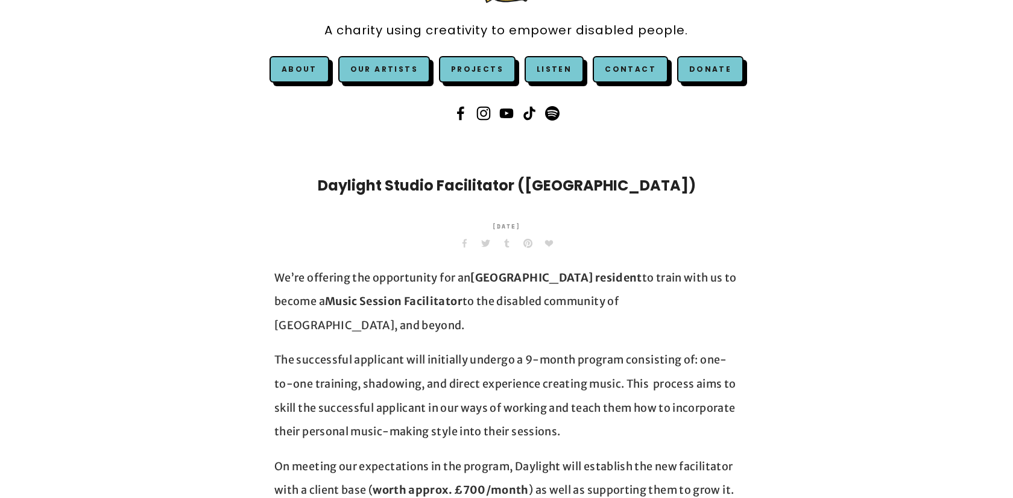
scroll to position [168, 0]
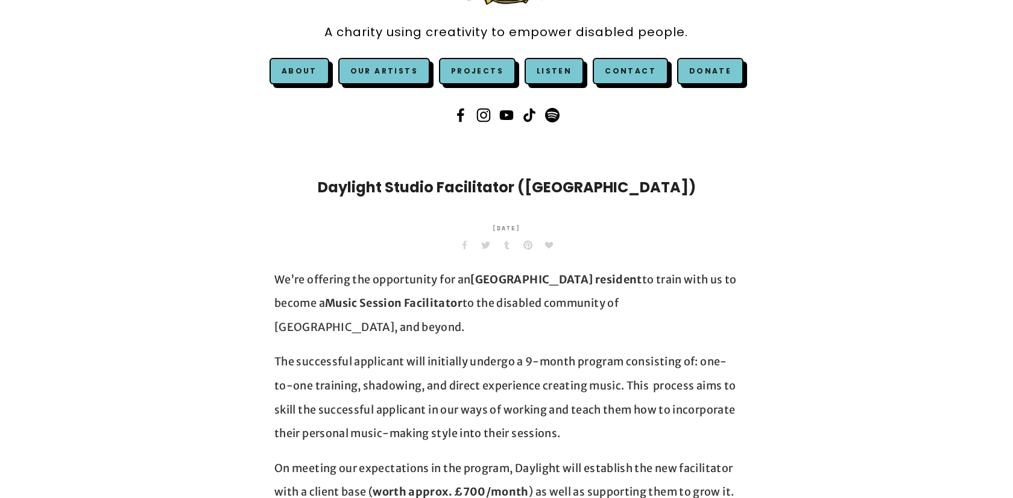
click at [515, 275] on strong "Islington resident" at bounding box center [555, 280] width 171 height 14
click at [548, 301] on p "We’re offering the opportunity for an Islington resident to train with us to be…" at bounding box center [506, 304] width 464 height 72
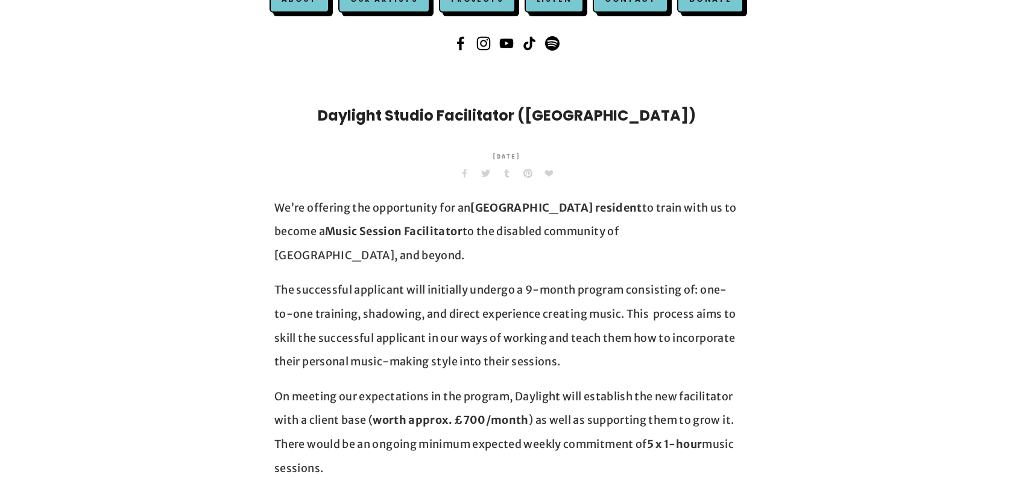
scroll to position [241, 0]
click at [535, 226] on p "We’re offering the opportunity for an Islington resident to train with us to be…" at bounding box center [506, 231] width 464 height 72
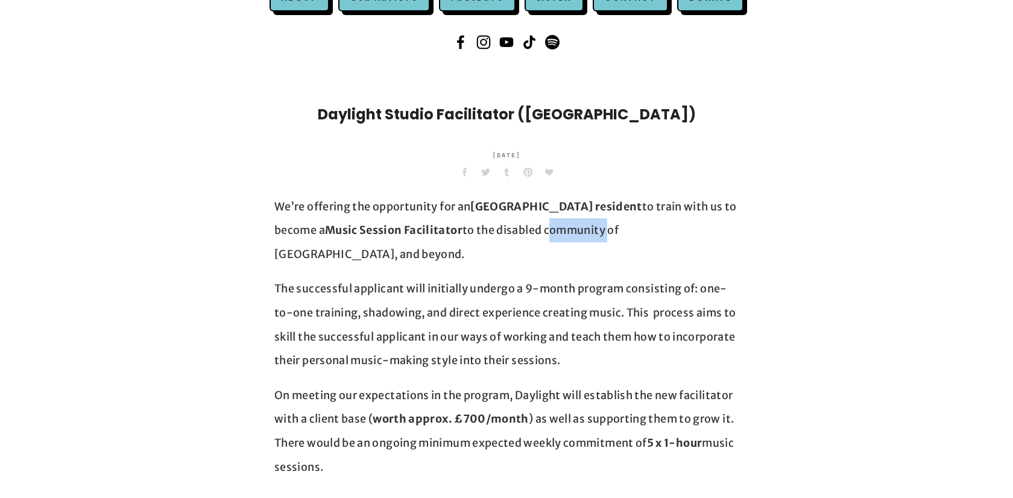
click at [563, 289] on p "The successful applicant will initially undergo a 9-month program consisting of…" at bounding box center [506, 324] width 464 height 95
click at [619, 326] on p "The successful applicant will initially undergo a 9-month program consisting of…" at bounding box center [506, 324] width 464 height 95
